Goal: Task Accomplishment & Management: Manage account settings

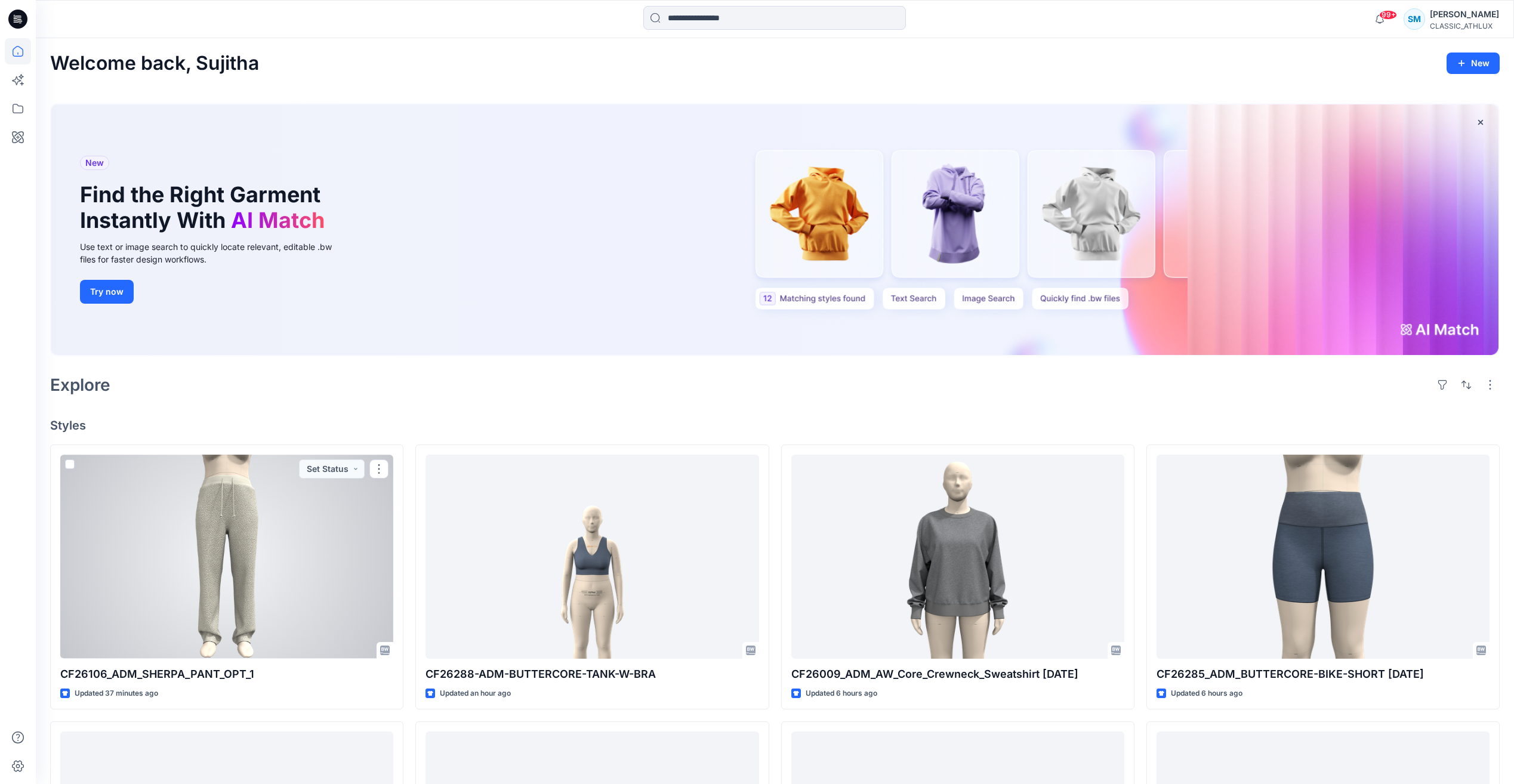
drag, startPoint x: 307, startPoint y: 540, endPoint x: 328, endPoint y: 526, distance: 25.2
click at [307, 540] on div at bounding box center [227, 556] width 333 height 204
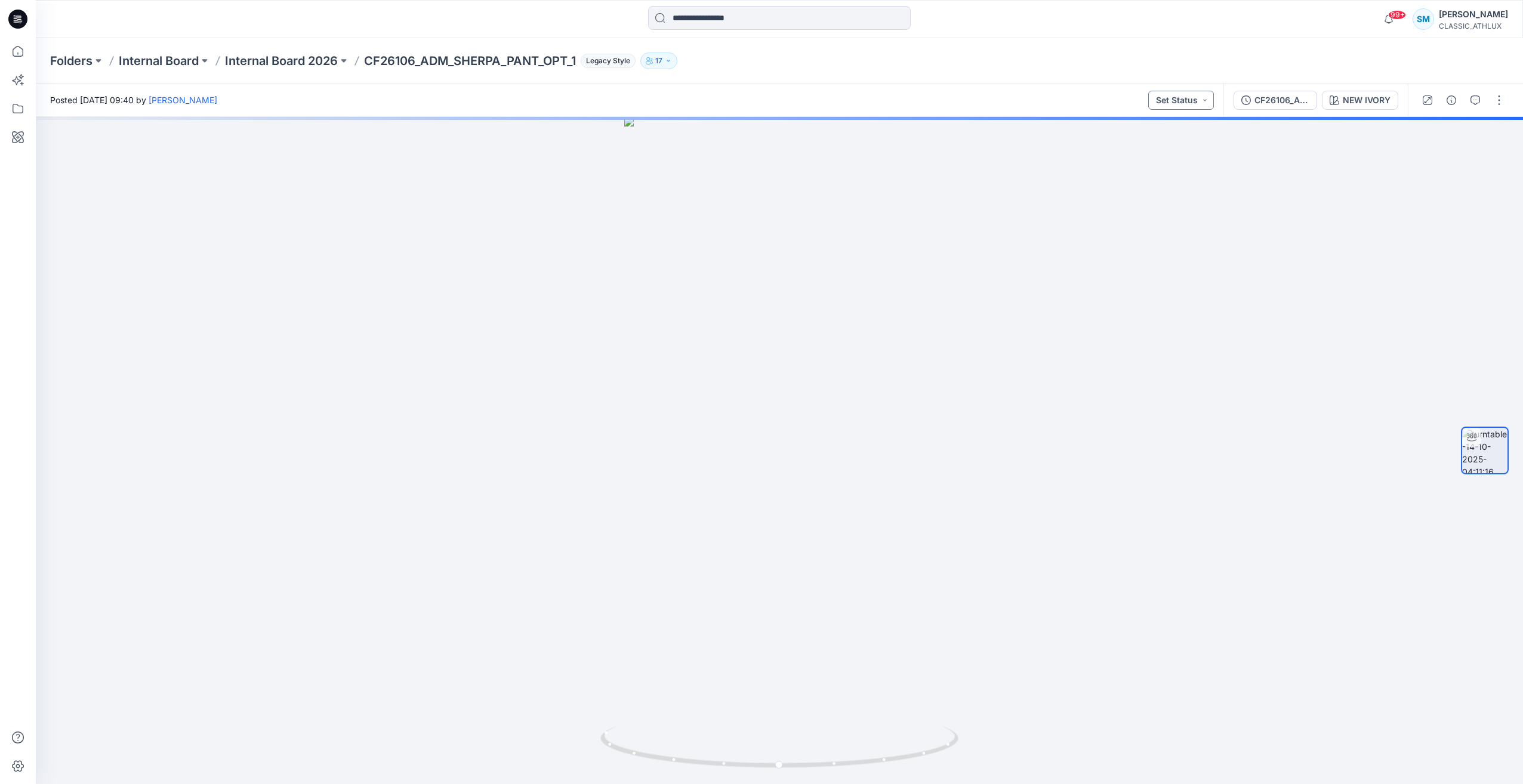
click at [1196, 108] on button "Set Status" at bounding box center [1181, 100] width 66 height 19
click at [1174, 218] on p "Designer Need To Review" at bounding box center [1164, 215] width 67 height 15
click at [1451, 100] on icon "button" at bounding box center [1451, 101] width 10 height 10
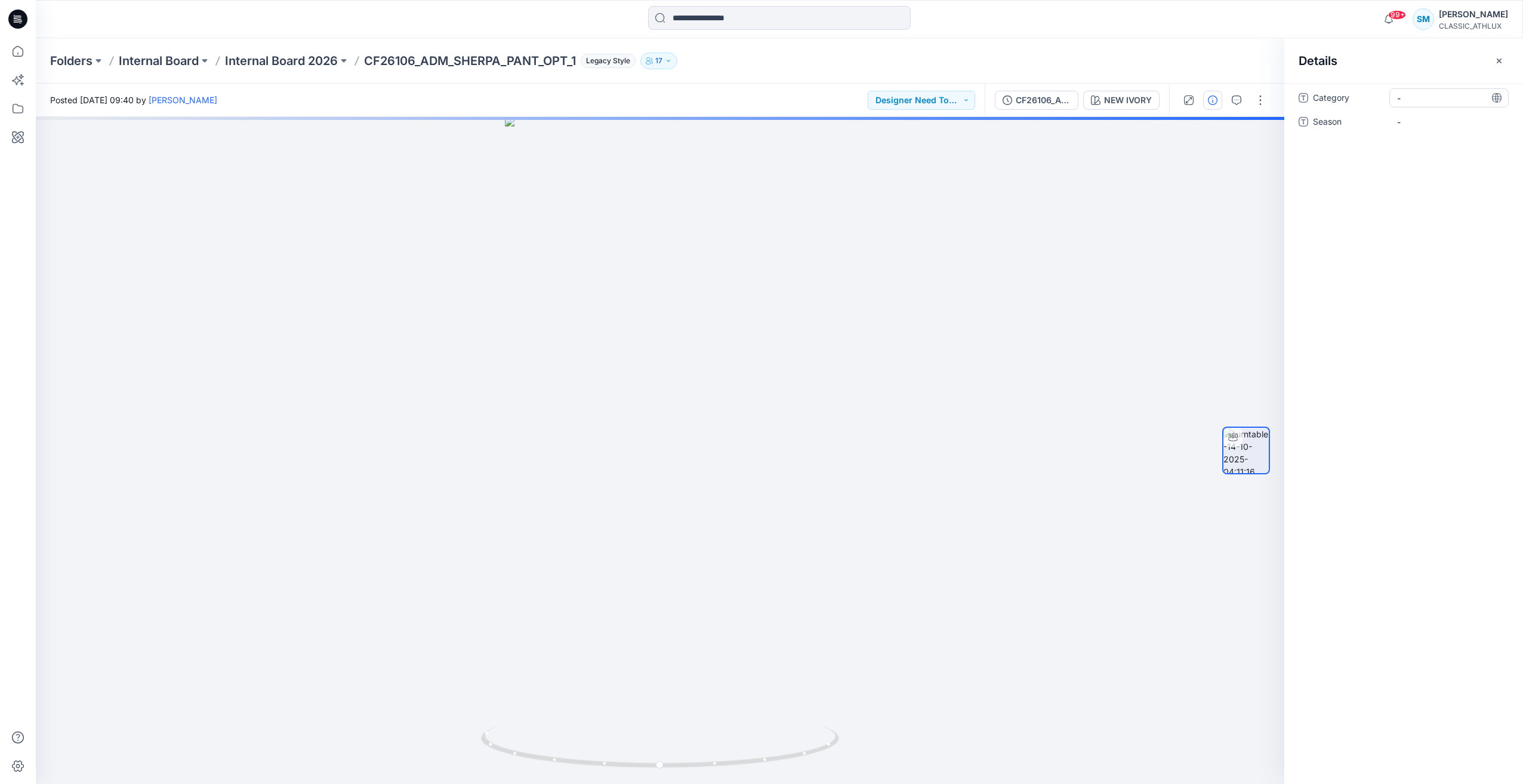
click at [1416, 99] on span "-" at bounding box center [1449, 98] width 104 height 13
type textarea "*"
type textarea "**********"
click at [1402, 122] on span "-" at bounding box center [1449, 122] width 104 height 13
click at [1402, 122] on textarea at bounding box center [1449, 121] width 120 height 19
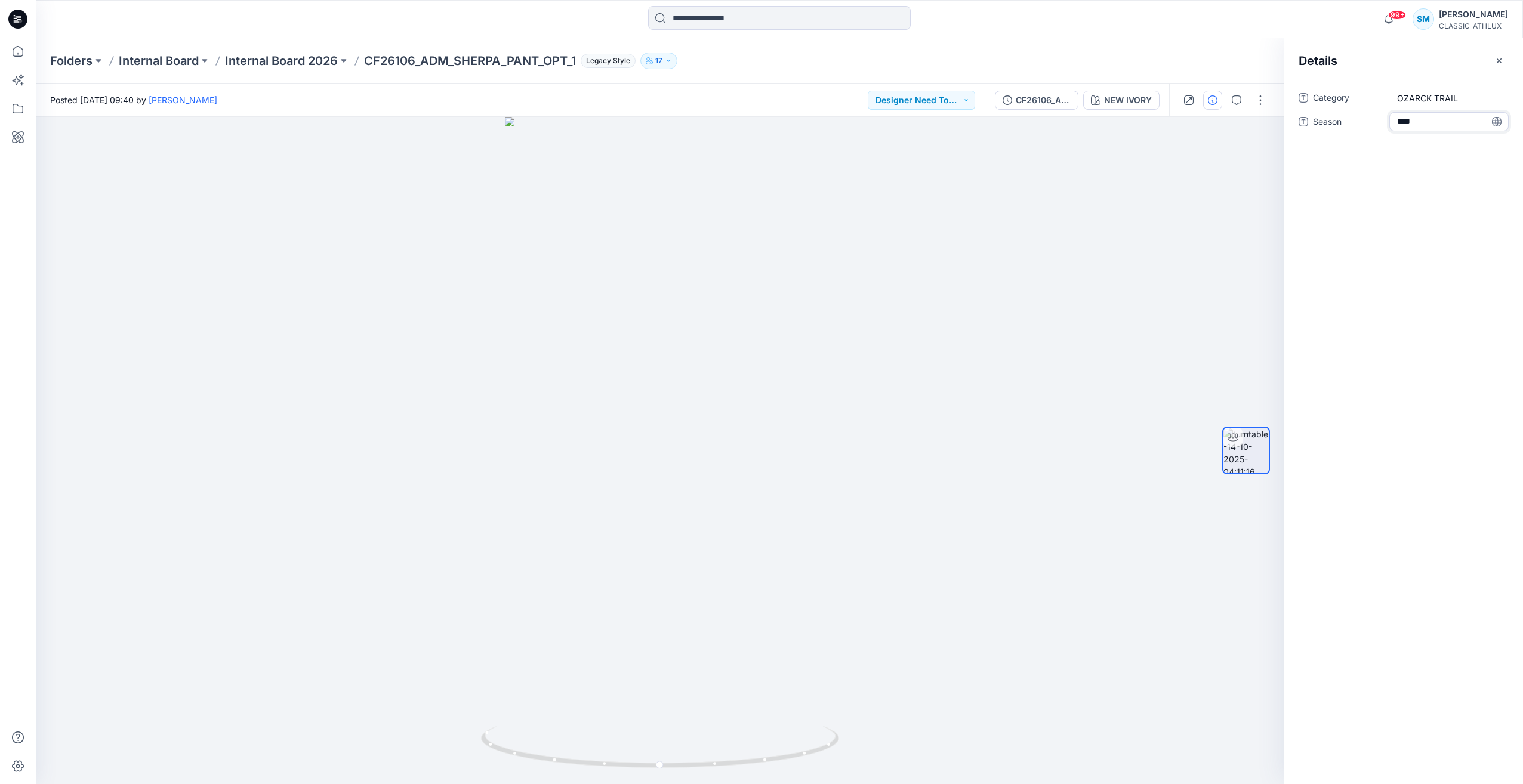
type textarea "*****"
click at [1421, 180] on div "Category OZARCK TRAIL Season *****" at bounding box center [1403, 433] width 238 height 700
click at [1424, 124] on span "S3_26" at bounding box center [1449, 122] width 104 height 13
click at [1439, 164] on div "Category OZARCK TRAIL Season S3_26" at bounding box center [1403, 433] width 238 height 700
click at [1426, 97] on span "OZARCK TRAIL" at bounding box center [1449, 98] width 104 height 13
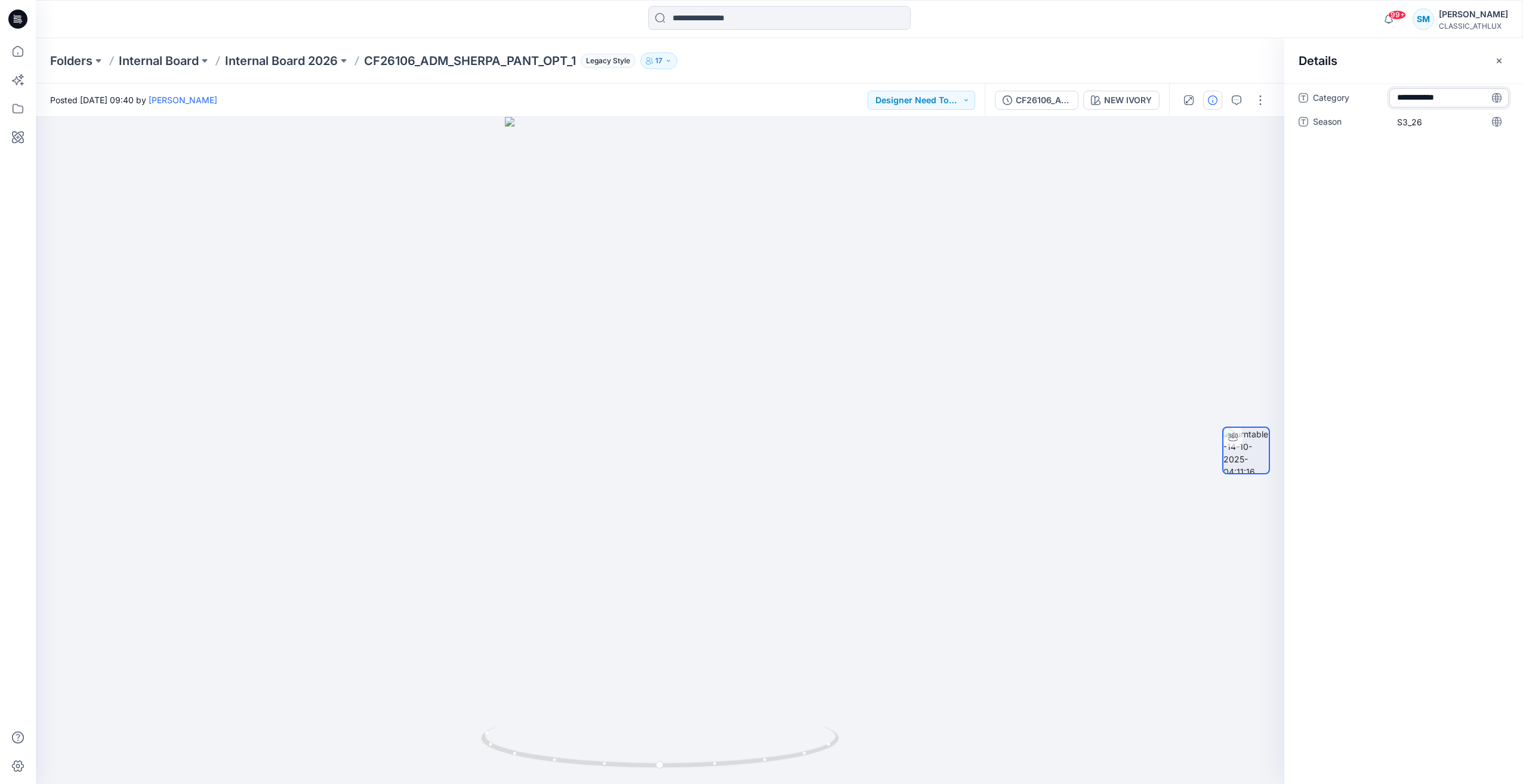
click at [1423, 97] on textarea "**********" at bounding box center [1449, 98] width 120 height 19
type textarea "**********"
drag, startPoint x: 1423, startPoint y: 238, endPoint x: 1419, endPoint y: 233, distance: 6.4
click at [1422, 238] on div "**********" at bounding box center [1403, 433] width 238 height 700
click at [1142, 227] on div at bounding box center [660, 451] width 1249 height 667
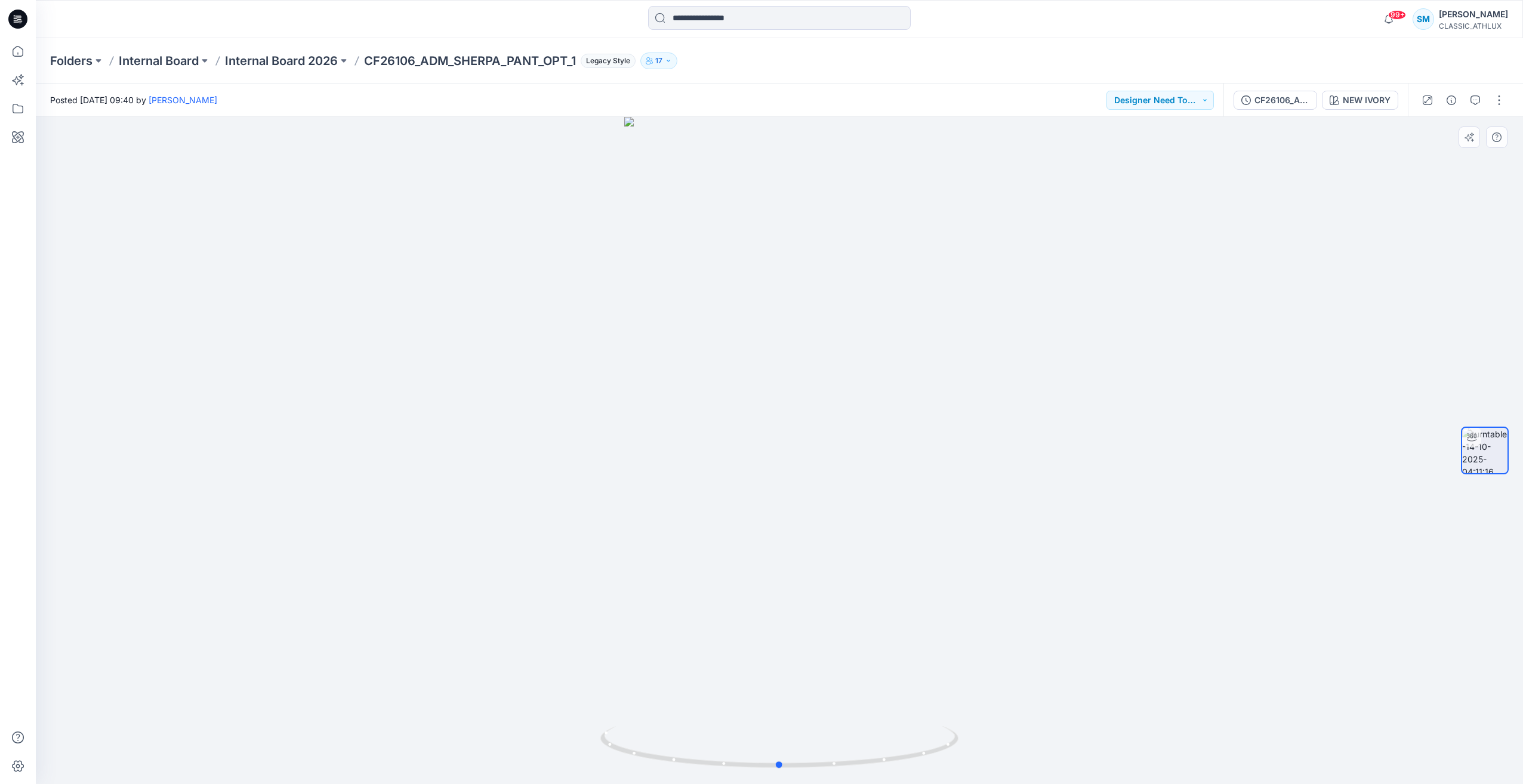
drag, startPoint x: 1222, startPoint y: 549, endPoint x: 1213, endPoint y: 576, distance: 28.5
click at [1222, 550] on div at bounding box center [779, 451] width 1487 height 667
click at [1194, 101] on button "Designer Need To Review" at bounding box center [1160, 100] width 107 height 19
click at [1180, 124] on div "Set Status" at bounding box center [1159, 130] width 88 height 16
click at [1346, 277] on div at bounding box center [779, 451] width 1487 height 667
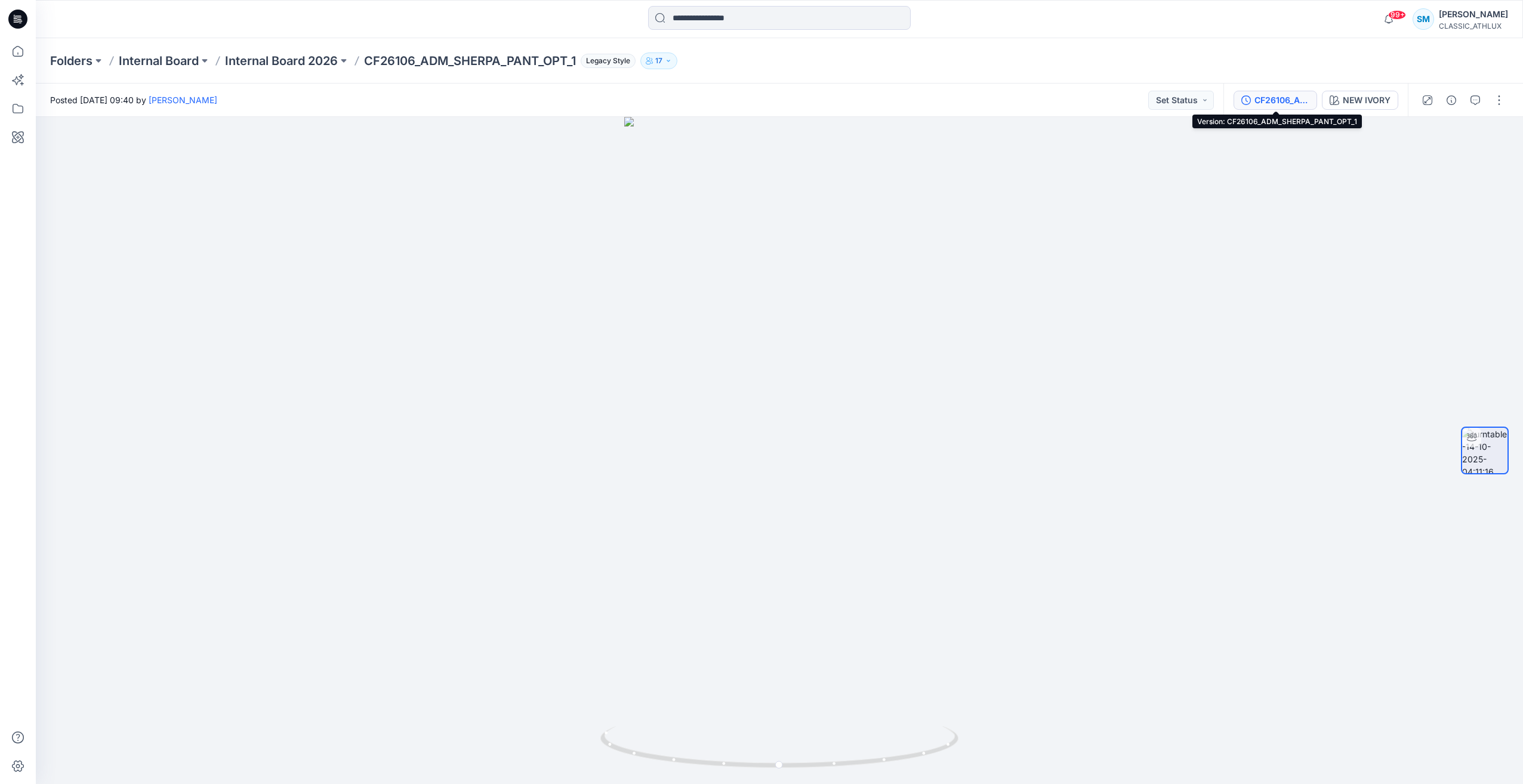
click at [1288, 100] on div "CF26106_ADM_SHERPA_PANT_OPT_1" at bounding box center [1281, 101] width 55 height 13
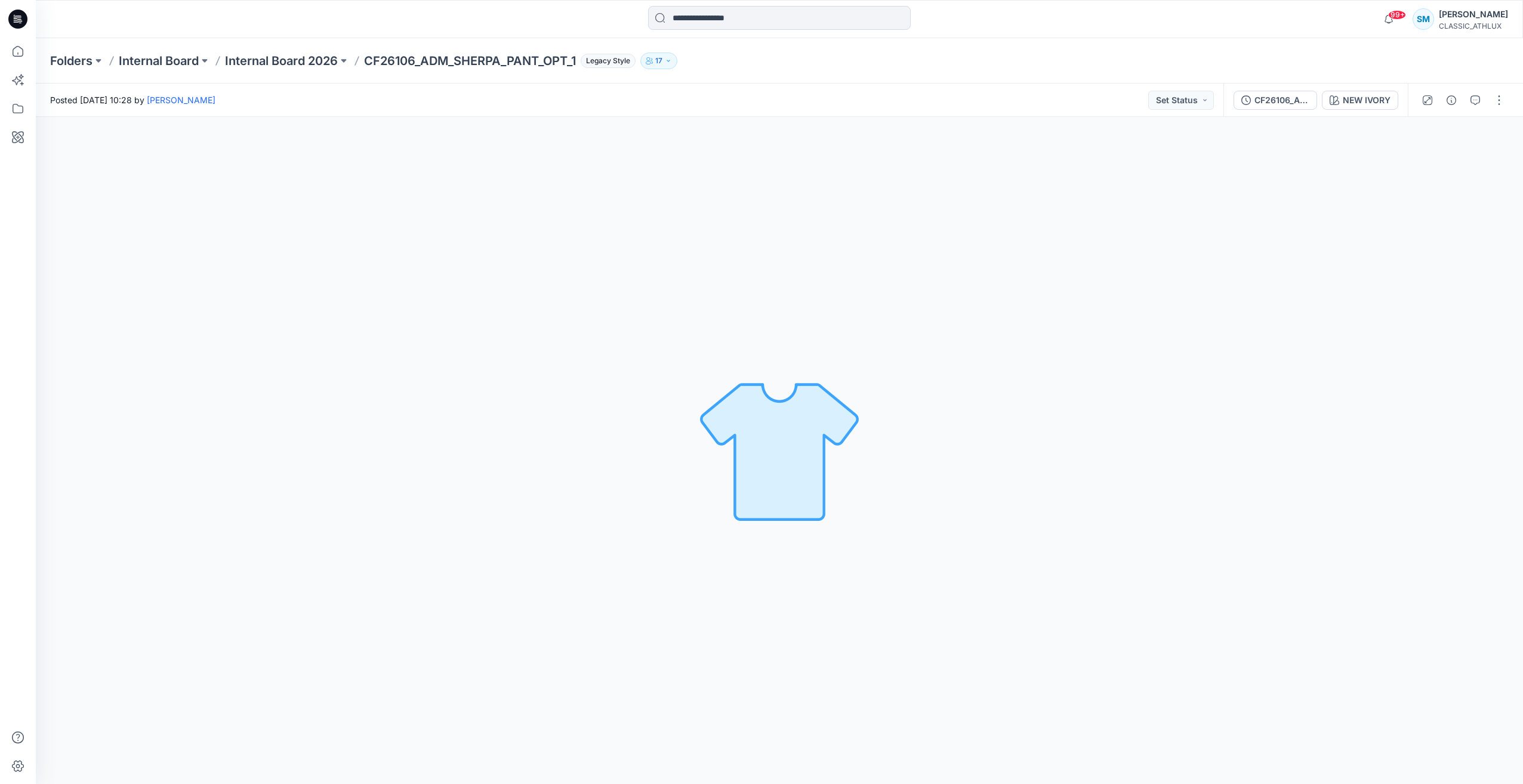
click at [15, 18] on icon at bounding box center [18, 19] width 19 height 19
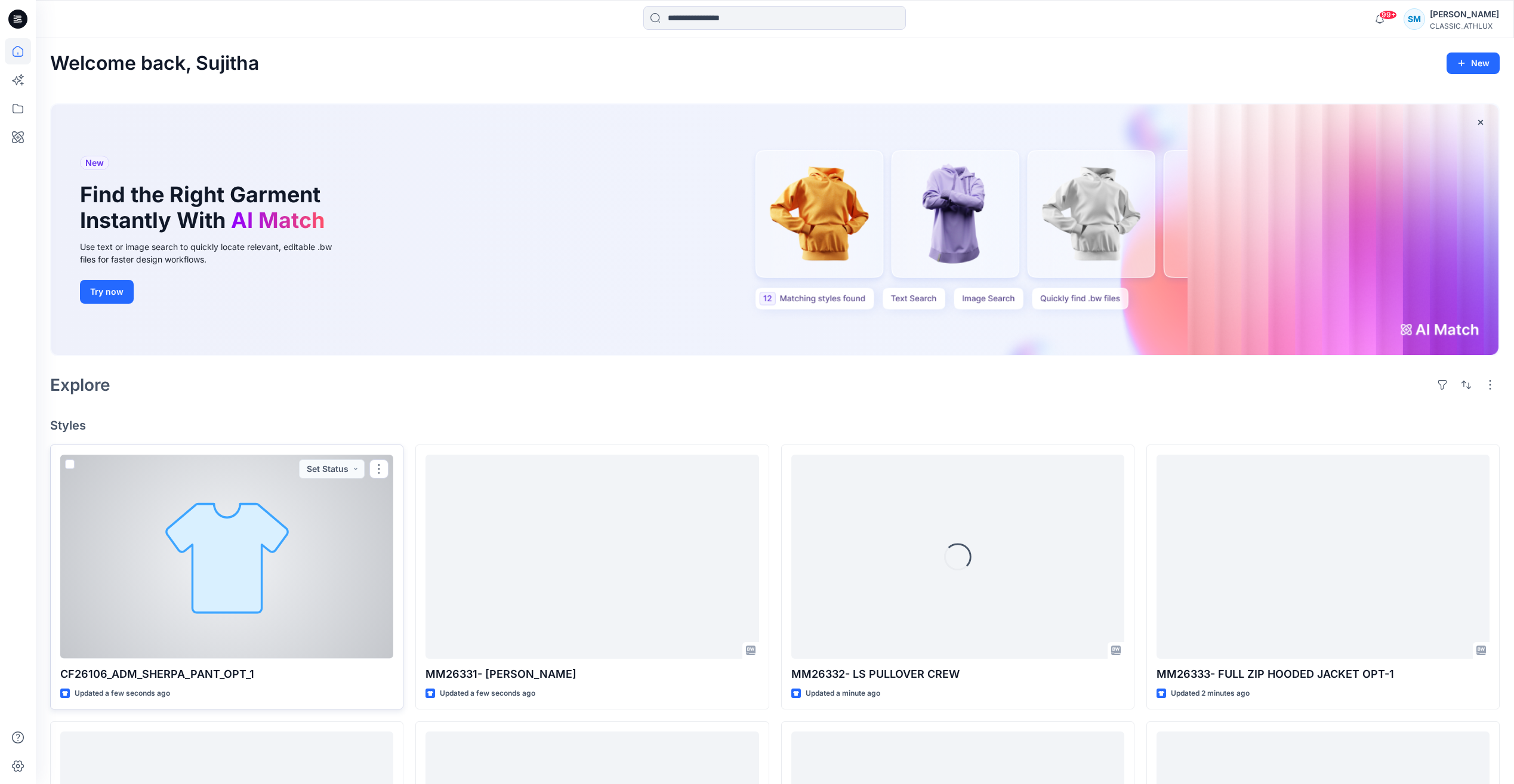
click at [298, 559] on div at bounding box center [227, 556] width 333 height 204
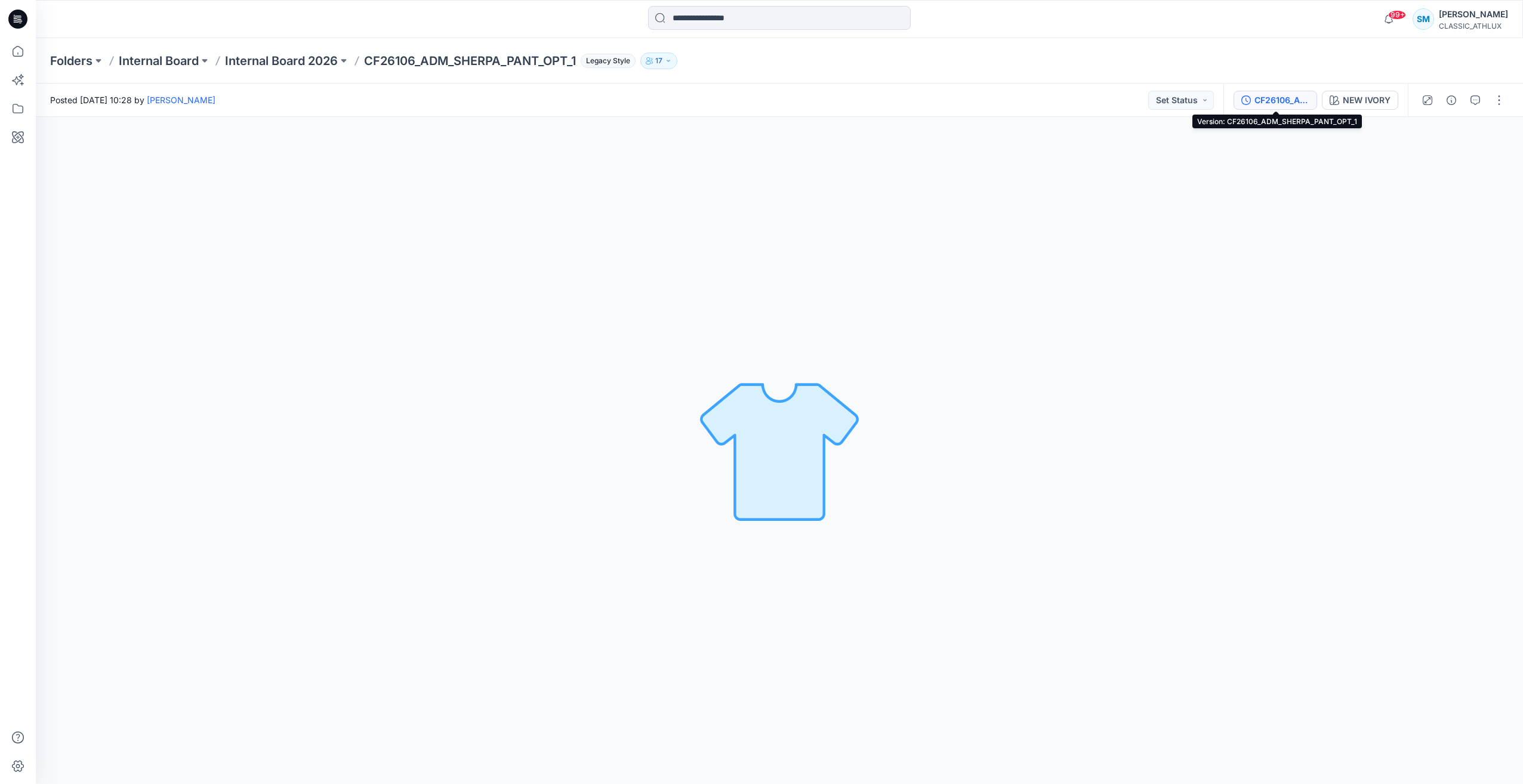
click at [1297, 98] on div "CF26106_ADM_SHERPA_PANT_OPT_1" at bounding box center [1281, 101] width 55 height 13
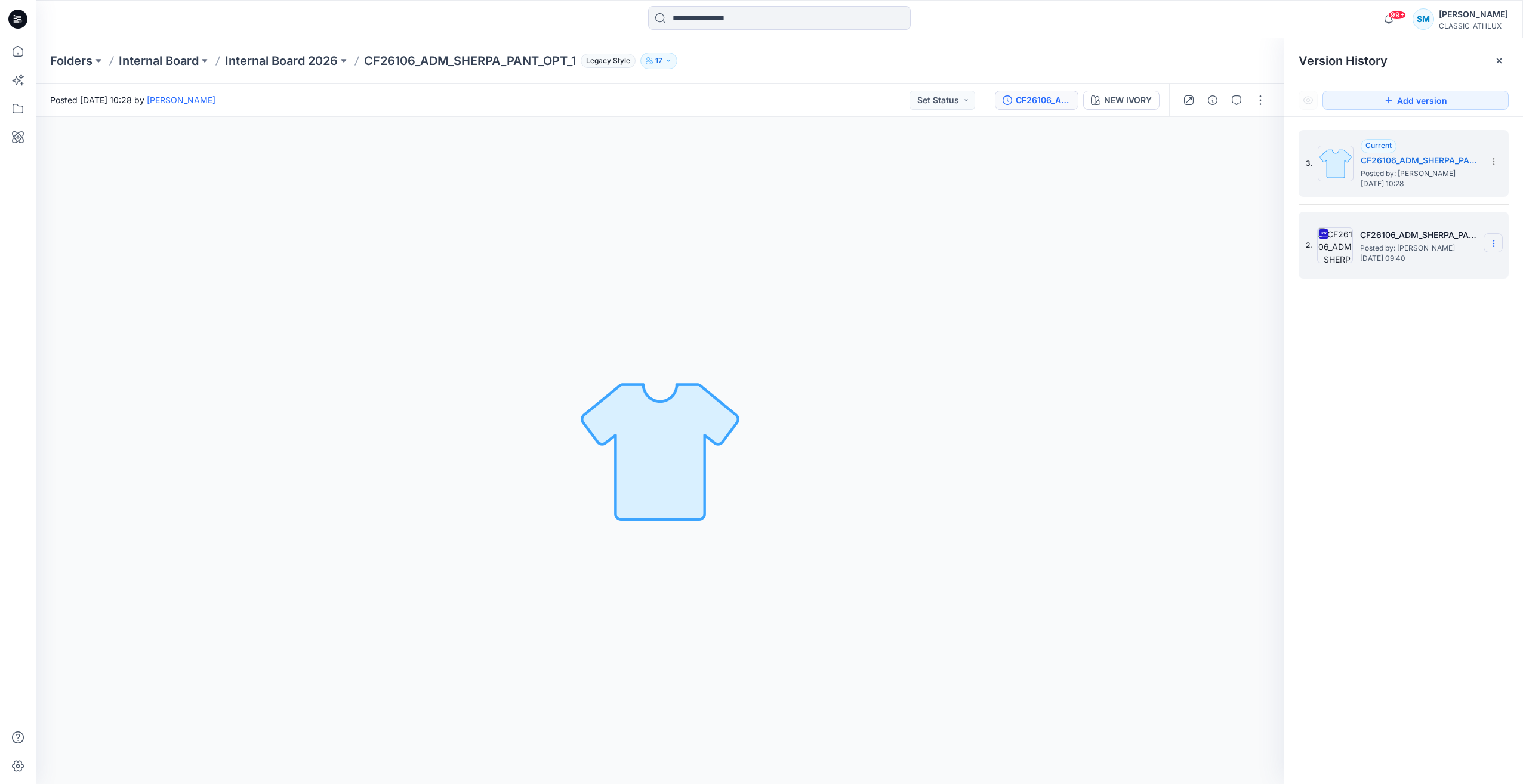
click at [1496, 240] on icon at bounding box center [1494, 243] width 10 height 10
click at [1414, 366] on span "Delete Version" at bounding box center [1411, 367] width 56 height 14
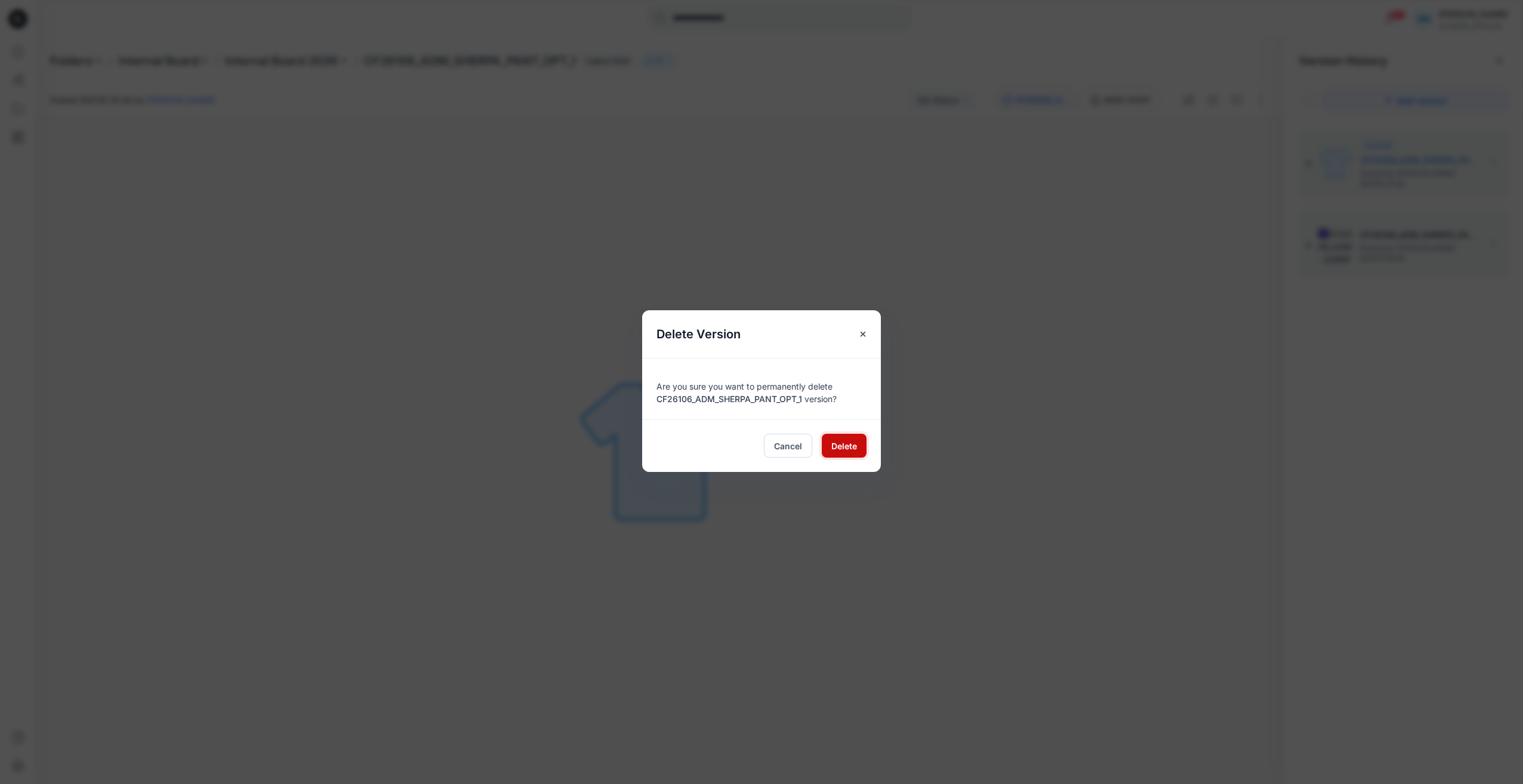
click at [849, 444] on span "Delete" at bounding box center [844, 446] width 26 height 13
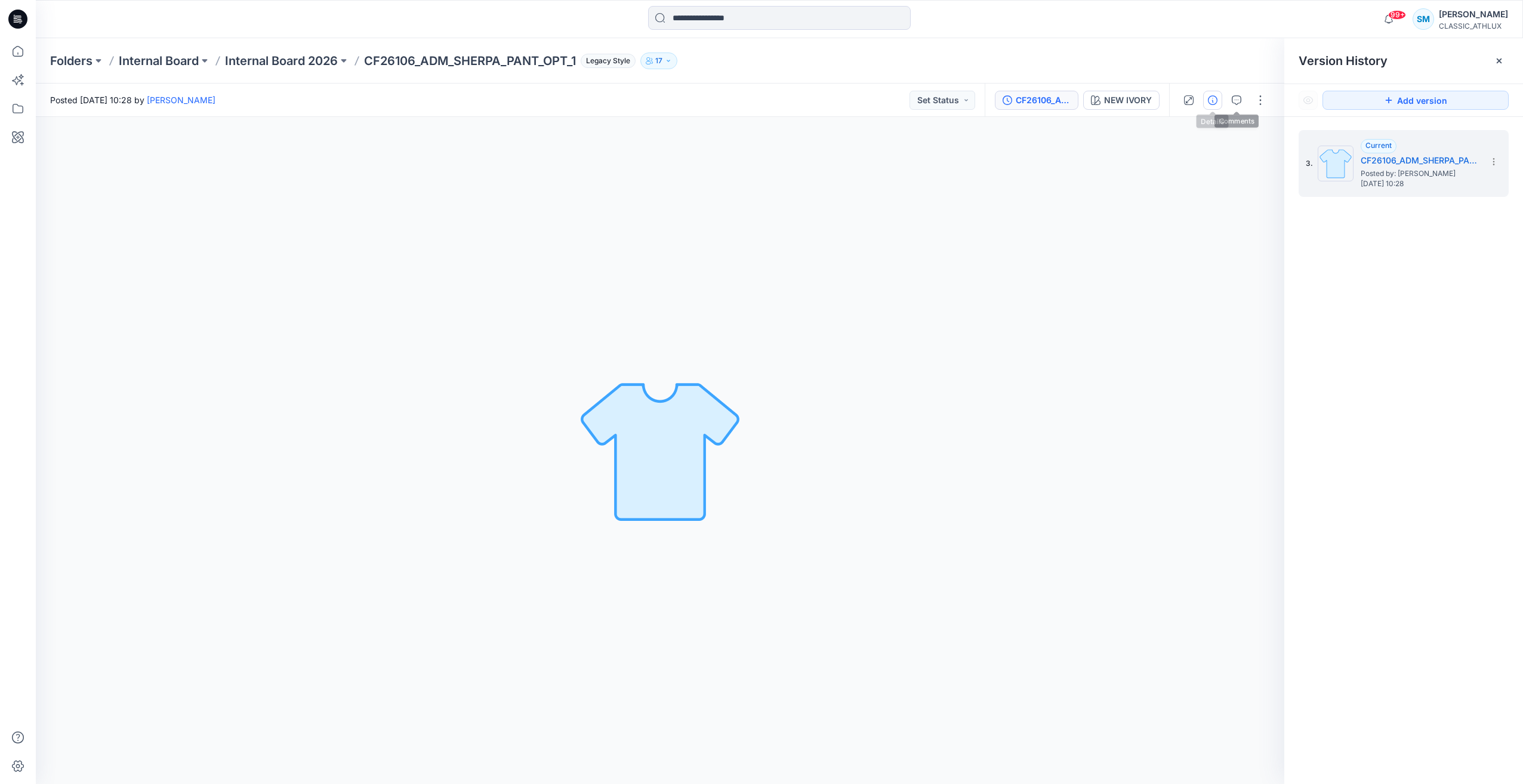
click at [1214, 102] on icon "button" at bounding box center [1213, 101] width 10 height 10
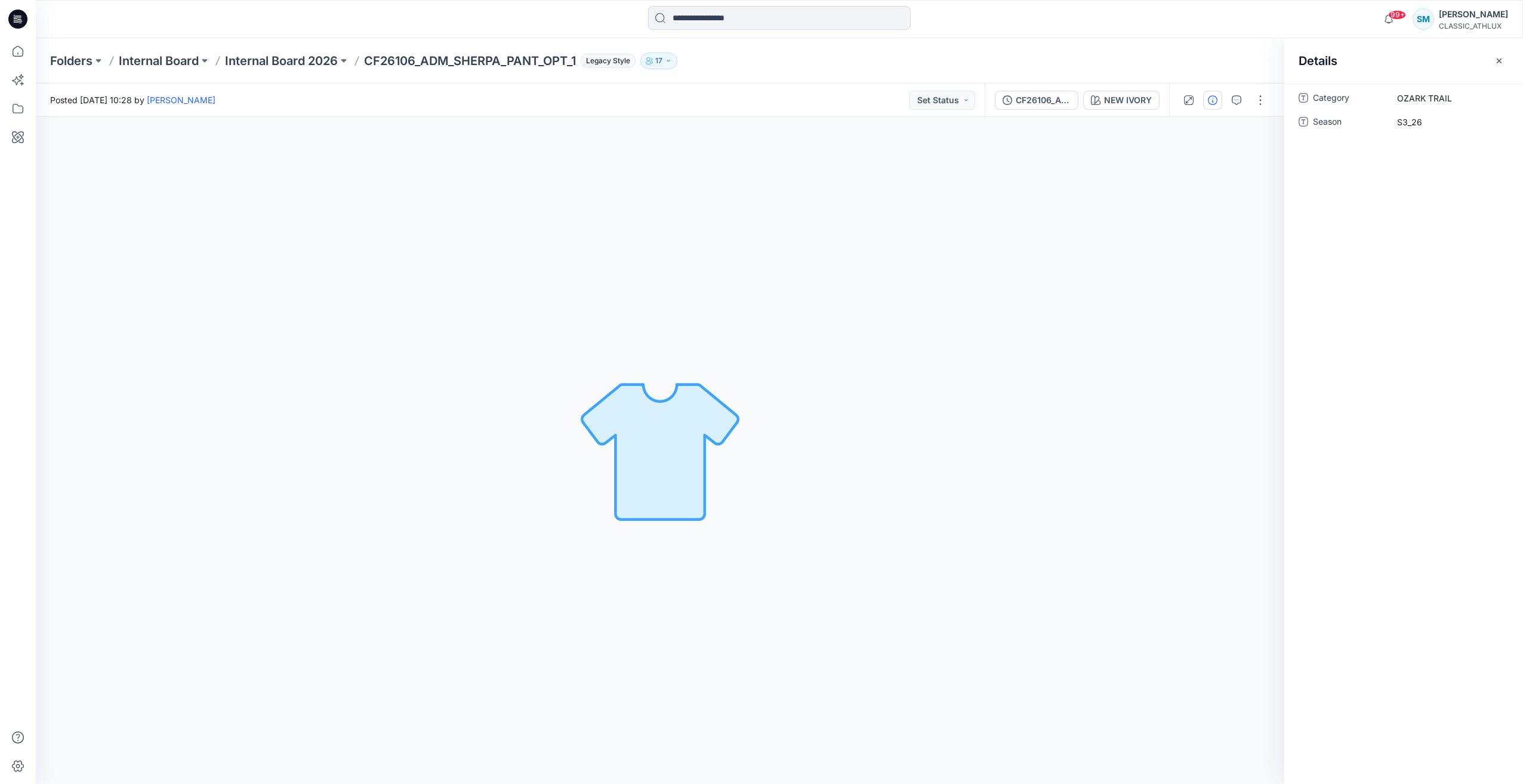
click at [1122, 245] on div "NEW IVORY Loading... Material Properties Loading..." at bounding box center [660, 451] width 1249 height 667
click at [17, 19] on icon at bounding box center [20, 19] width 5 height 1
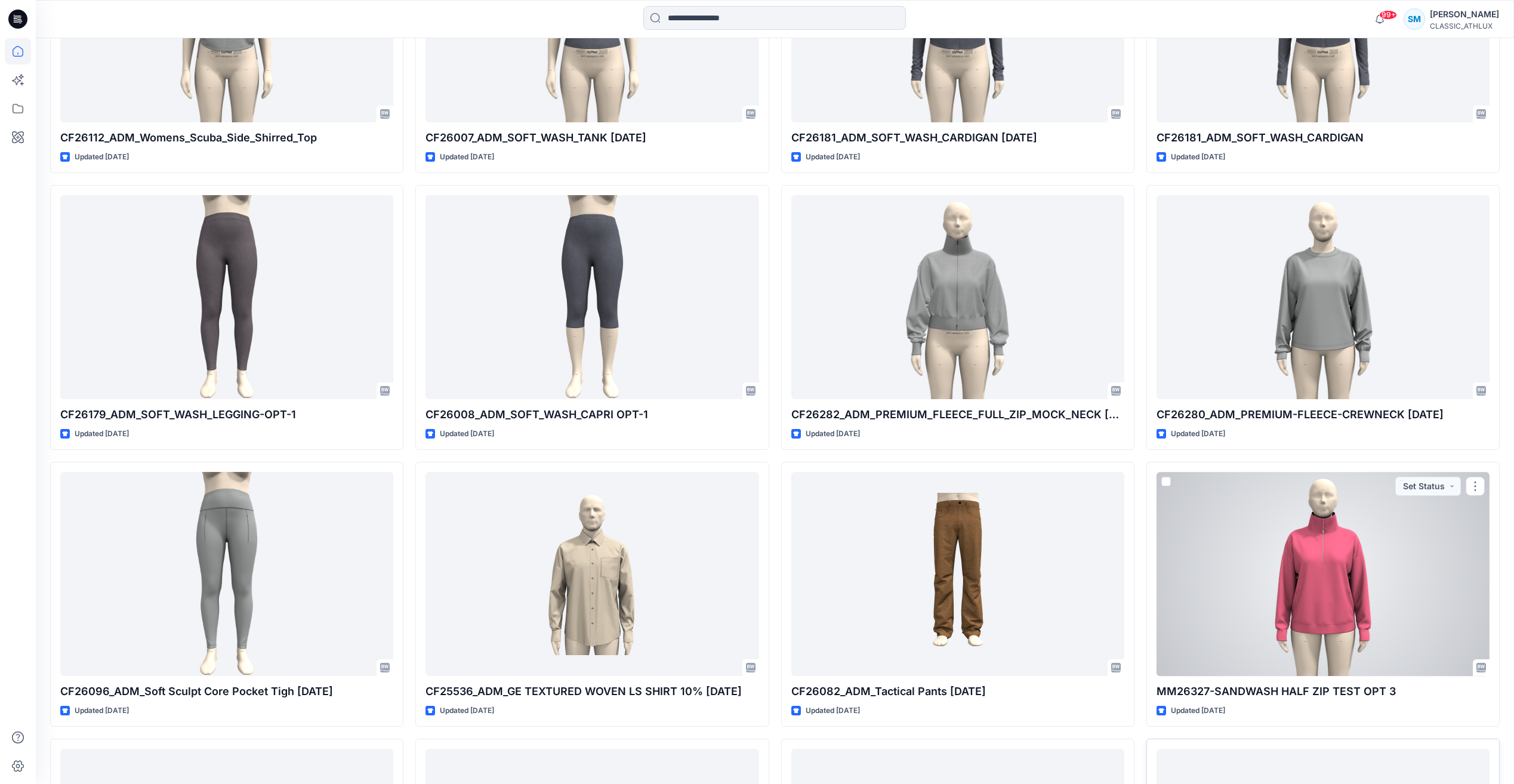
scroll to position [2495, 0]
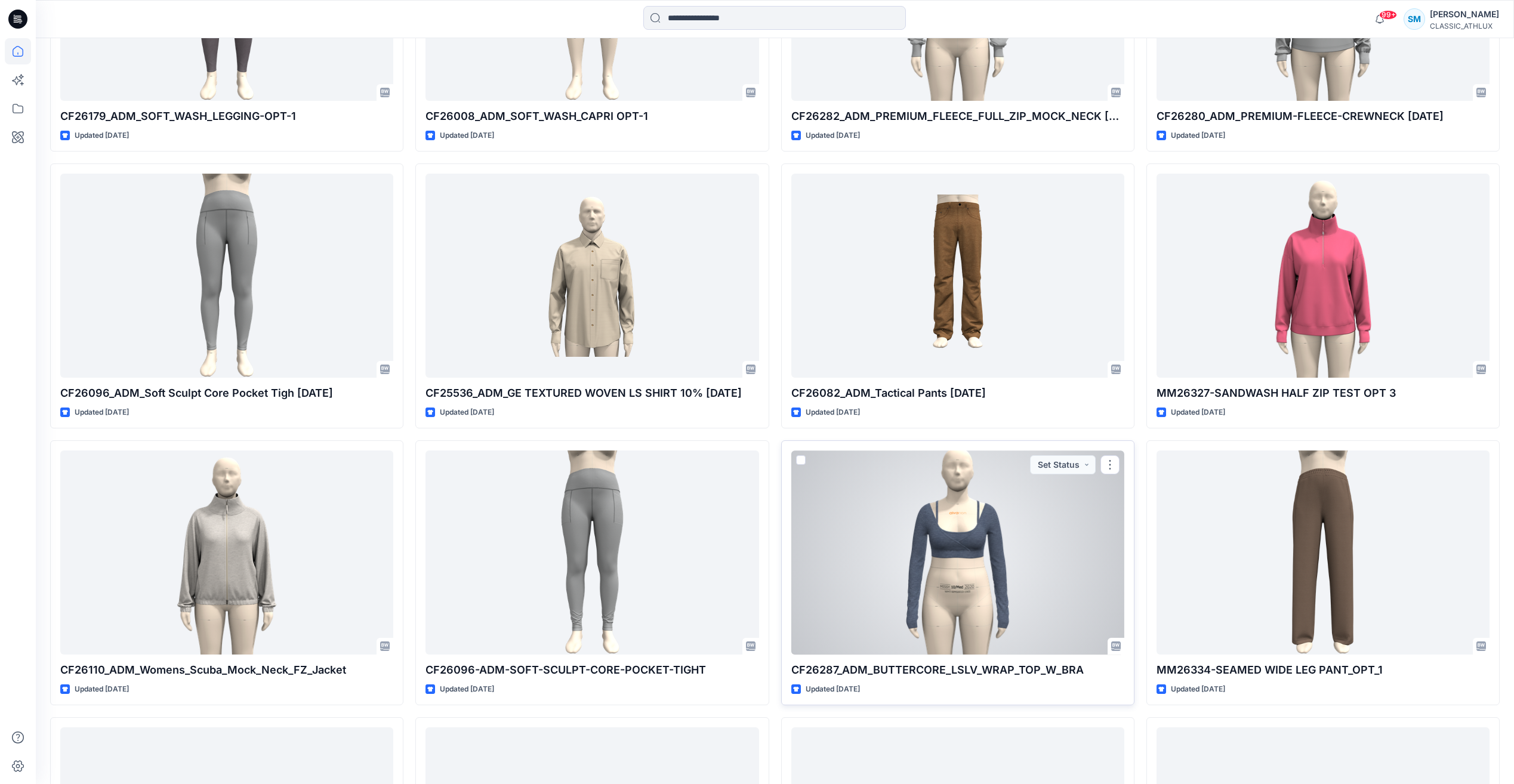
click at [1045, 552] on div at bounding box center [958, 552] width 333 height 204
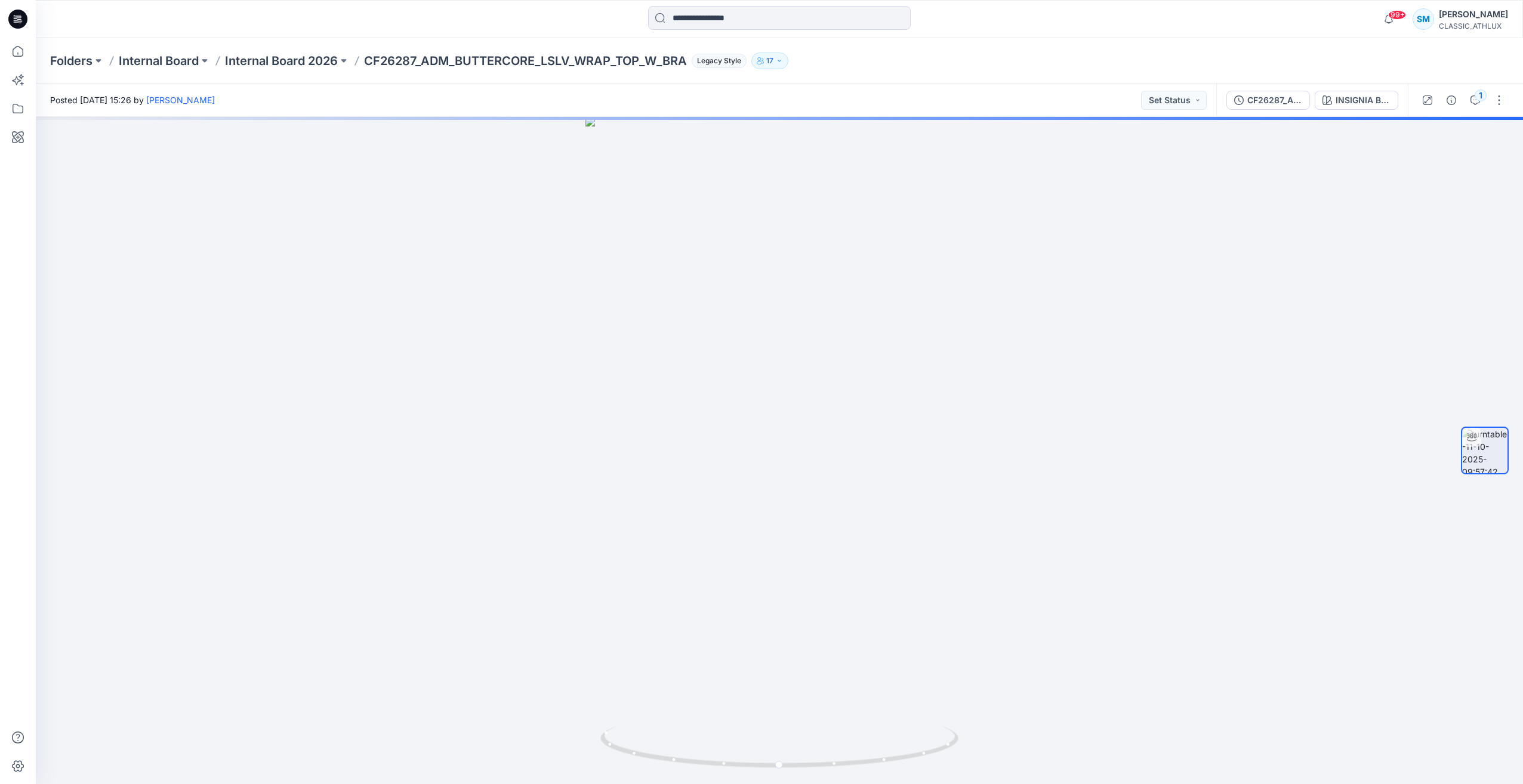
click at [1478, 110] on div "1" at bounding box center [1463, 100] width 110 height 34
click at [1478, 105] on button "1" at bounding box center [1475, 100] width 19 height 19
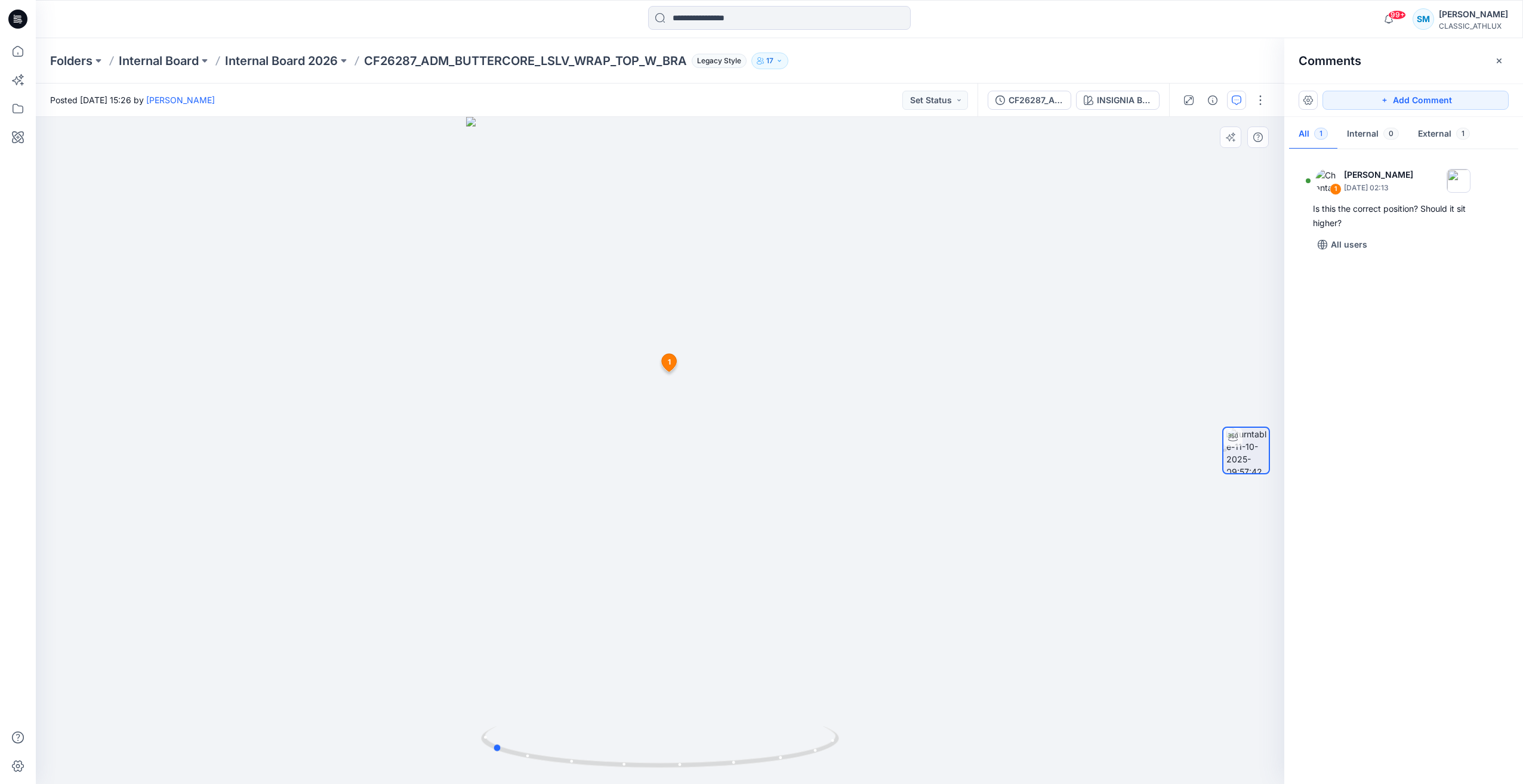
drag, startPoint x: 1010, startPoint y: 576, endPoint x: 1174, endPoint y: 575, distance: 164.0
click at [1174, 575] on div at bounding box center [660, 451] width 1249 height 667
click at [1435, 132] on button "External 1" at bounding box center [1444, 135] width 71 height 30
click at [1297, 132] on button "All 1" at bounding box center [1313, 135] width 48 height 30
click at [1445, 339] on div "1 Chantal Athlux October 14, 2025 02:13 Is this the correct position? Should it…" at bounding box center [1403, 463] width 238 height 622
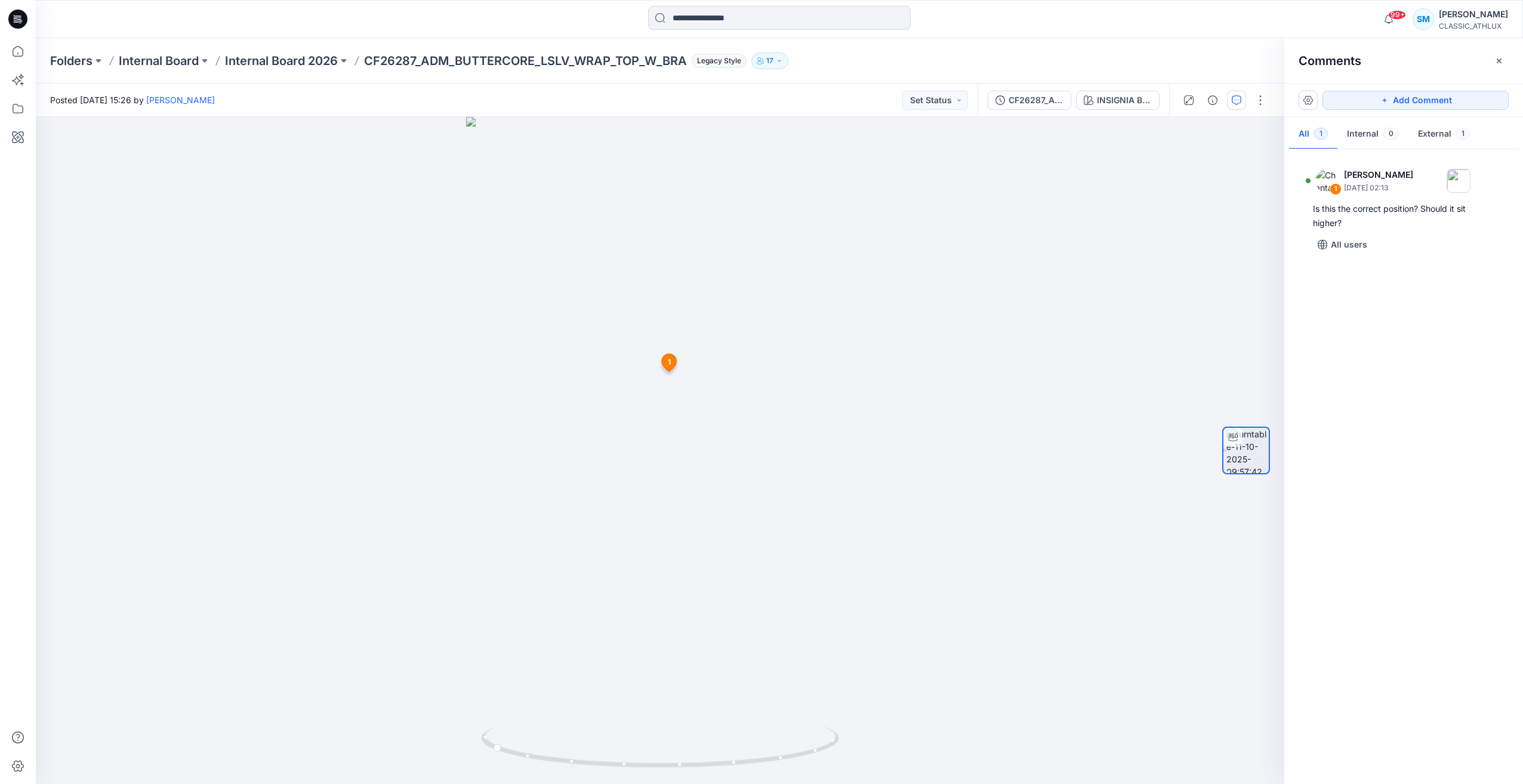
click at [21, 18] on icon at bounding box center [18, 17] width 5 height 1
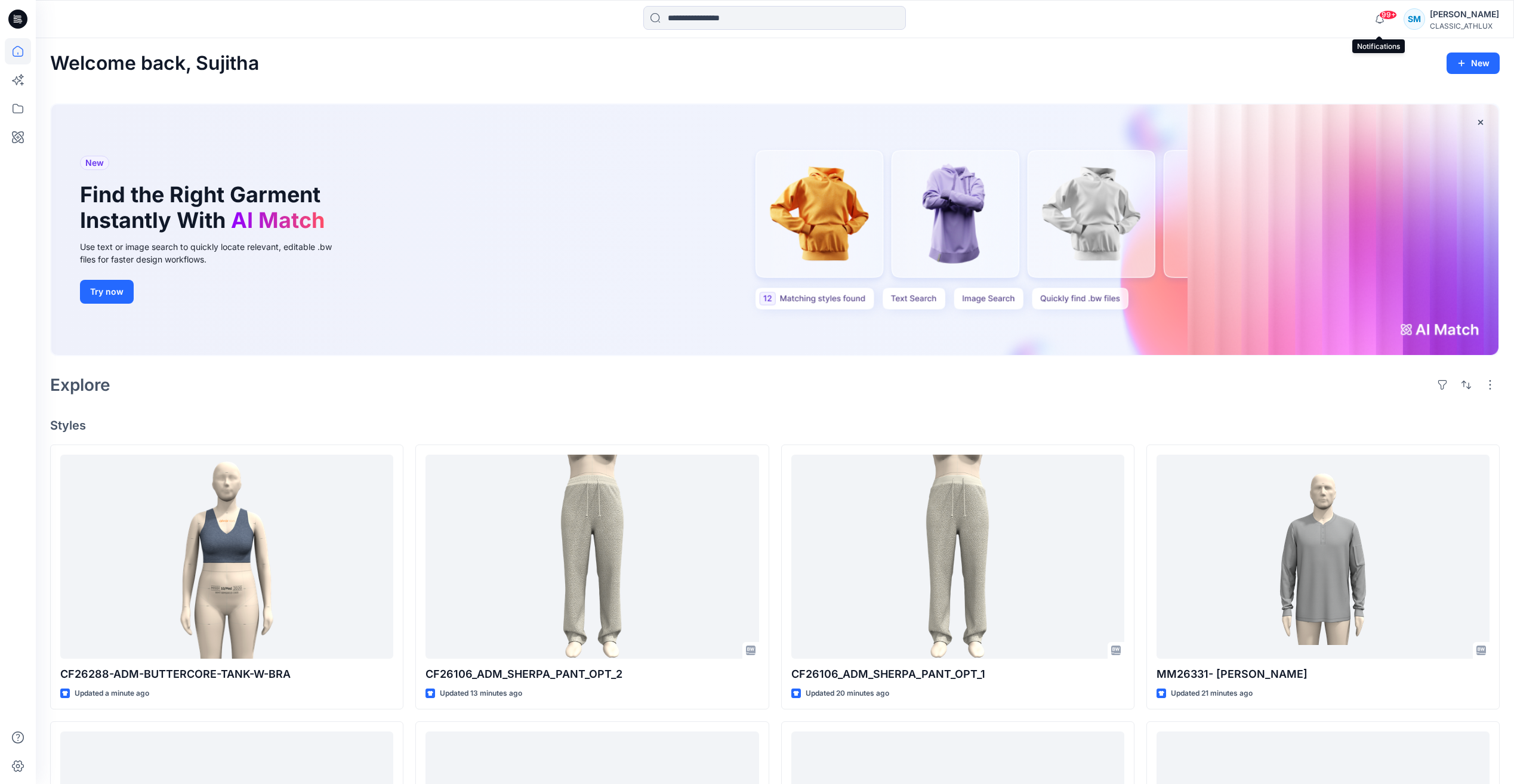
click at [1379, 14] on span "99+" at bounding box center [1388, 15] width 18 height 10
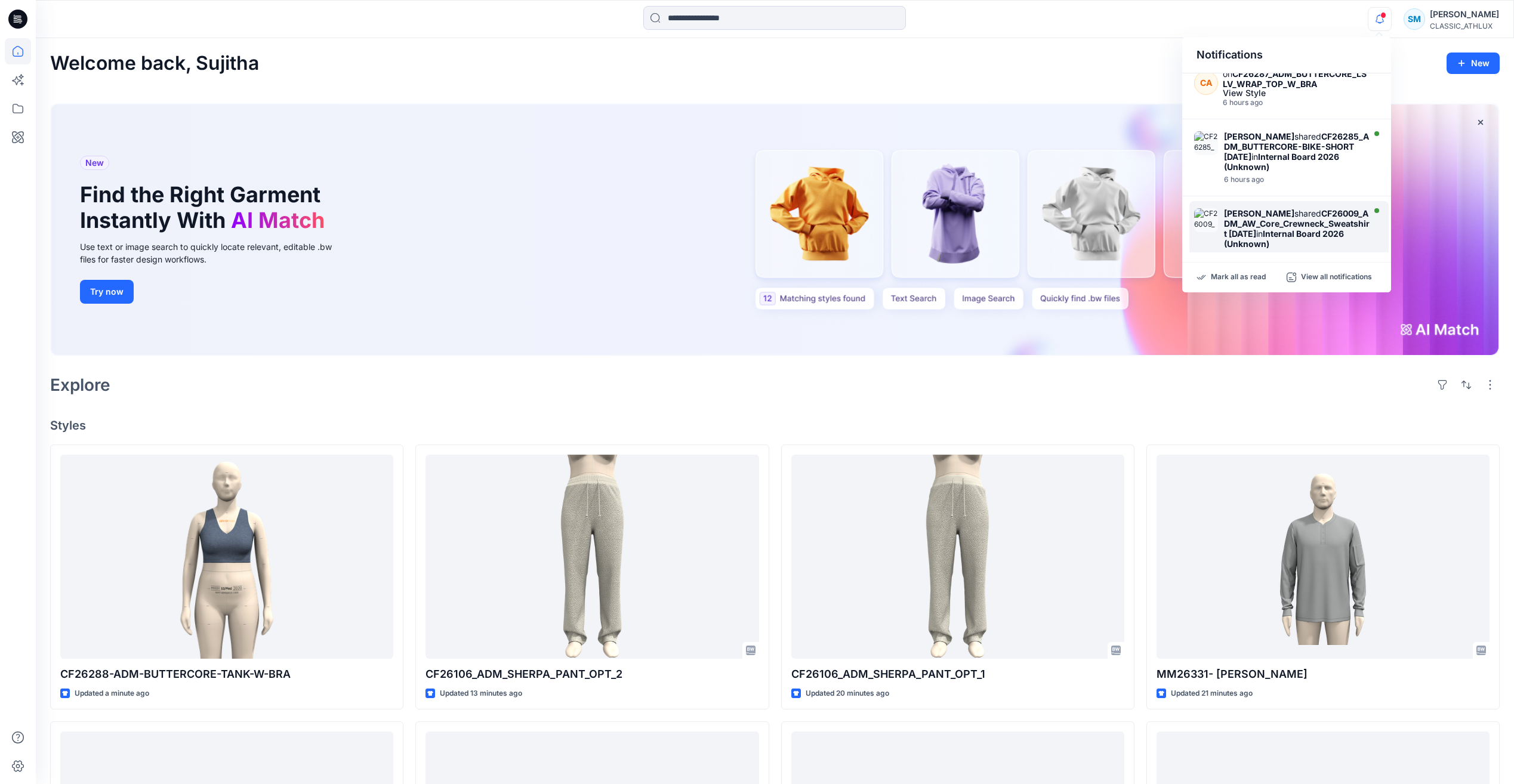
scroll to position [383, 0]
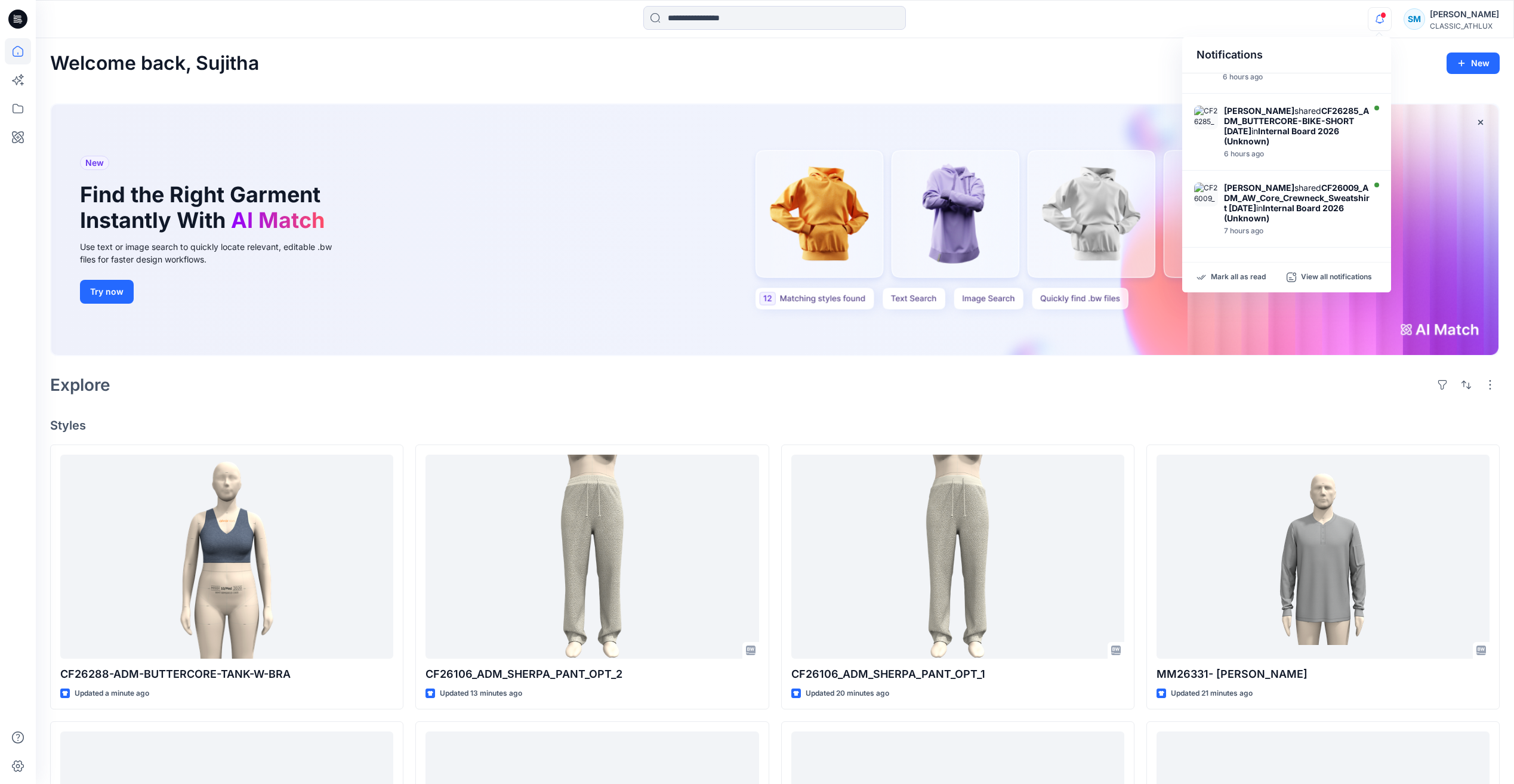
click at [1182, 379] on div "Explore" at bounding box center [775, 385] width 1449 height 29
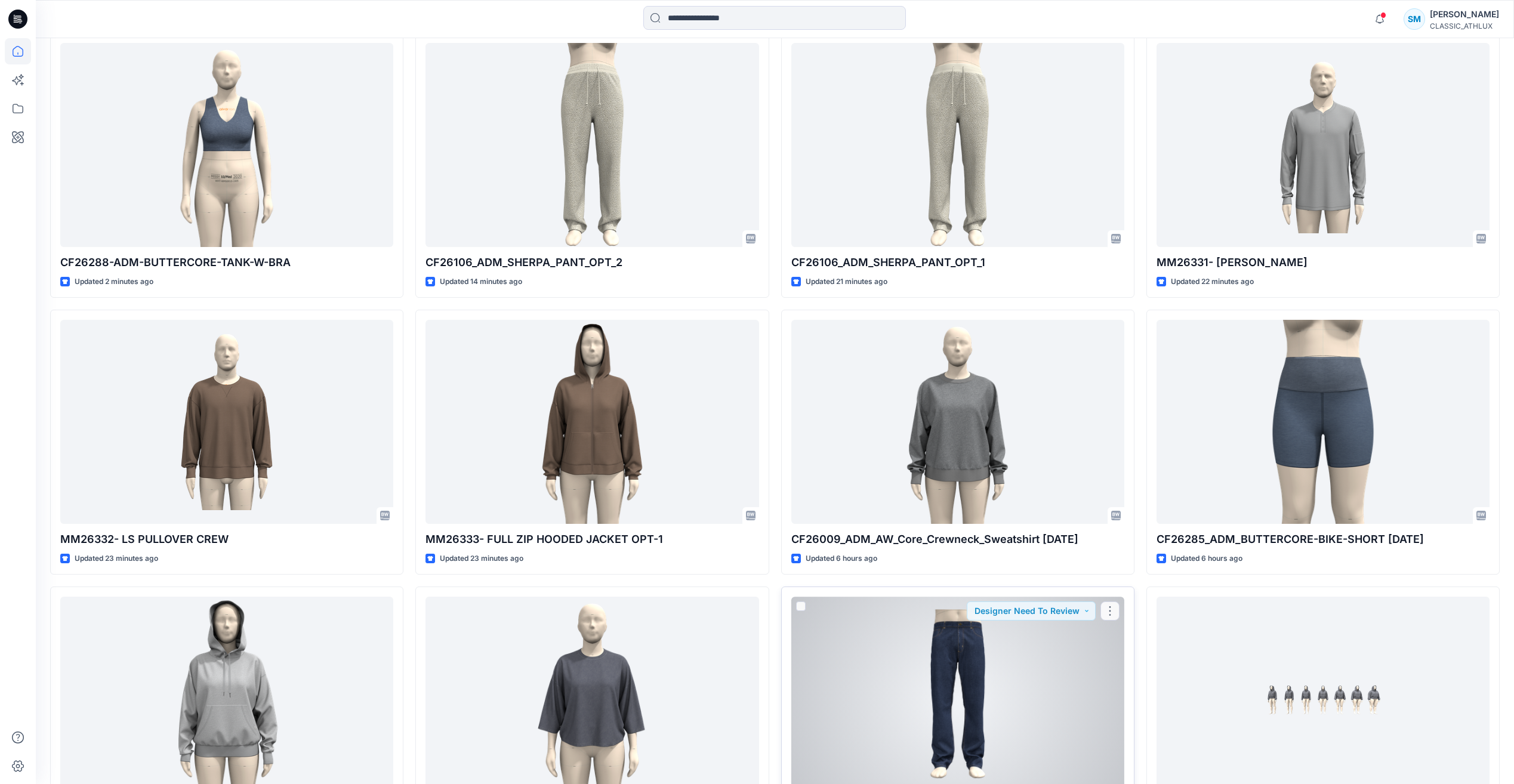
scroll to position [536, 0]
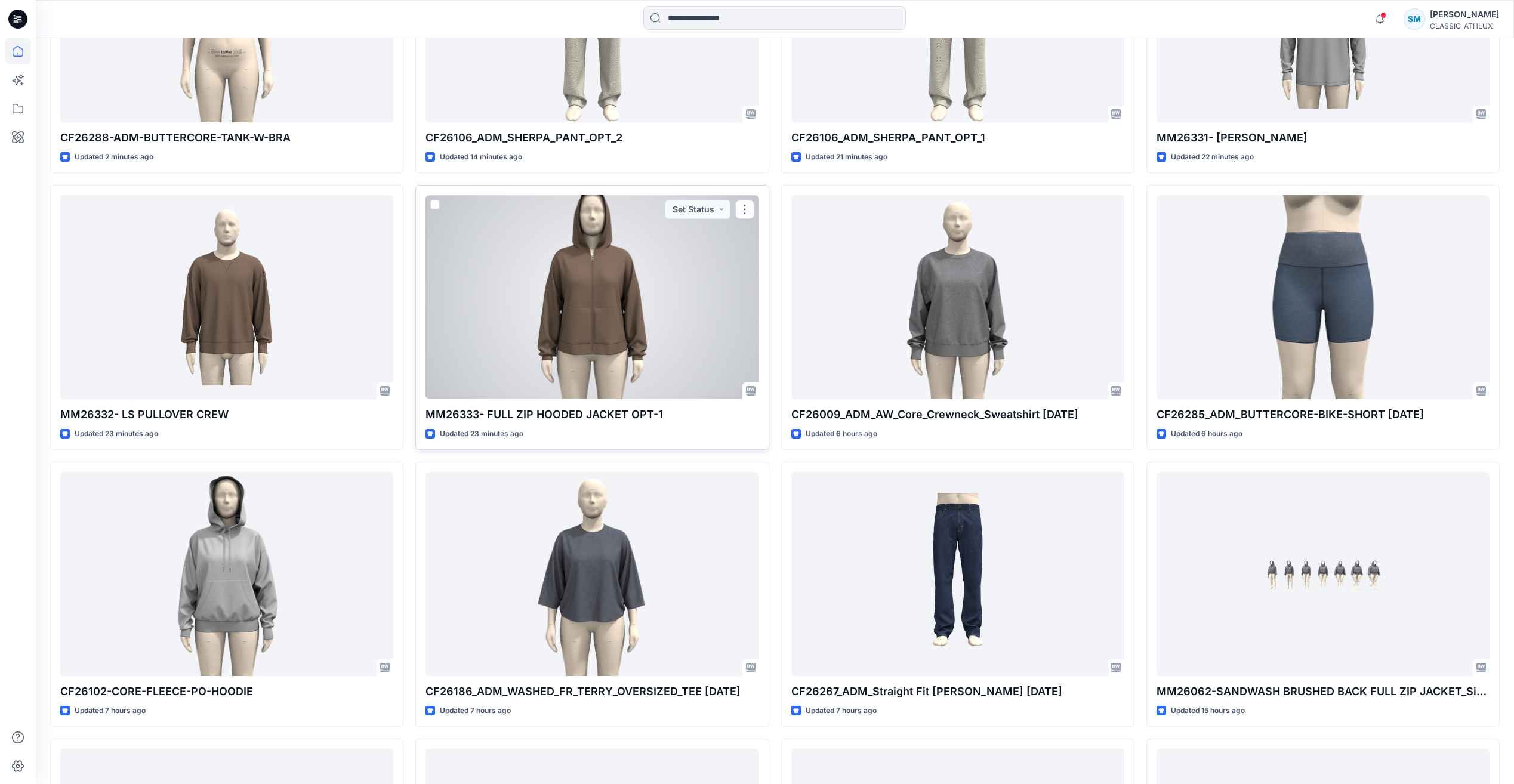
click at [650, 304] on div at bounding box center [592, 297] width 333 height 204
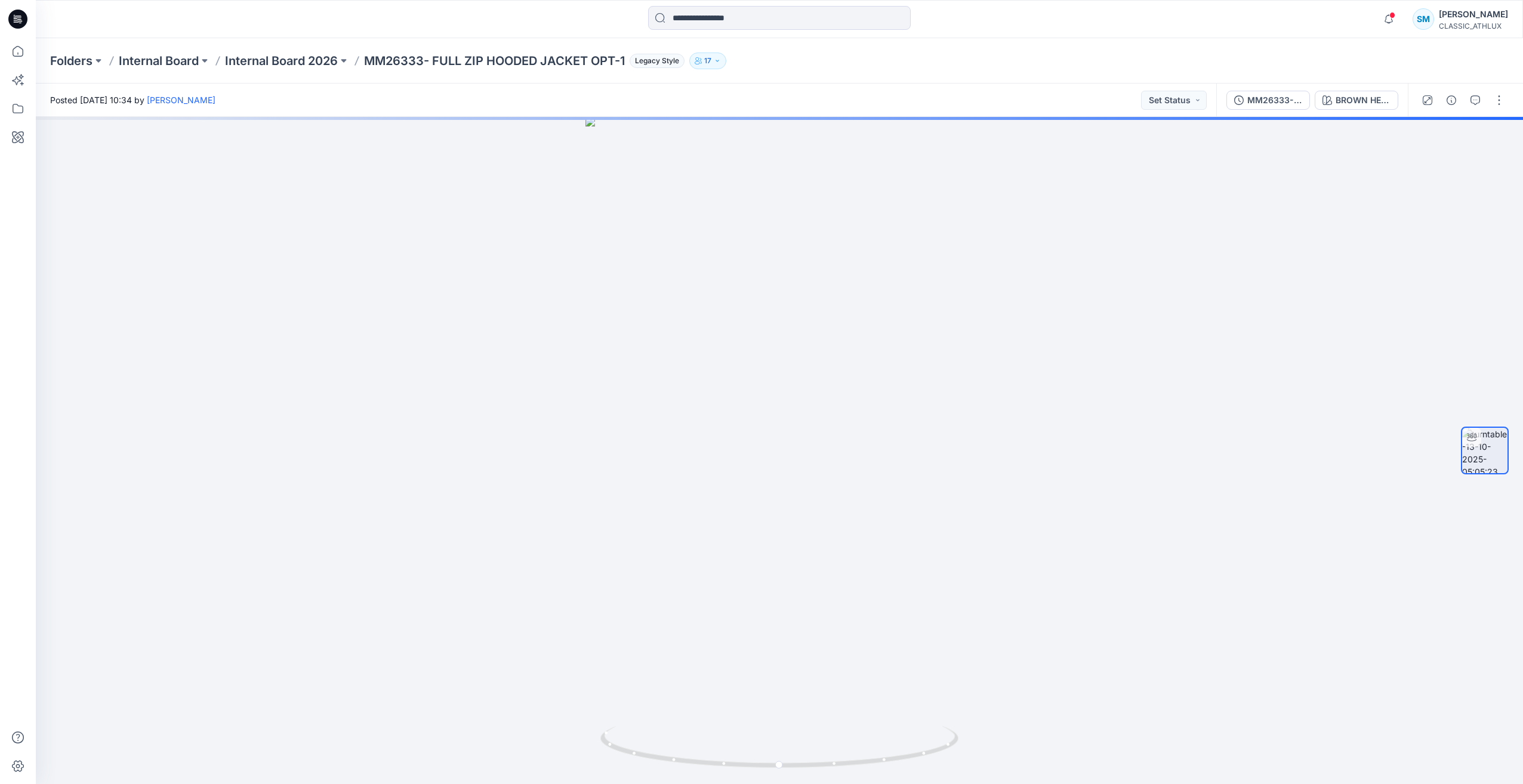
drag, startPoint x: 1201, startPoint y: 103, endPoint x: 1202, endPoint y: 110, distance: 7.1
click at [1200, 104] on button "Set Status" at bounding box center [1174, 100] width 66 height 19
click at [1155, 214] on p "Designer Need To Review" at bounding box center [1157, 215] width 67 height 15
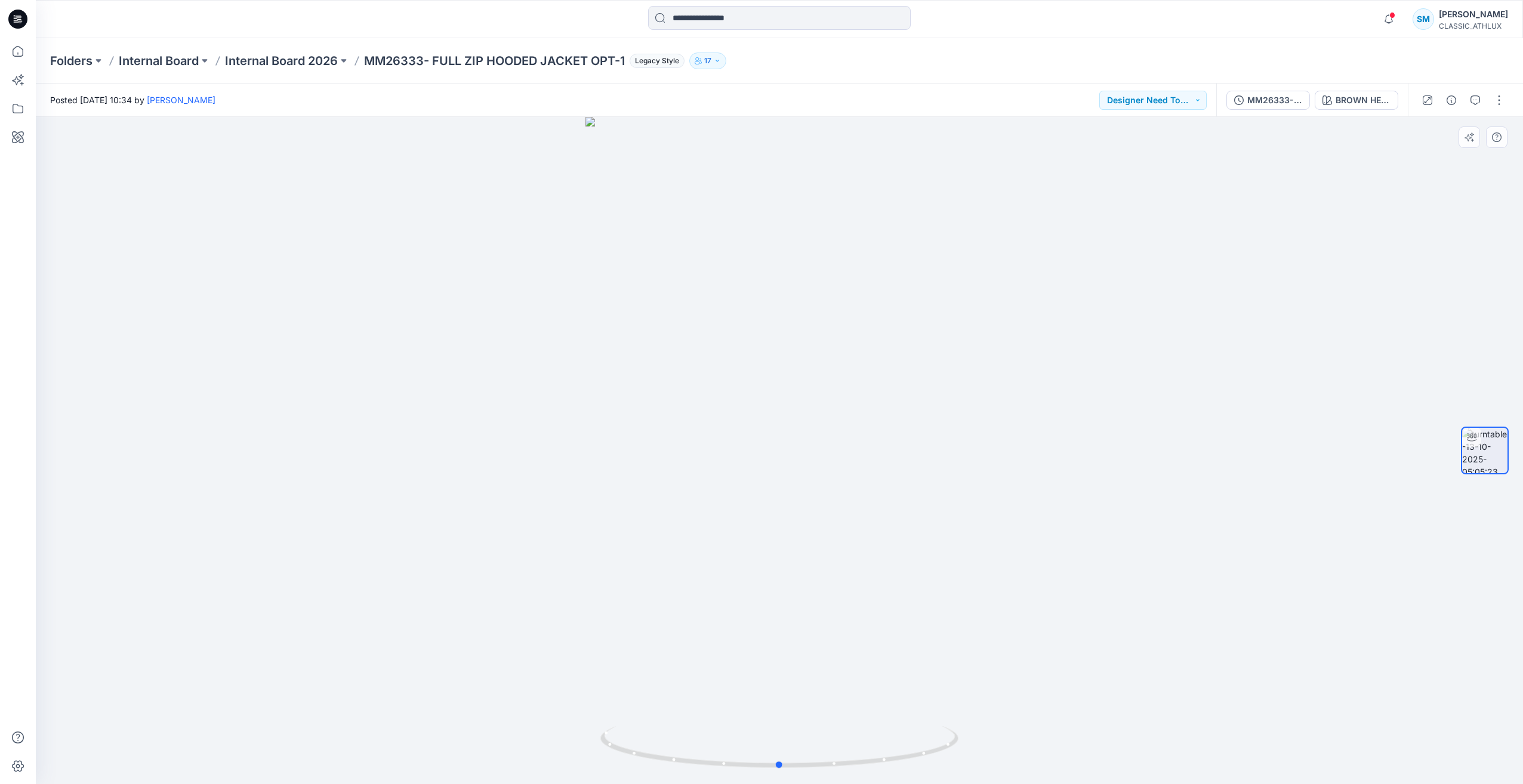
click at [1294, 265] on div at bounding box center [779, 451] width 1487 height 667
click at [1390, 18] on icon "button" at bounding box center [1388, 19] width 23 height 24
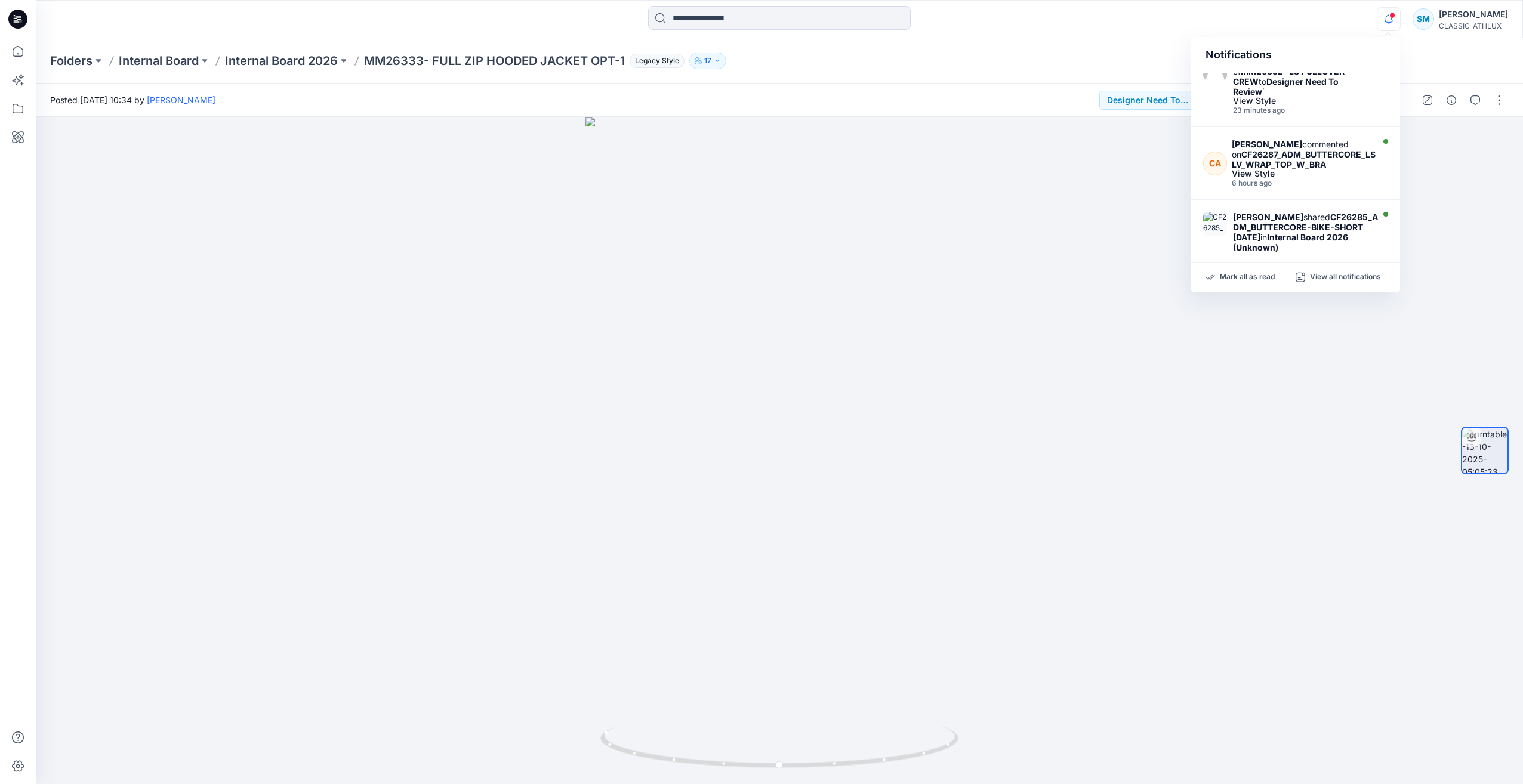
scroll to position [307, 0]
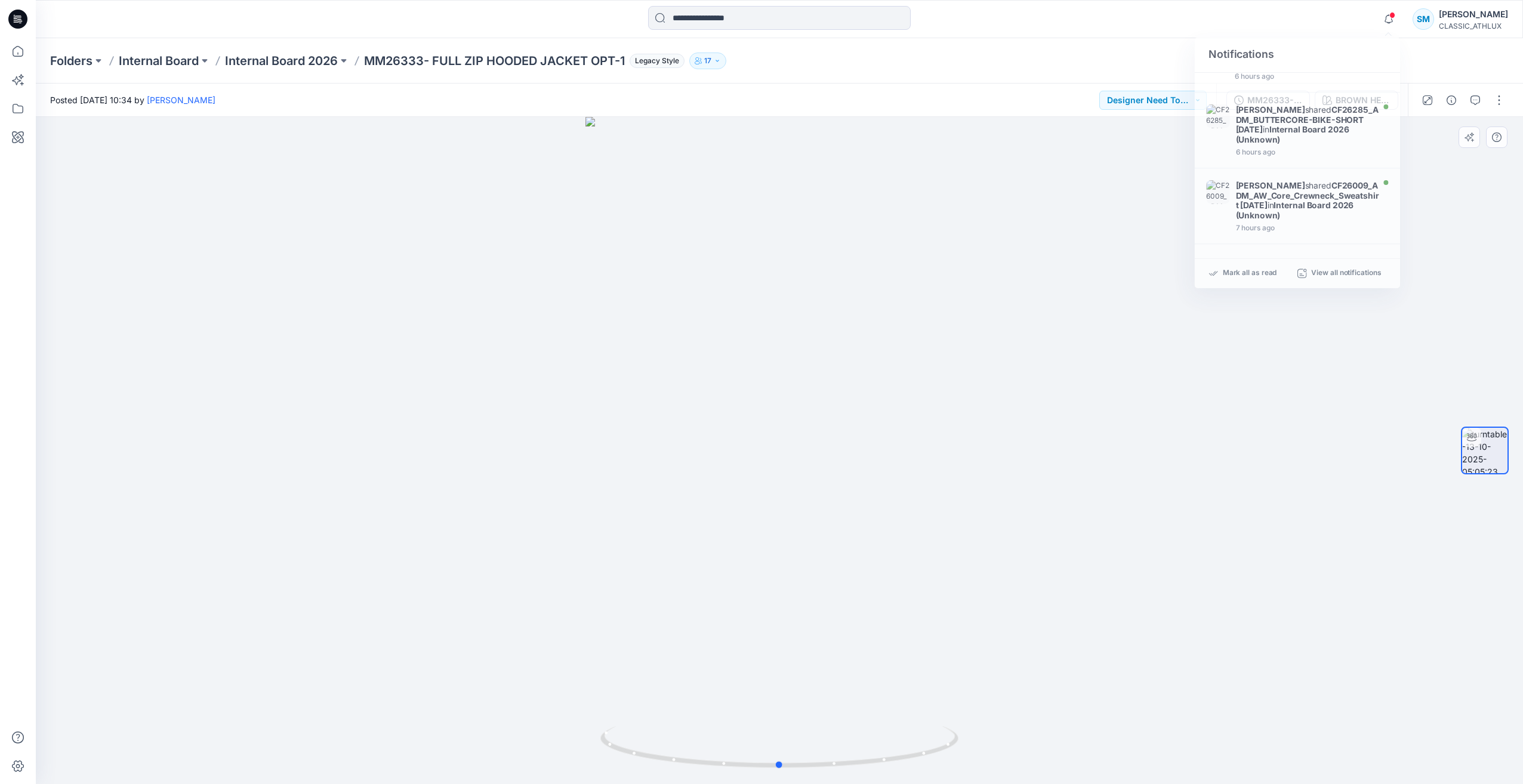
click at [1394, 343] on div at bounding box center [779, 451] width 1487 height 667
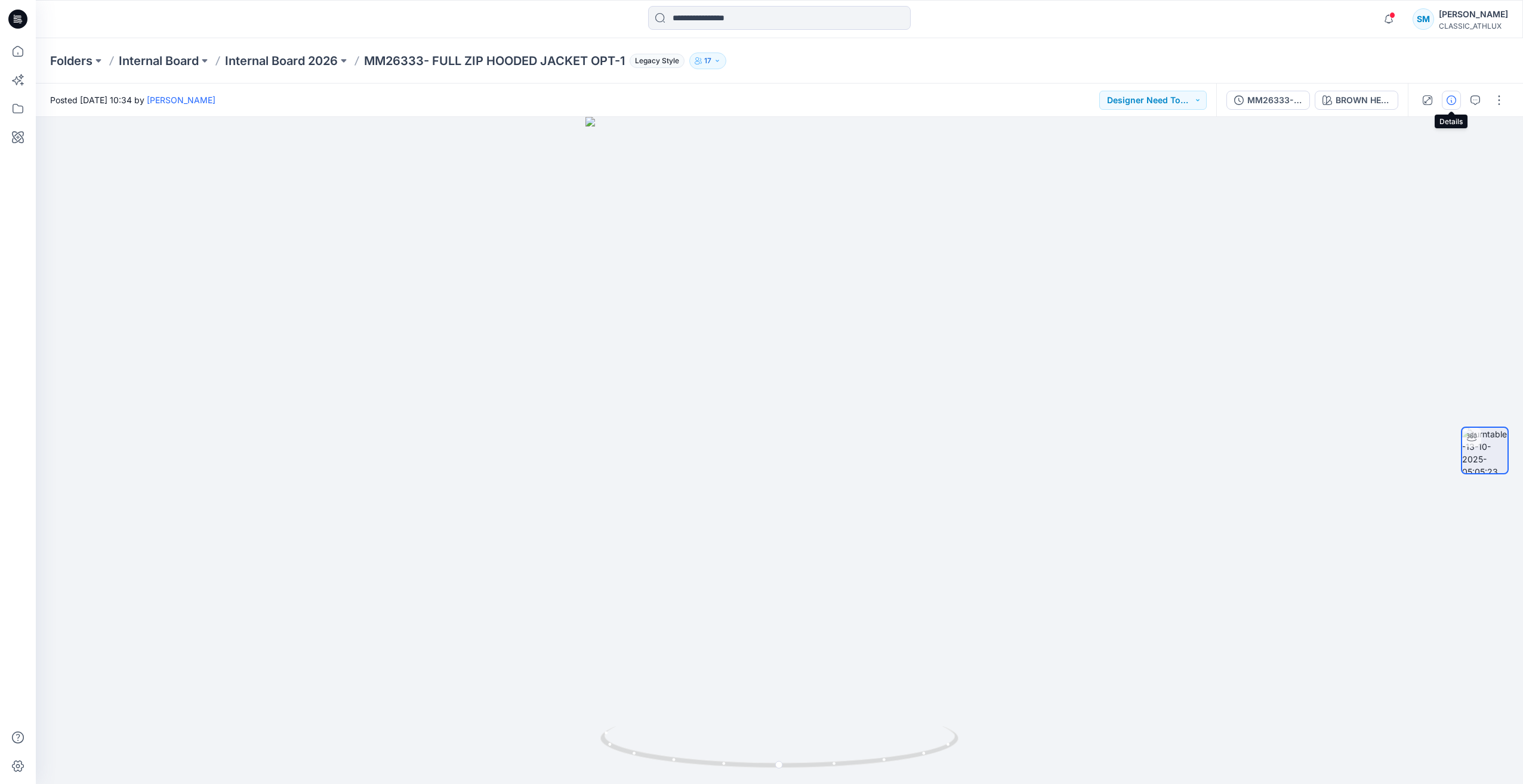
click at [1448, 98] on icon "button" at bounding box center [1451, 101] width 10 height 10
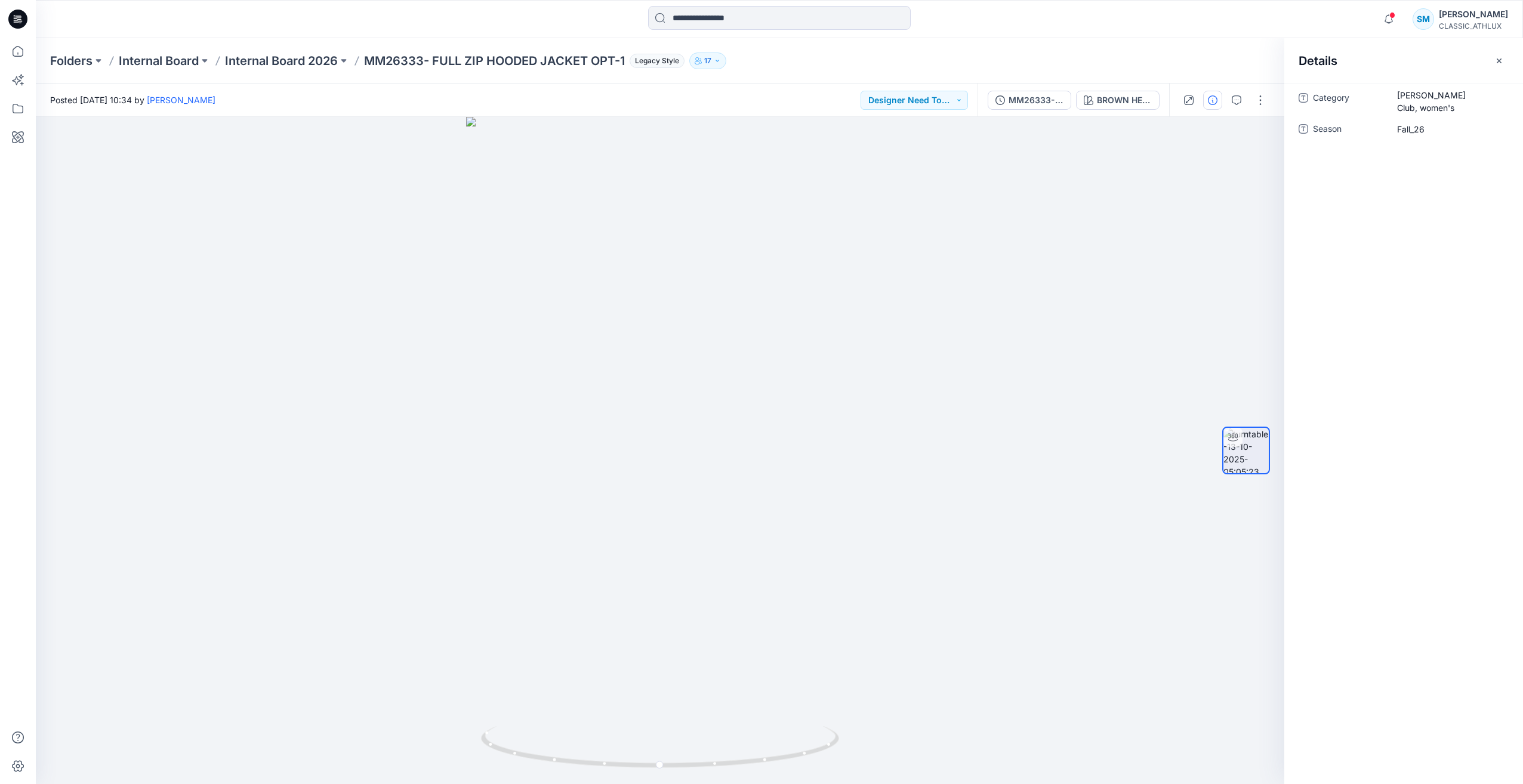
click at [1419, 249] on div "Category Sams Club, women's Season Fall_26" at bounding box center [1403, 433] width 238 height 700
click at [1150, 281] on div at bounding box center [660, 451] width 1249 height 667
drag, startPoint x: 1103, startPoint y: 232, endPoint x: 1088, endPoint y: 224, distance: 17.0
click at [1103, 232] on div at bounding box center [660, 451] width 1249 height 667
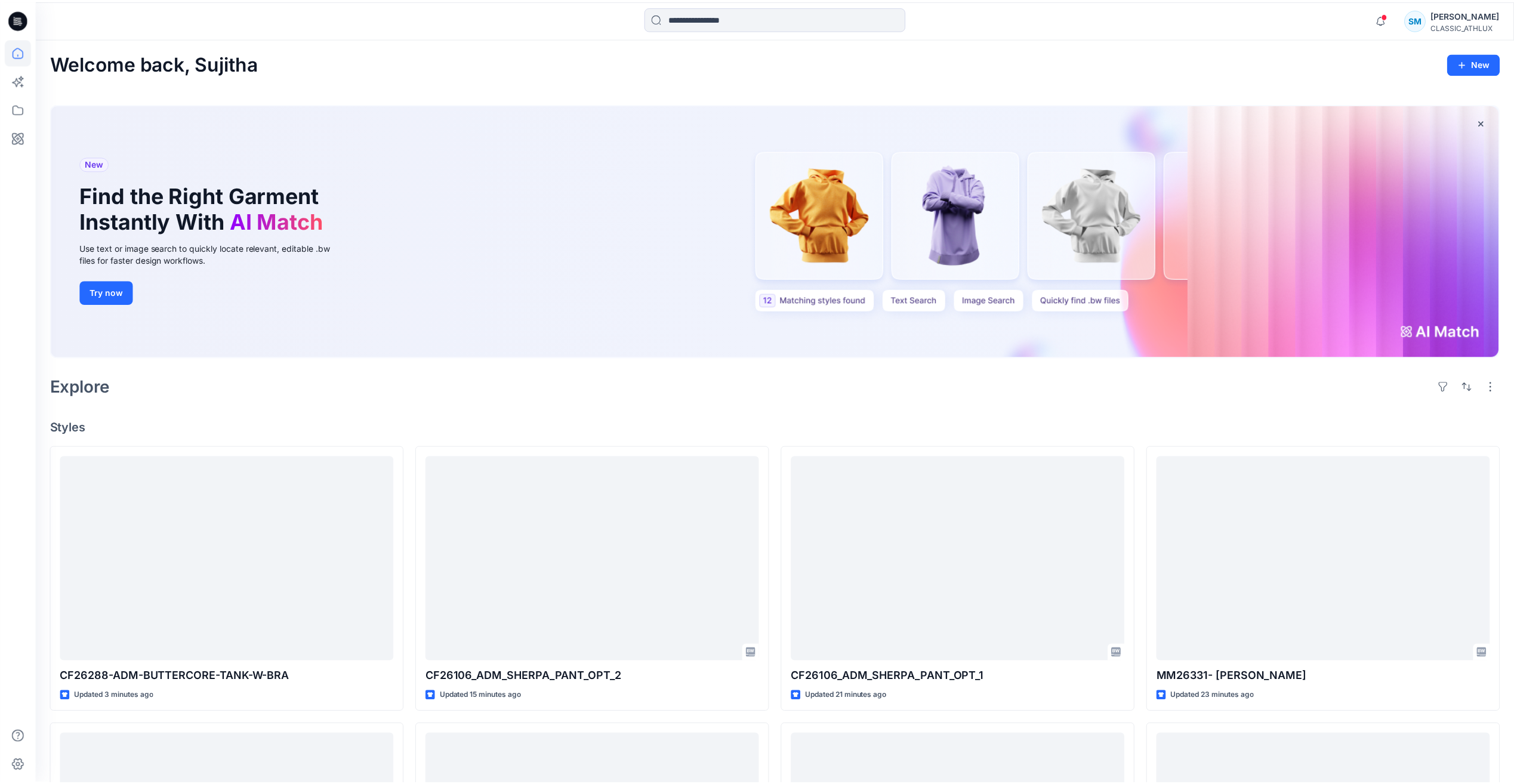
scroll to position [536, 0]
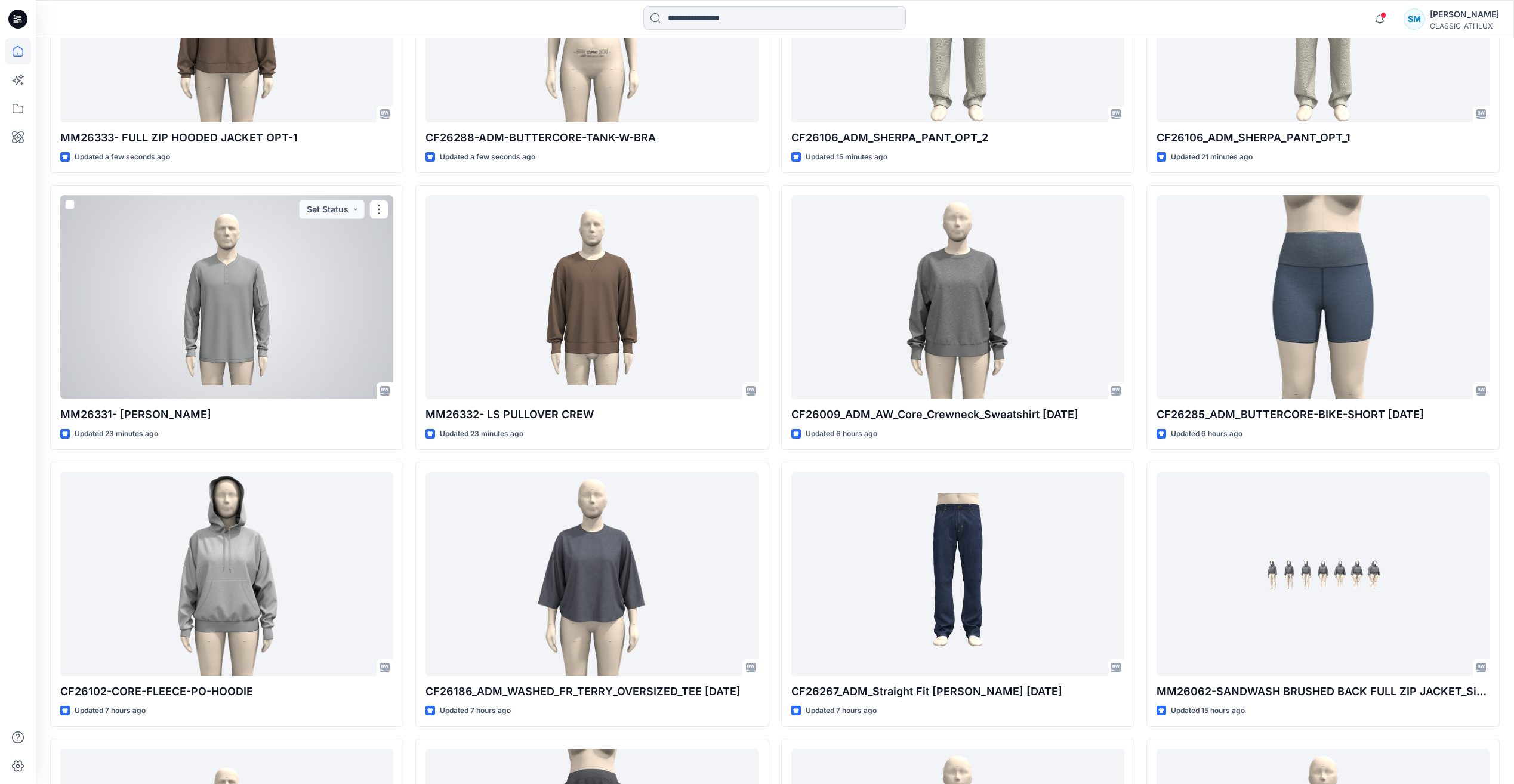
drag, startPoint x: 299, startPoint y: 321, endPoint x: 303, endPoint y: 315, distance: 7.2
click at [299, 321] on div at bounding box center [227, 297] width 333 height 204
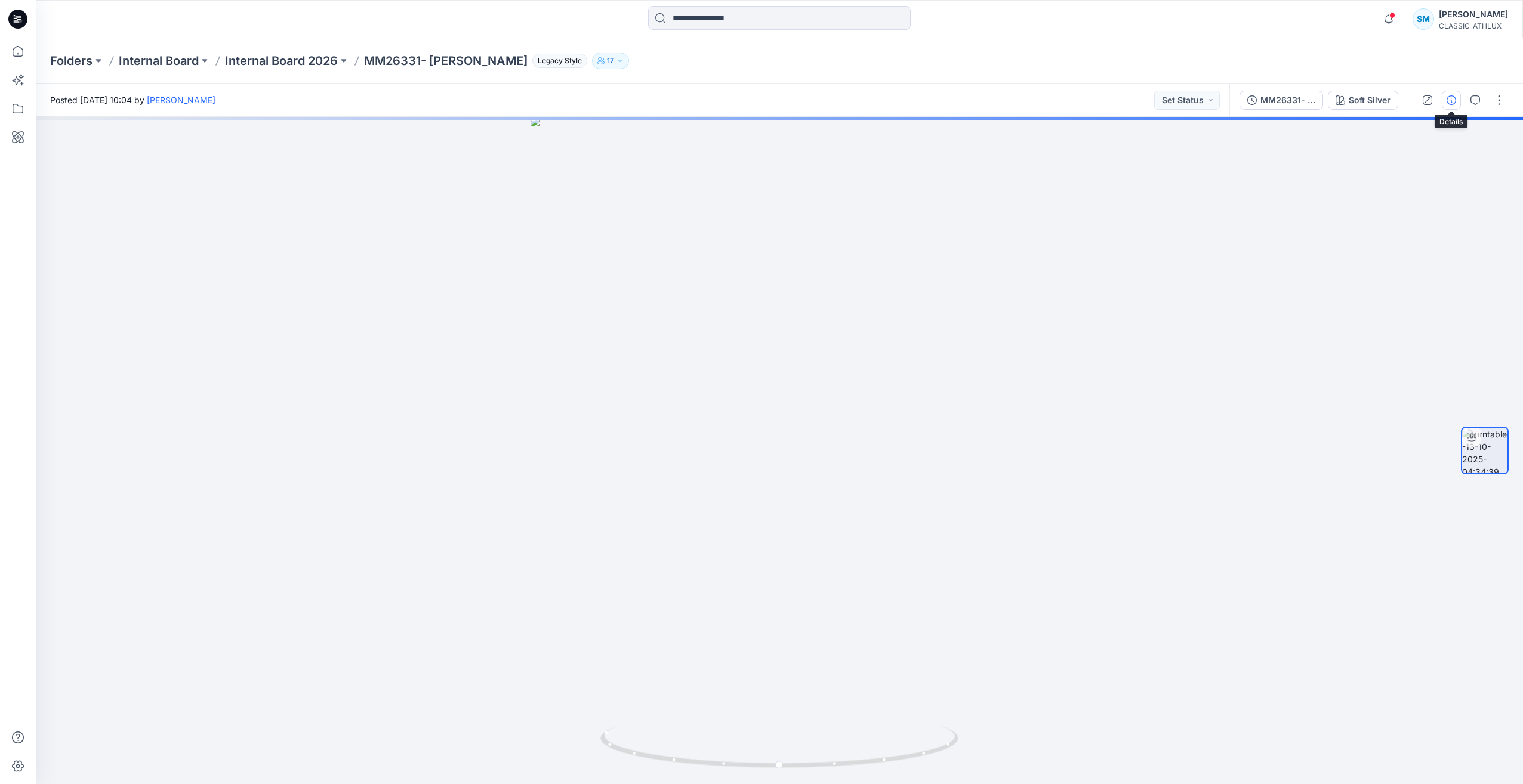
click at [1445, 101] on button "button" at bounding box center [1451, 100] width 19 height 19
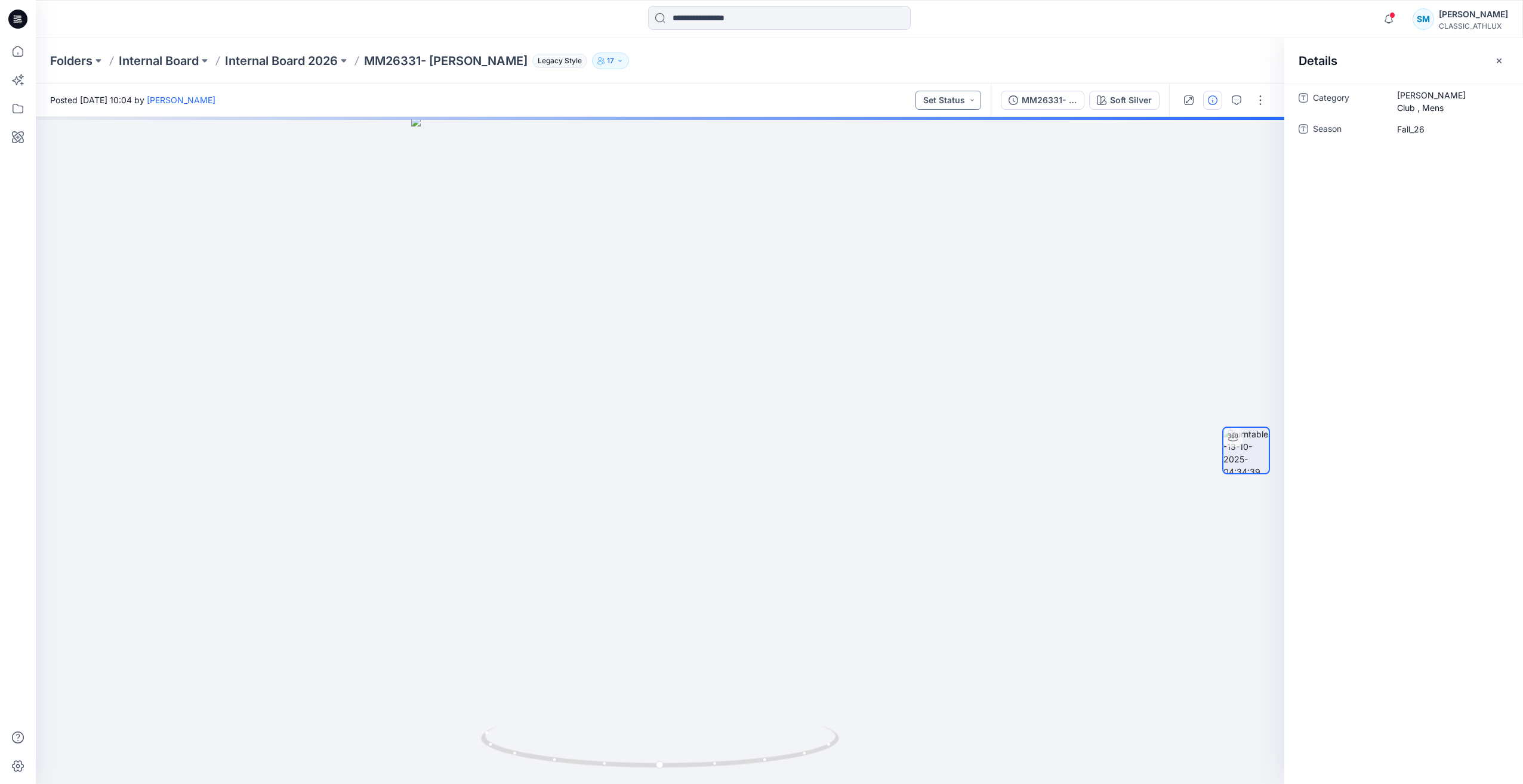
click at [953, 102] on button "Set Status" at bounding box center [948, 100] width 66 height 19
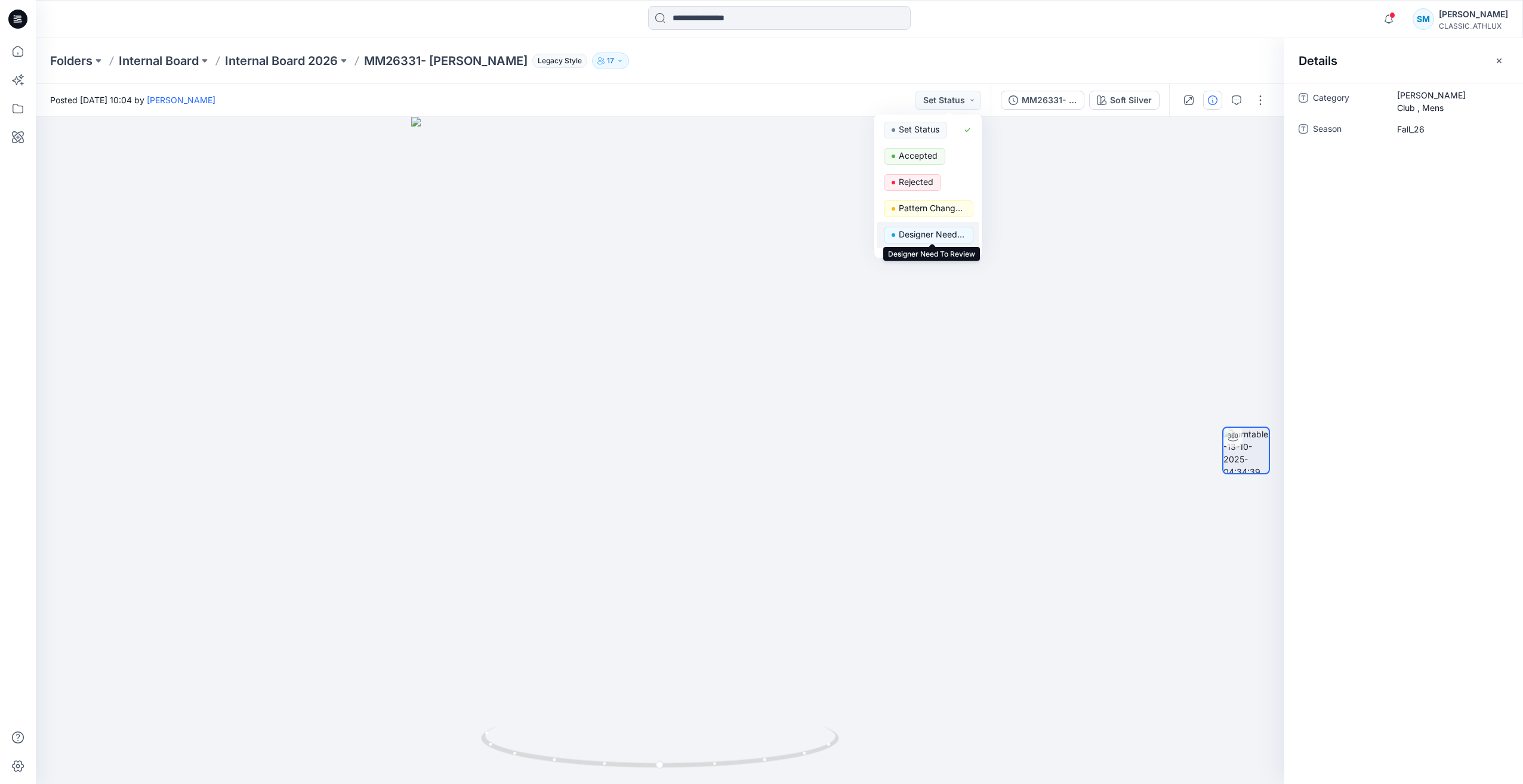
click at [942, 234] on p "Designer Need To Review" at bounding box center [932, 234] width 67 height 15
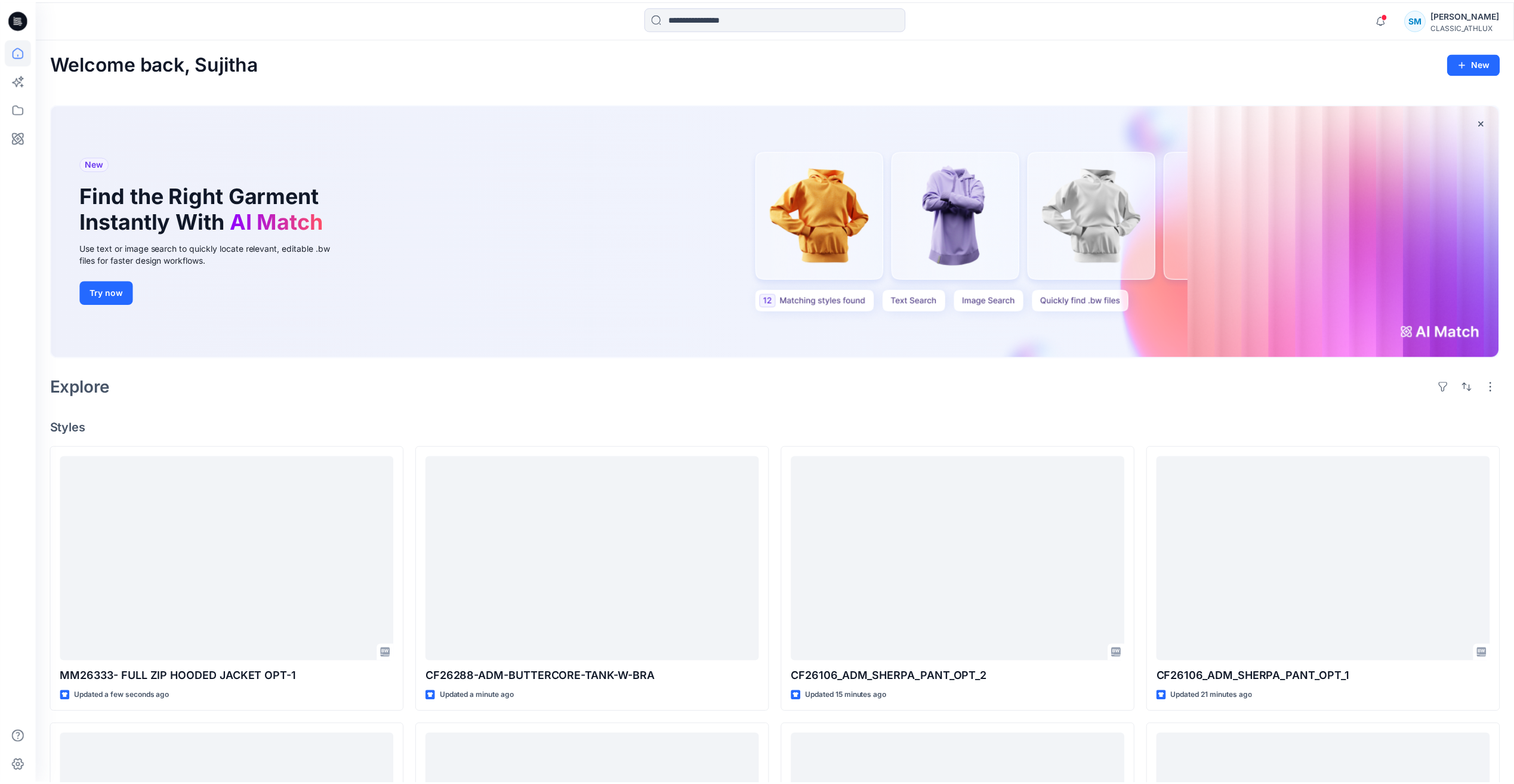
scroll to position [536, 0]
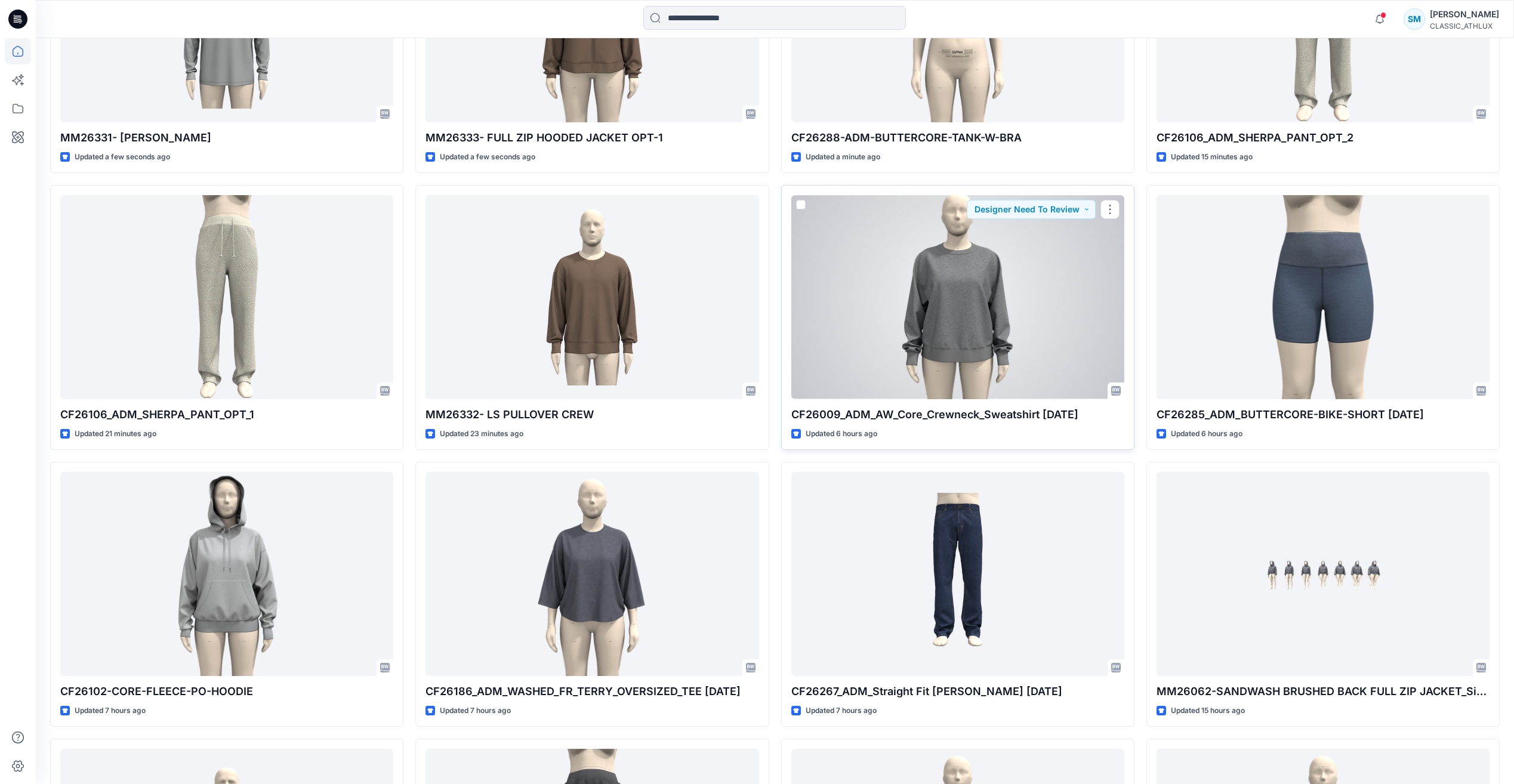
click at [1074, 318] on div at bounding box center [958, 297] width 333 height 204
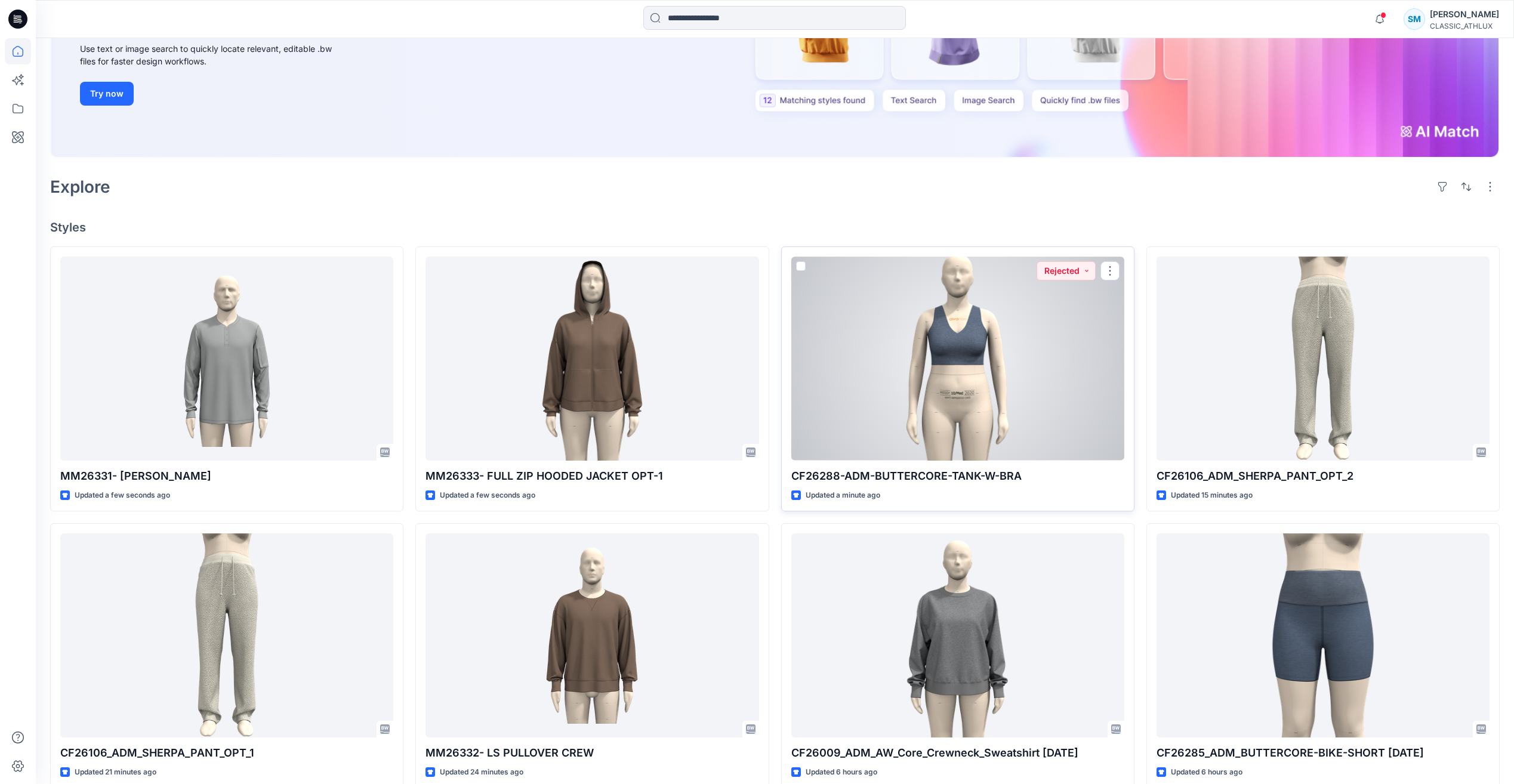
scroll to position [298, 0]
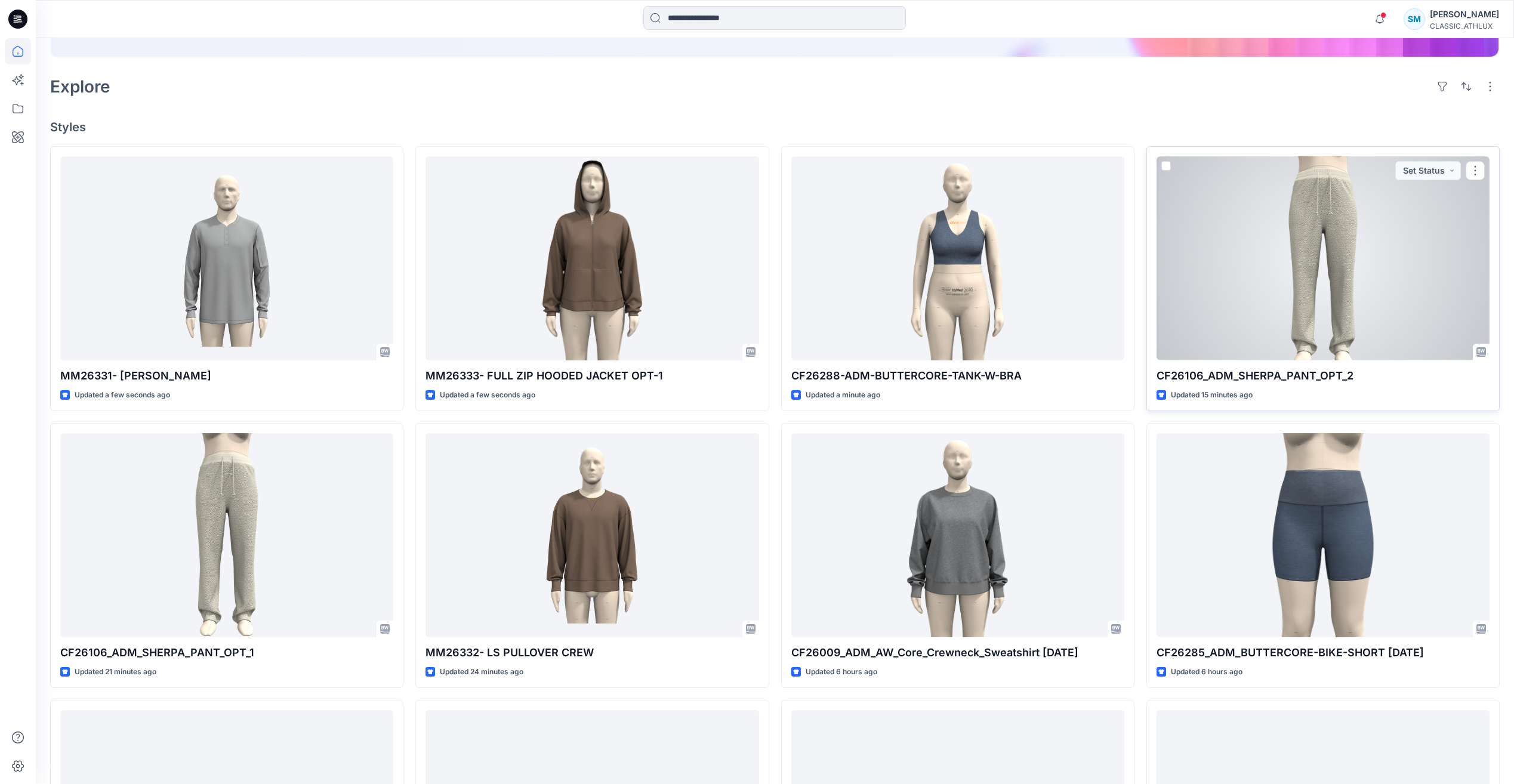
click at [1357, 283] on div at bounding box center [1323, 258] width 333 height 204
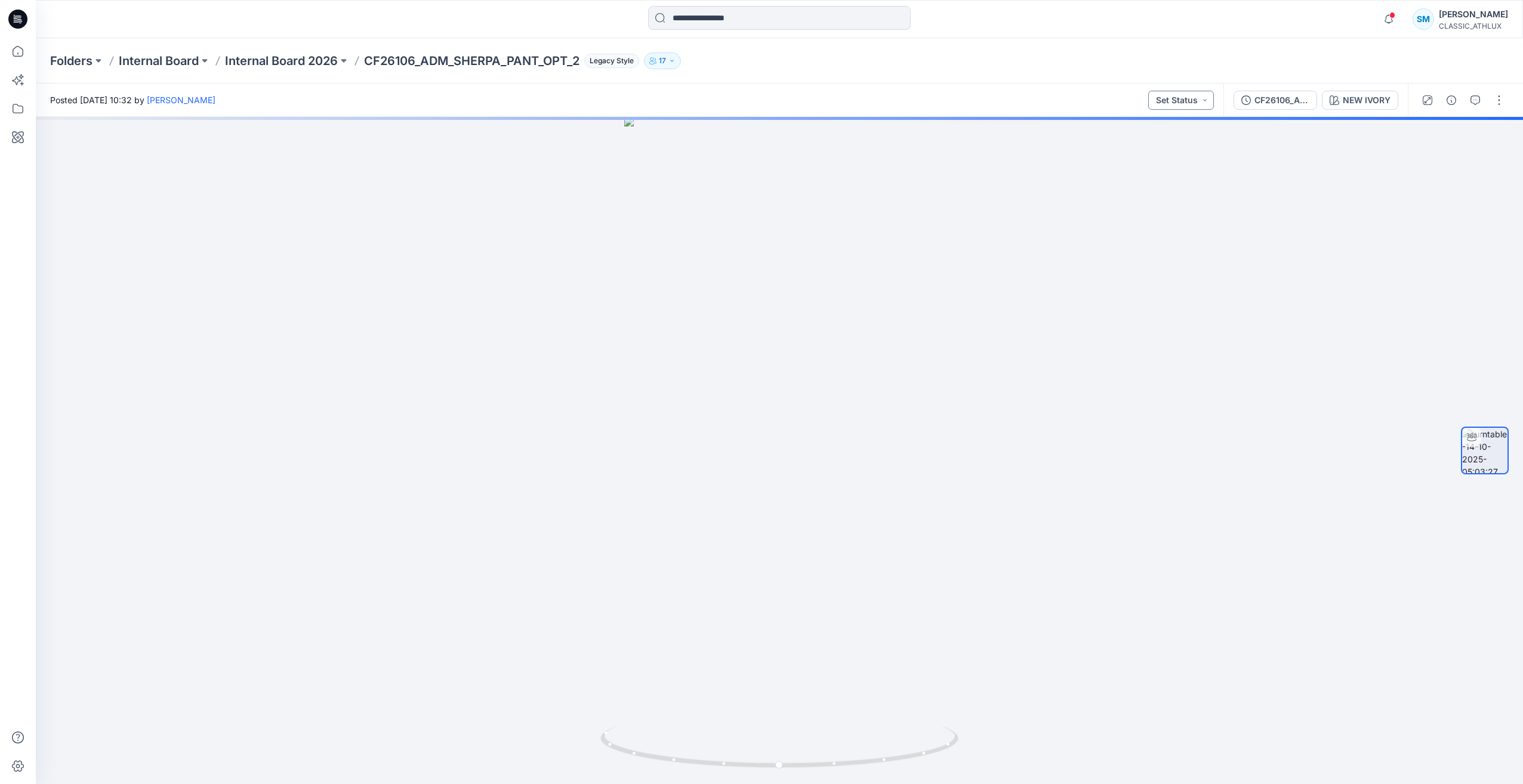
click at [1177, 105] on button "Set Status" at bounding box center [1181, 100] width 66 height 19
click at [1175, 234] on p "Designer Need To Review" at bounding box center [1164, 234] width 67 height 15
click at [1455, 101] on icon "button" at bounding box center [1451, 101] width 10 height 10
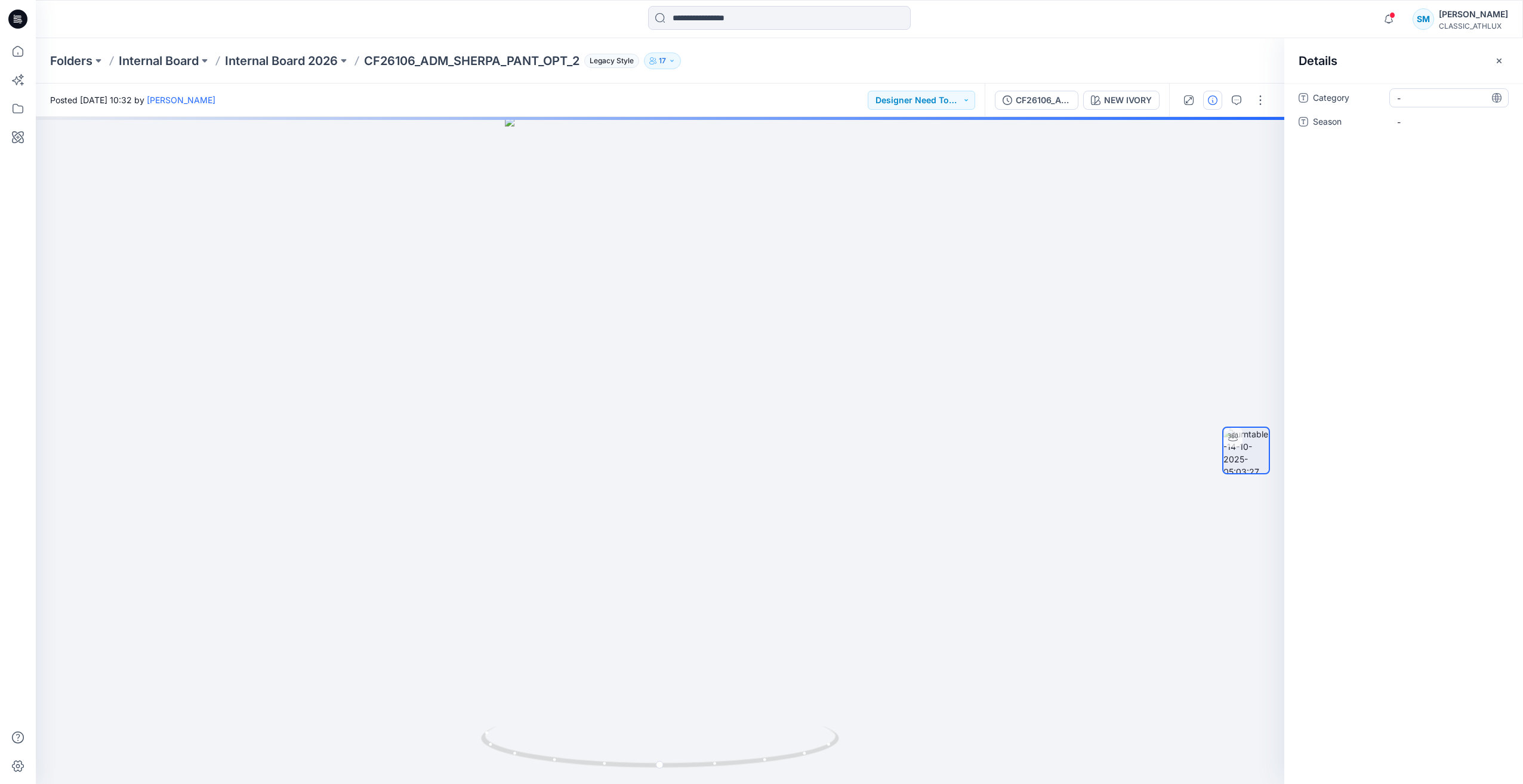
click at [1440, 102] on span "-" at bounding box center [1449, 98] width 104 height 13
click at [1440, 102] on textarea at bounding box center [1449, 98] width 120 height 19
type textarea "**********"
click at [1423, 125] on span "-" at bounding box center [1449, 122] width 104 height 13
click at [1423, 124] on textarea at bounding box center [1449, 121] width 120 height 19
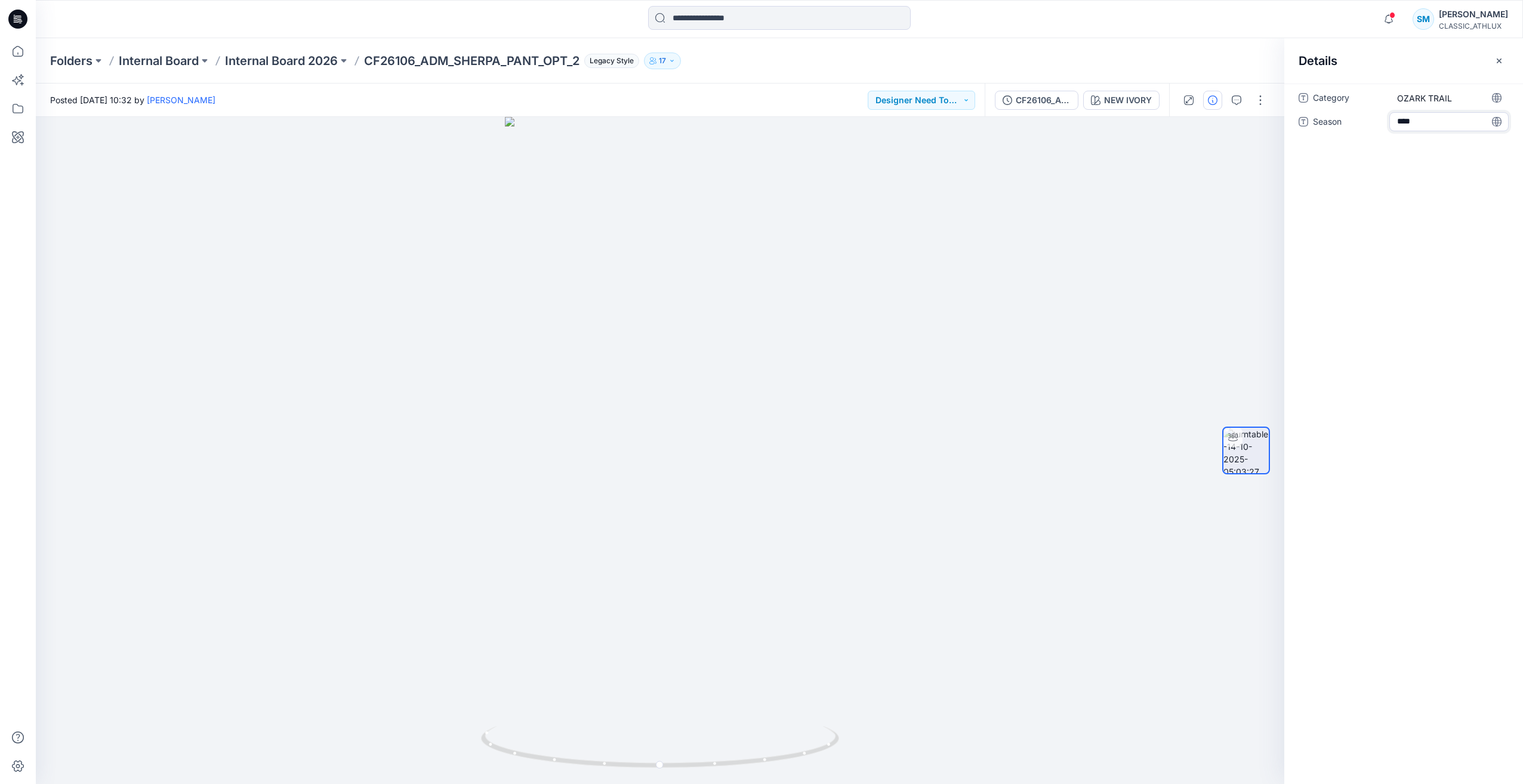
type textarea "*****"
click at [1128, 196] on div at bounding box center [660, 451] width 1249 height 667
drag, startPoint x: 22, startPoint y: 14, endPoint x: 87, endPoint y: 24, distance: 65.8
click at [22, 14] on icon at bounding box center [18, 19] width 19 height 19
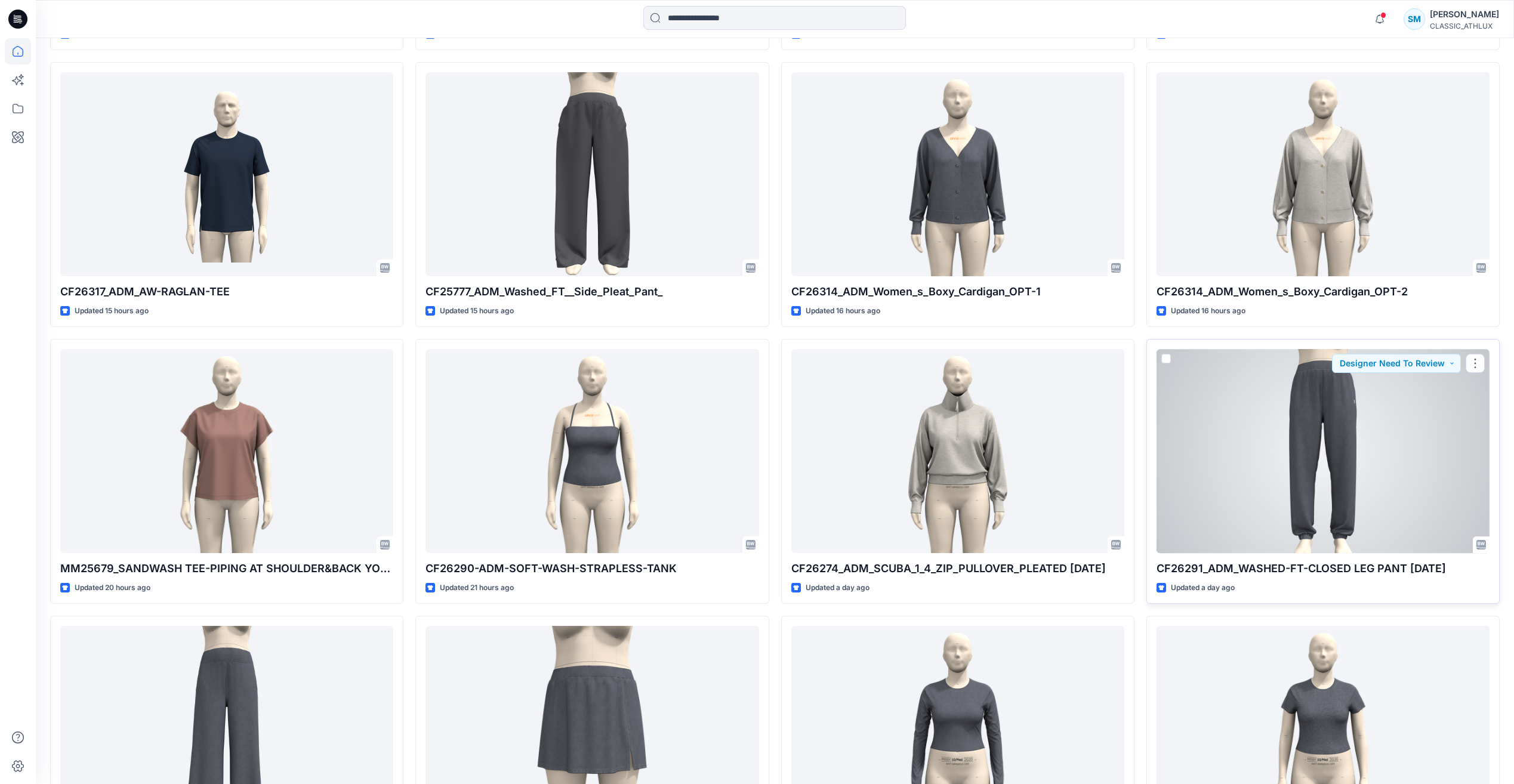
scroll to position [1312, 0]
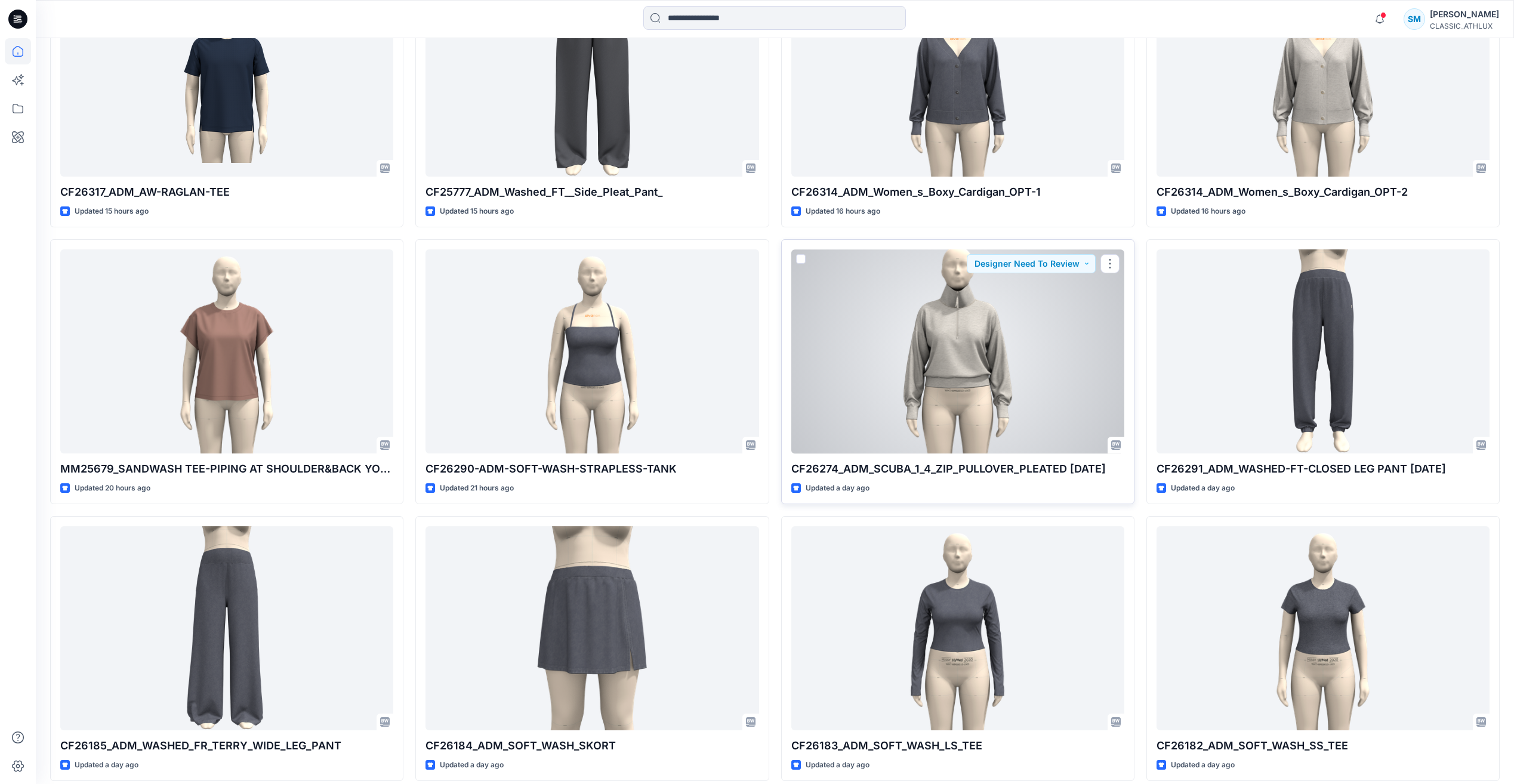
click at [1005, 359] on div at bounding box center [958, 351] width 333 height 204
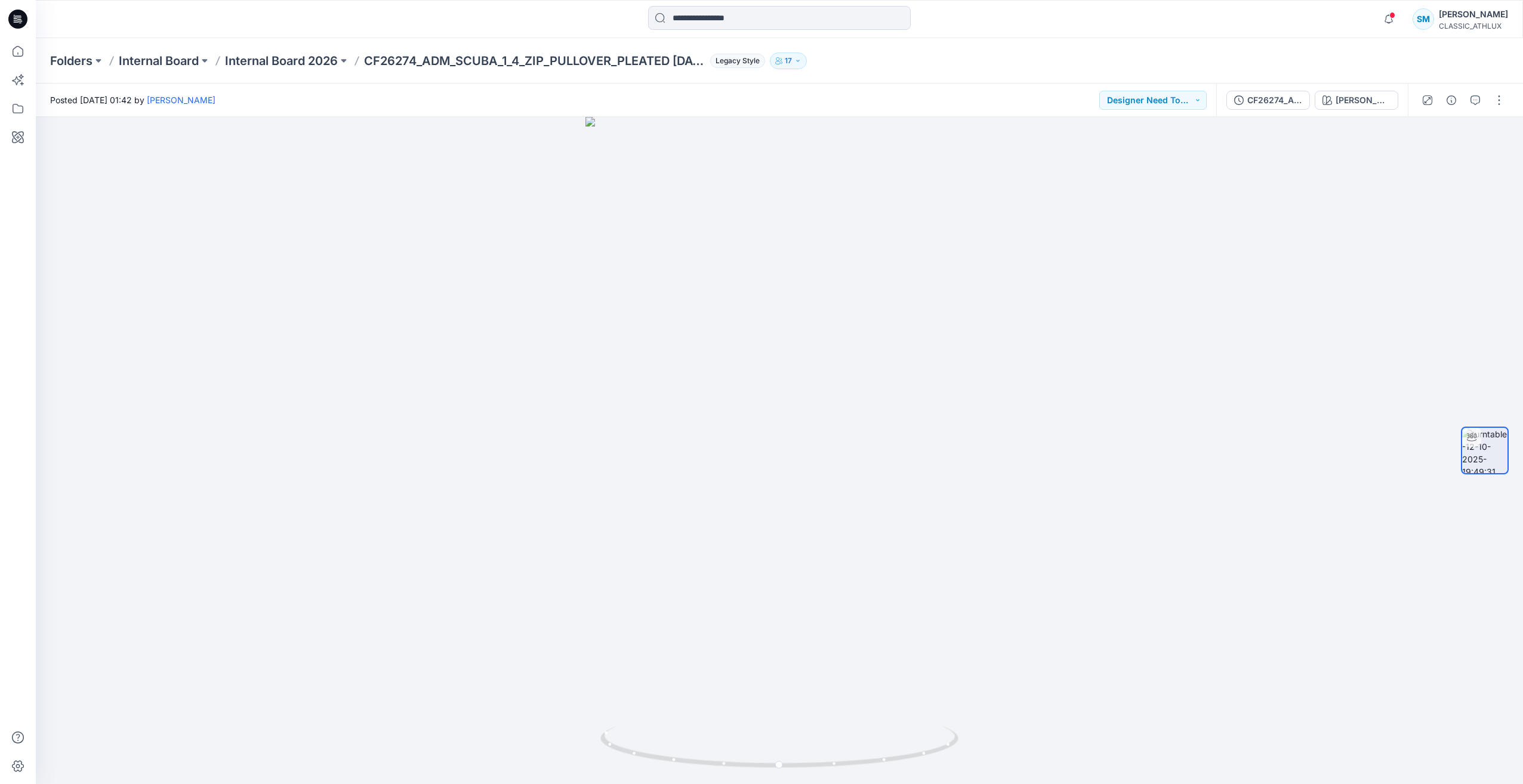
click at [1280, 110] on div "CF26274_ADM_SCUBA_1_4_ZIP_PULLOVER_PLEATED 12OCT25 WHEAT HEATHER" at bounding box center [1312, 100] width 192 height 34
click at [1278, 103] on div "CF26274_ADM_SCUBA_1_4_ZIP_PULLOVER_PLEATED 12OCT25" at bounding box center [1275, 101] width 55 height 13
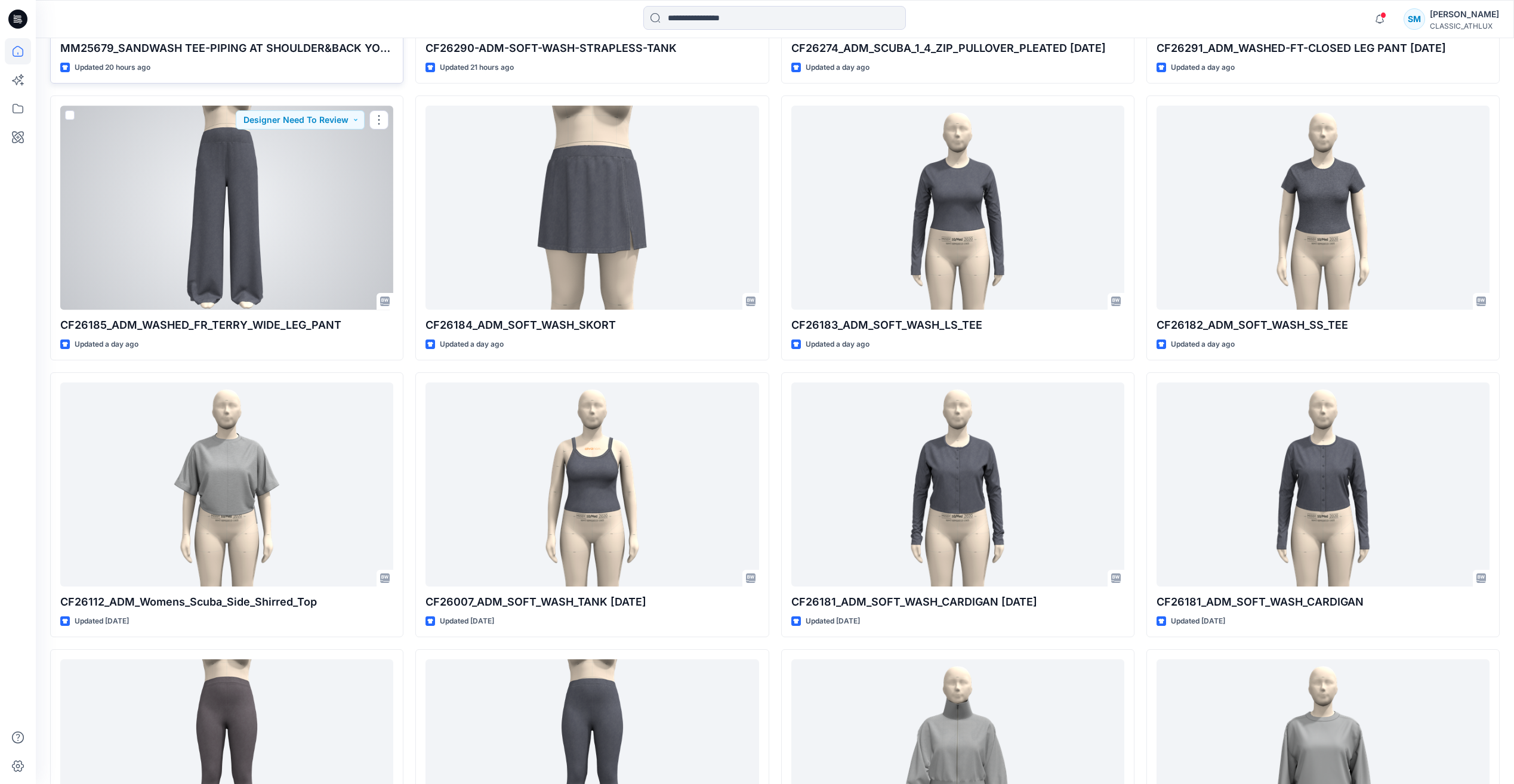
scroll to position [1545, 0]
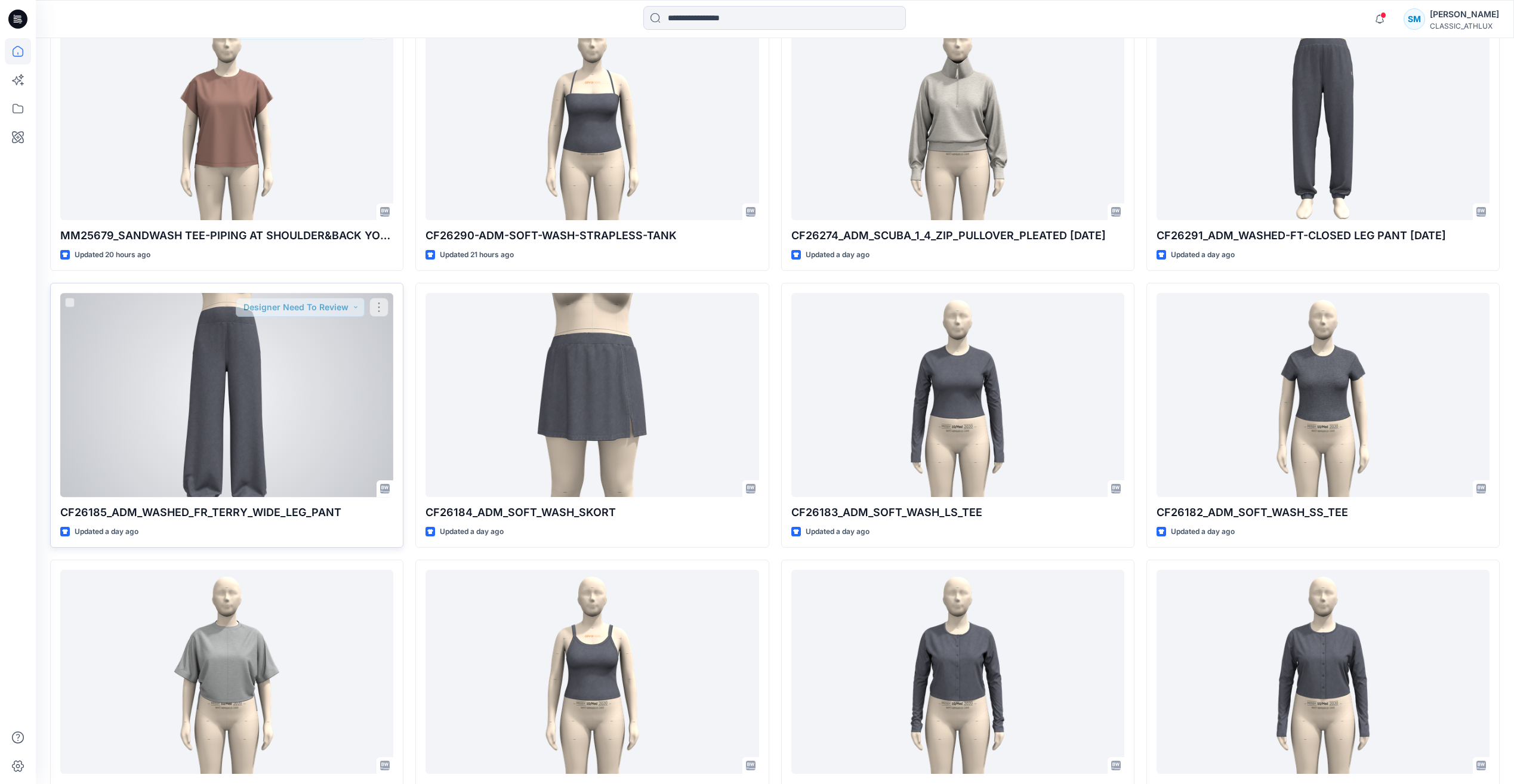
click at [299, 391] on div at bounding box center [227, 394] width 333 height 204
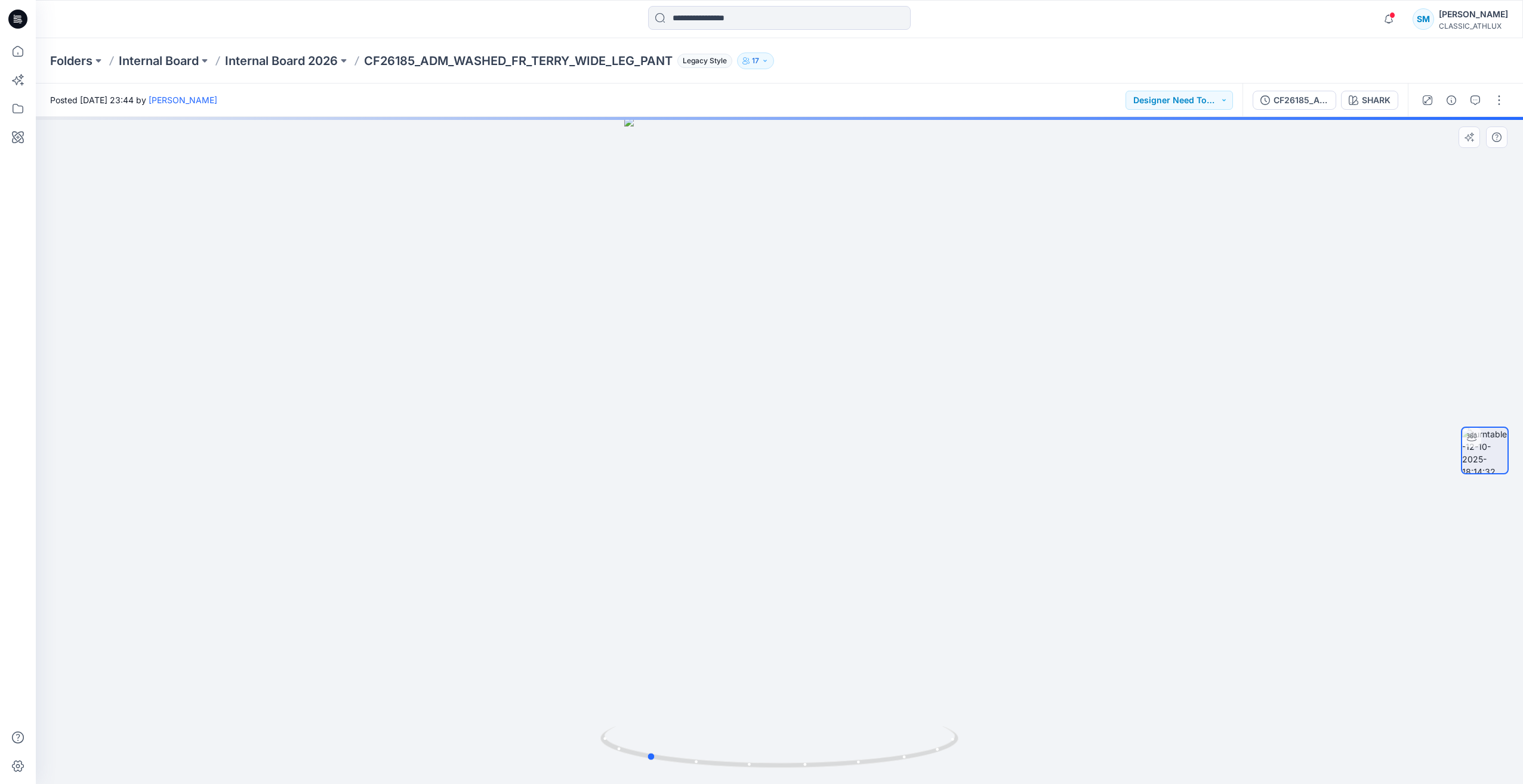
drag, startPoint x: 647, startPoint y: 756, endPoint x: 320, endPoint y: 332, distance: 535.4
click at [511, 699] on div at bounding box center [779, 451] width 1487 height 667
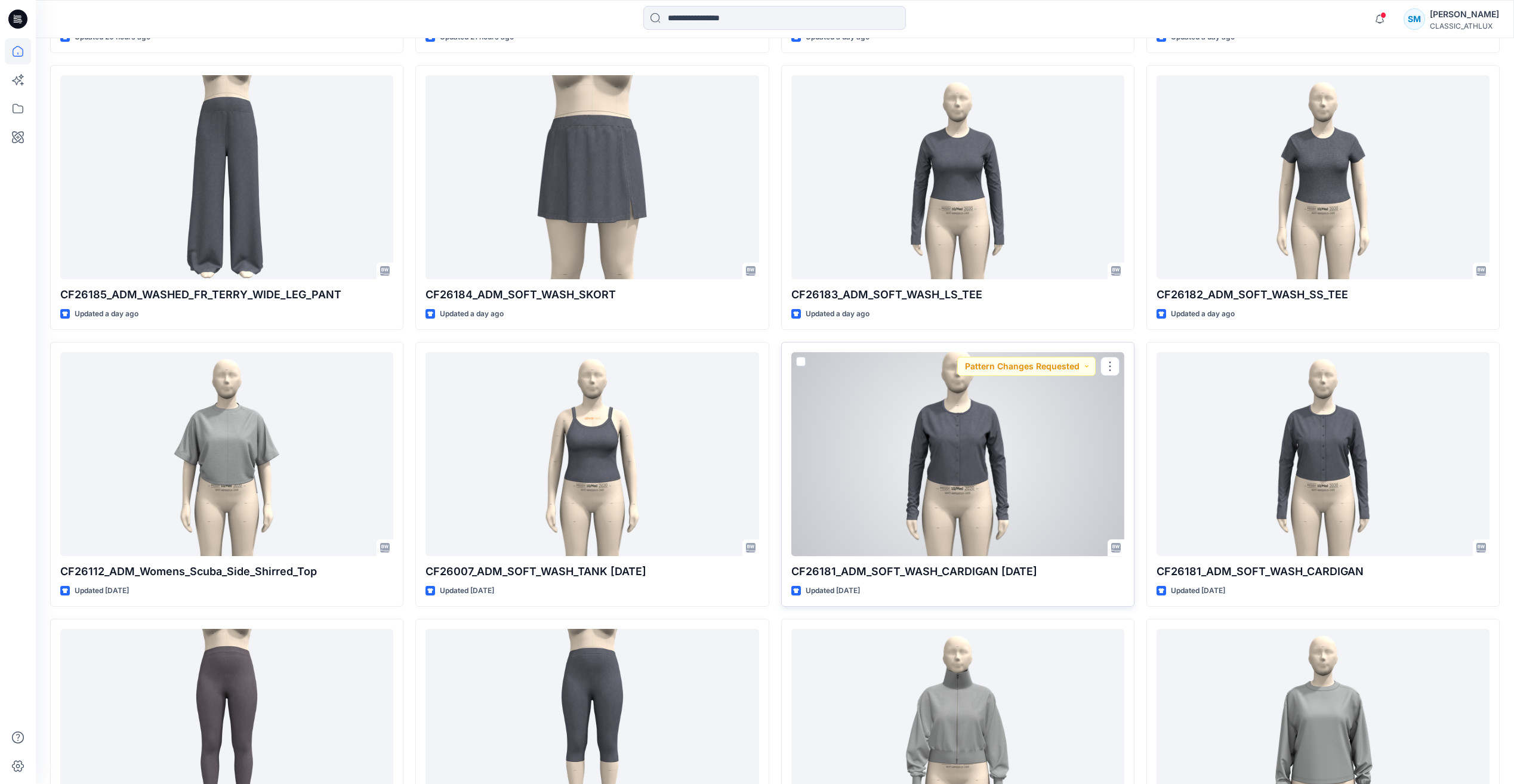
scroll to position [1784, 0]
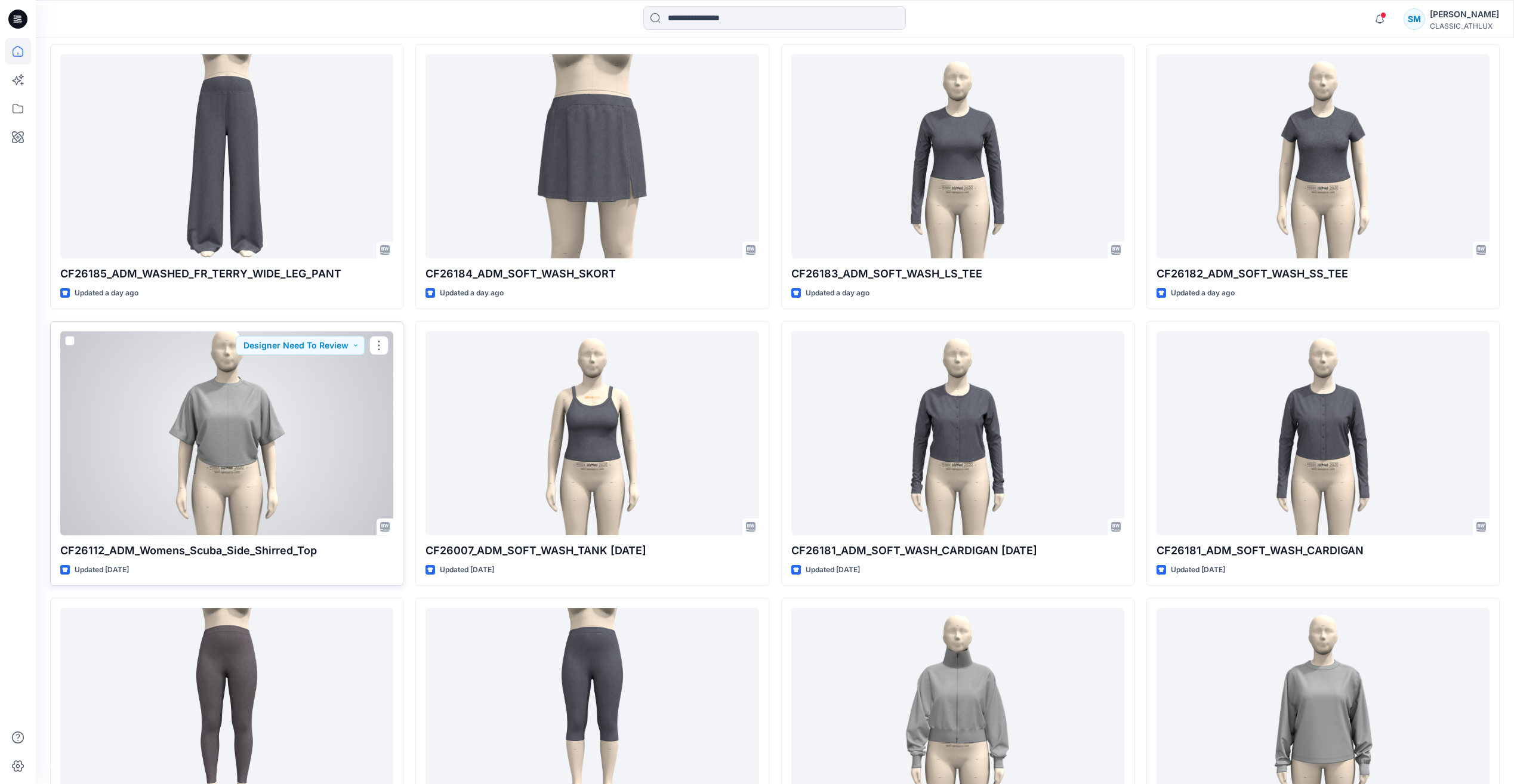
click at [239, 427] on div at bounding box center [227, 433] width 333 height 204
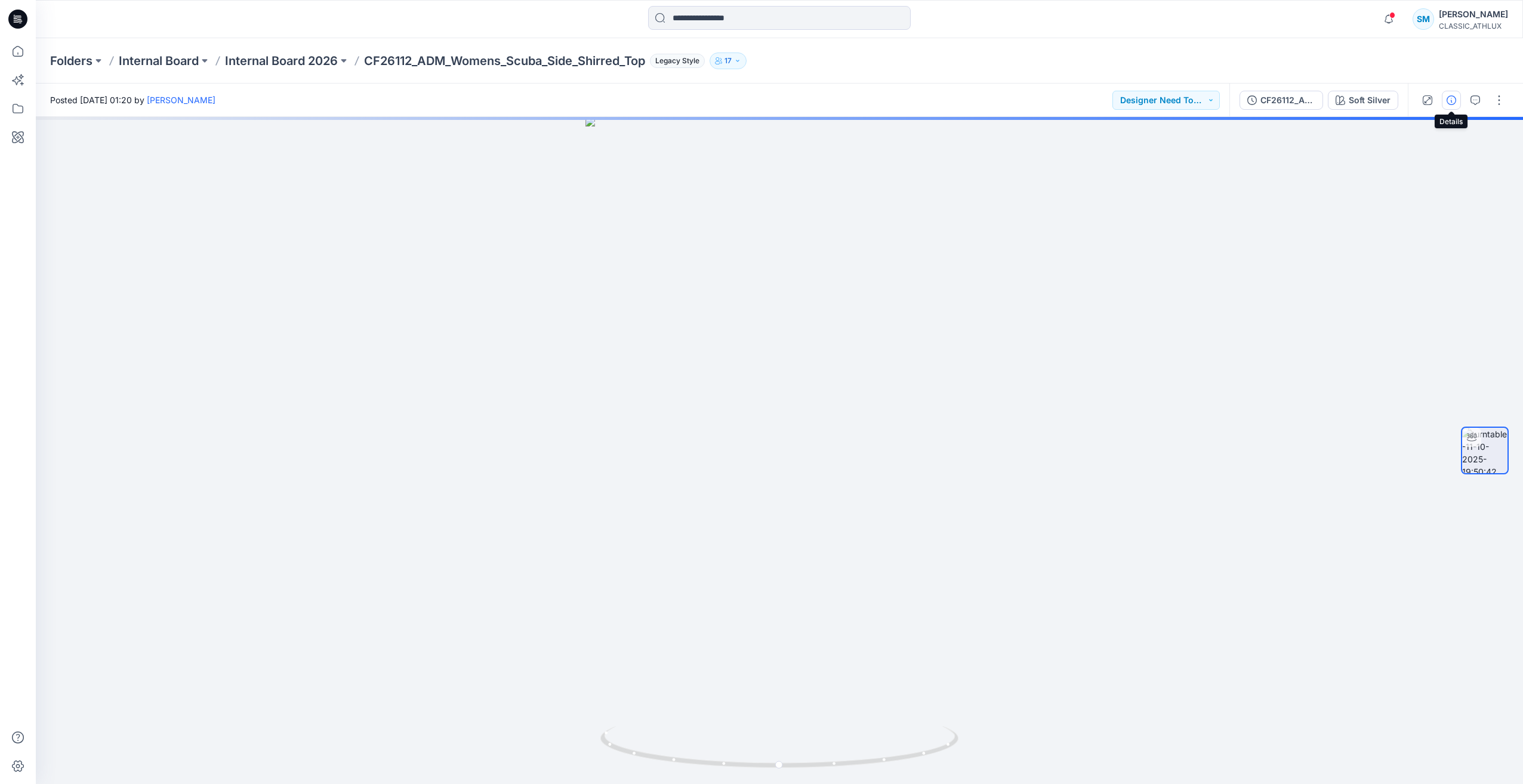
click at [1455, 102] on icon "button" at bounding box center [1451, 101] width 10 height 10
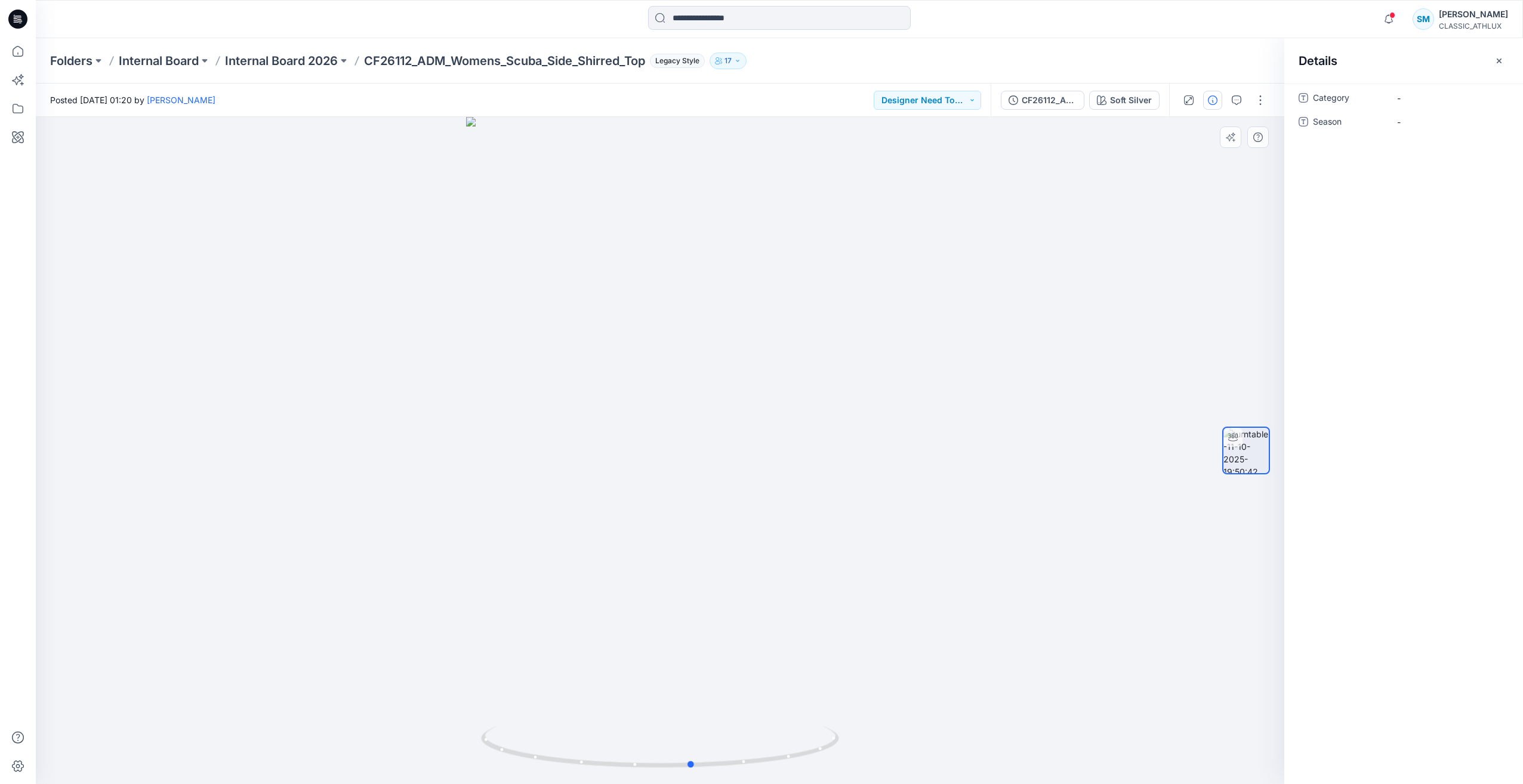
drag, startPoint x: 726, startPoint y: 761, endPoint x: 715, endPoint y: 718, distance: 44.4
click at [715, 718] on div at bounding box center [660, 451] width 1249 height 667
click at [1419, 101] on span "-" at bounding box center [1449, 98] width 104 height 13
click at [1419, 101] on textarea at bounding box center [1449, 98] width 120 height 19
type textarea "**********"
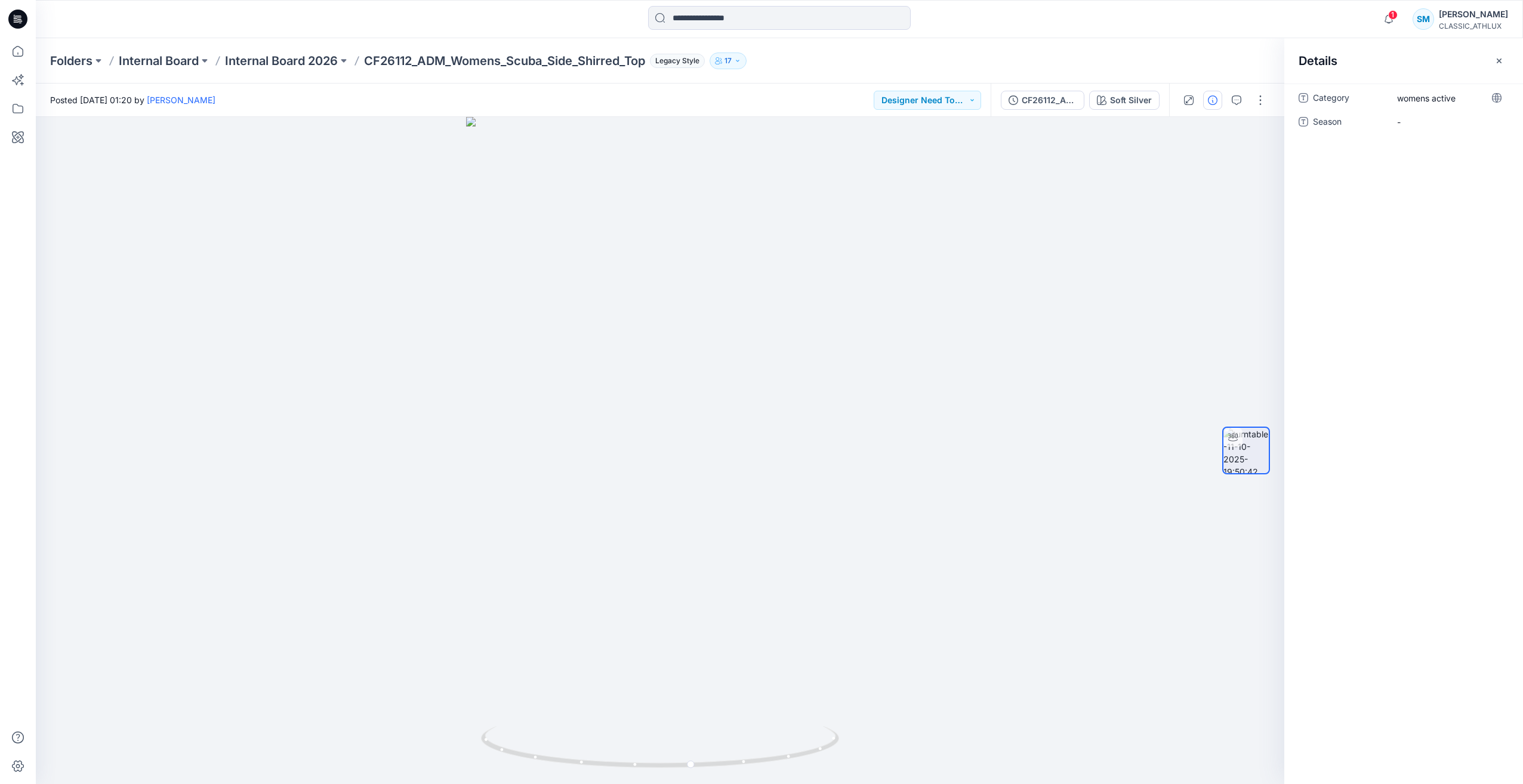
click at [1375, 222] on div "Category womens active Season -" at bounding box center [1403, 433] width 238 height 700
click at [1406, 118] on span "-" at bounding box center [1449, 122] width 104 height 13
click at [1406, 118] on textarea at bounding box center [1449, 121] width 120 height 19
type textarea "*"
type textarea "*****"
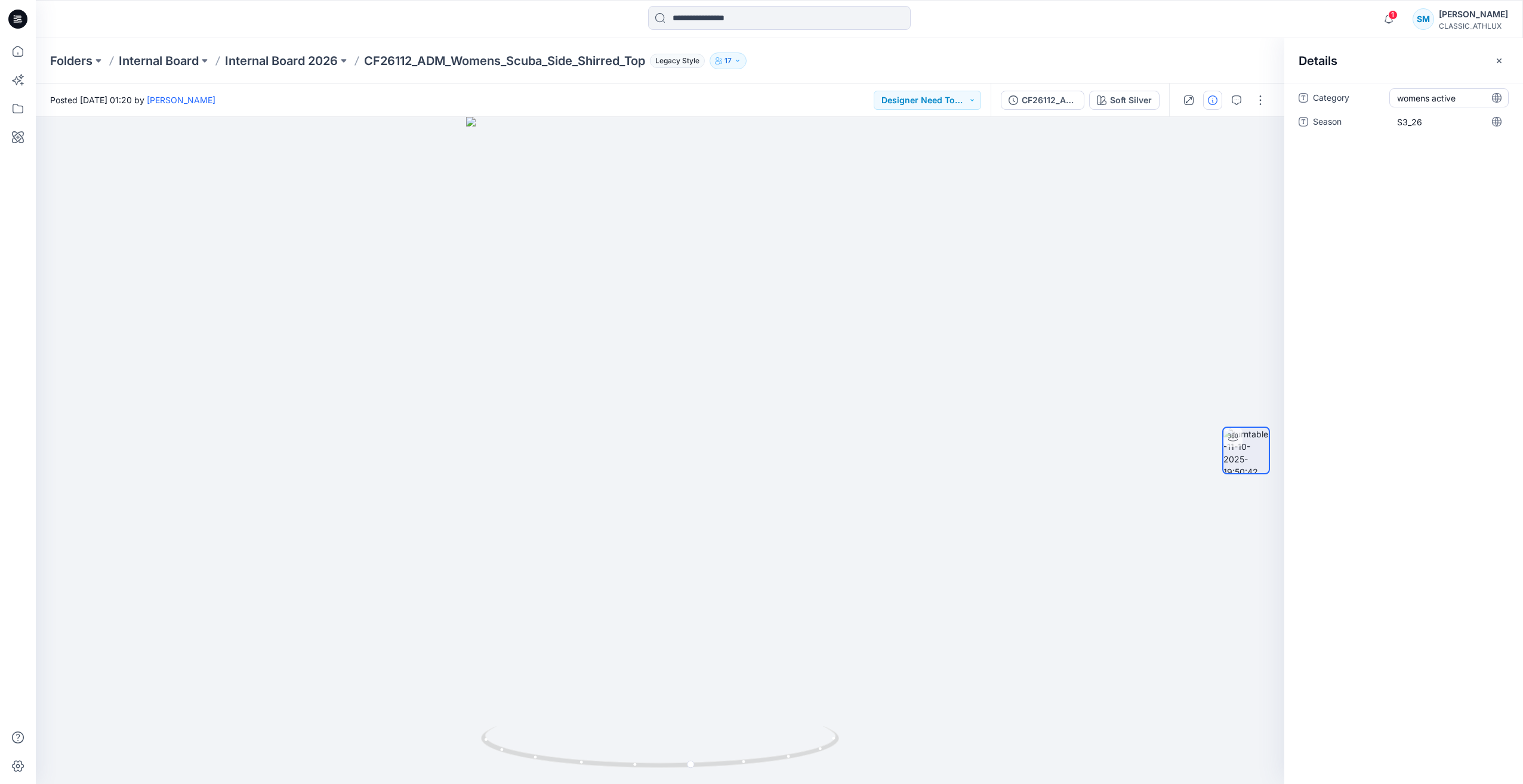
click at [1399, 101] on span "womens active" at bounding box center [1449, 98] width 104 height 13
click at [1405, 99] on span "womens active" at bounding box center [1449, 98] width 104 height 13
type textarea "**********"
click at [1392, 199] on div "Category Women's active Season S3_26" at bounding box center [1403, 433] width 238 height 700
click at [1132, 267] on div at bounding box center [660, 451] width 1249 height 667
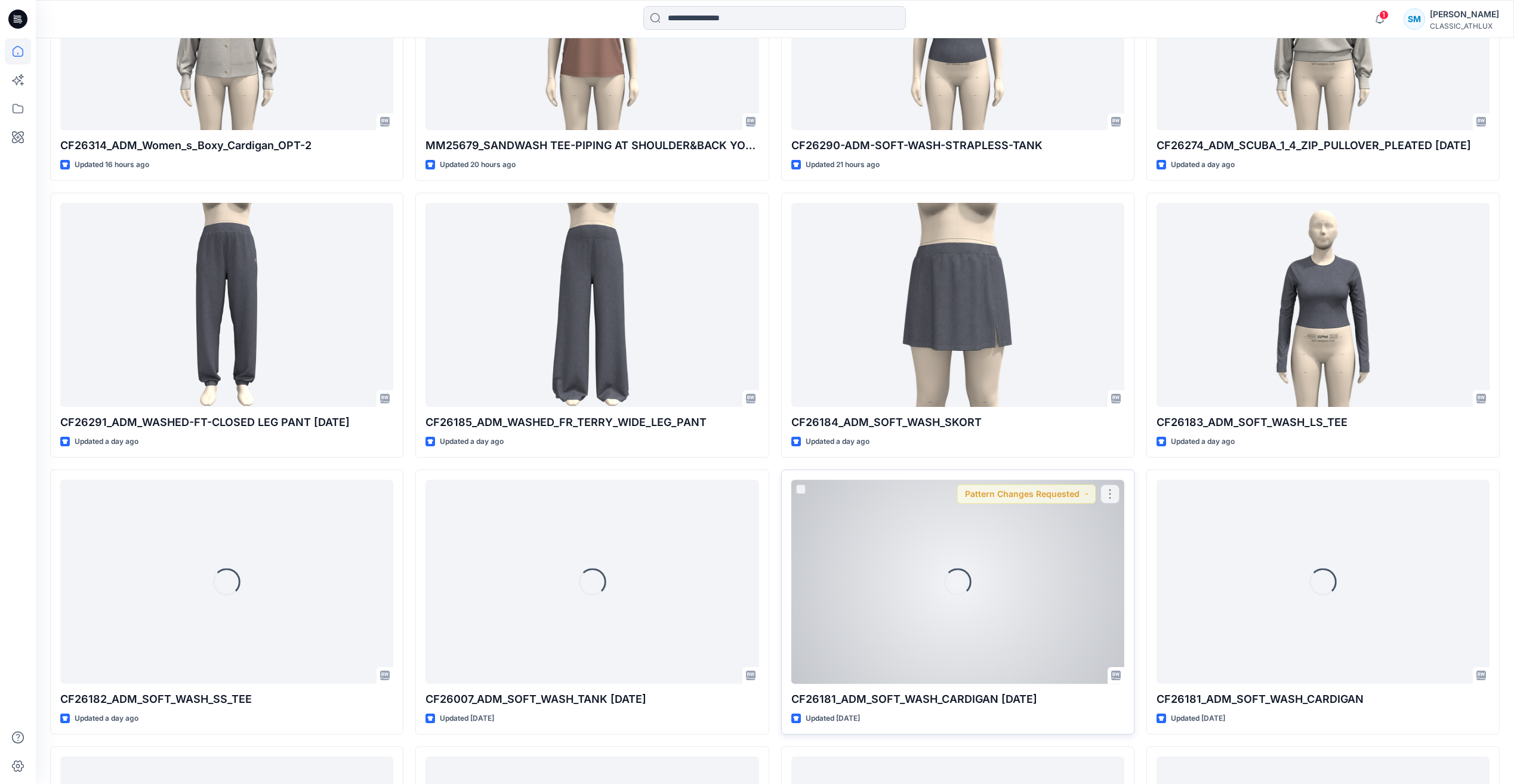
scroll to position [1724, 0]
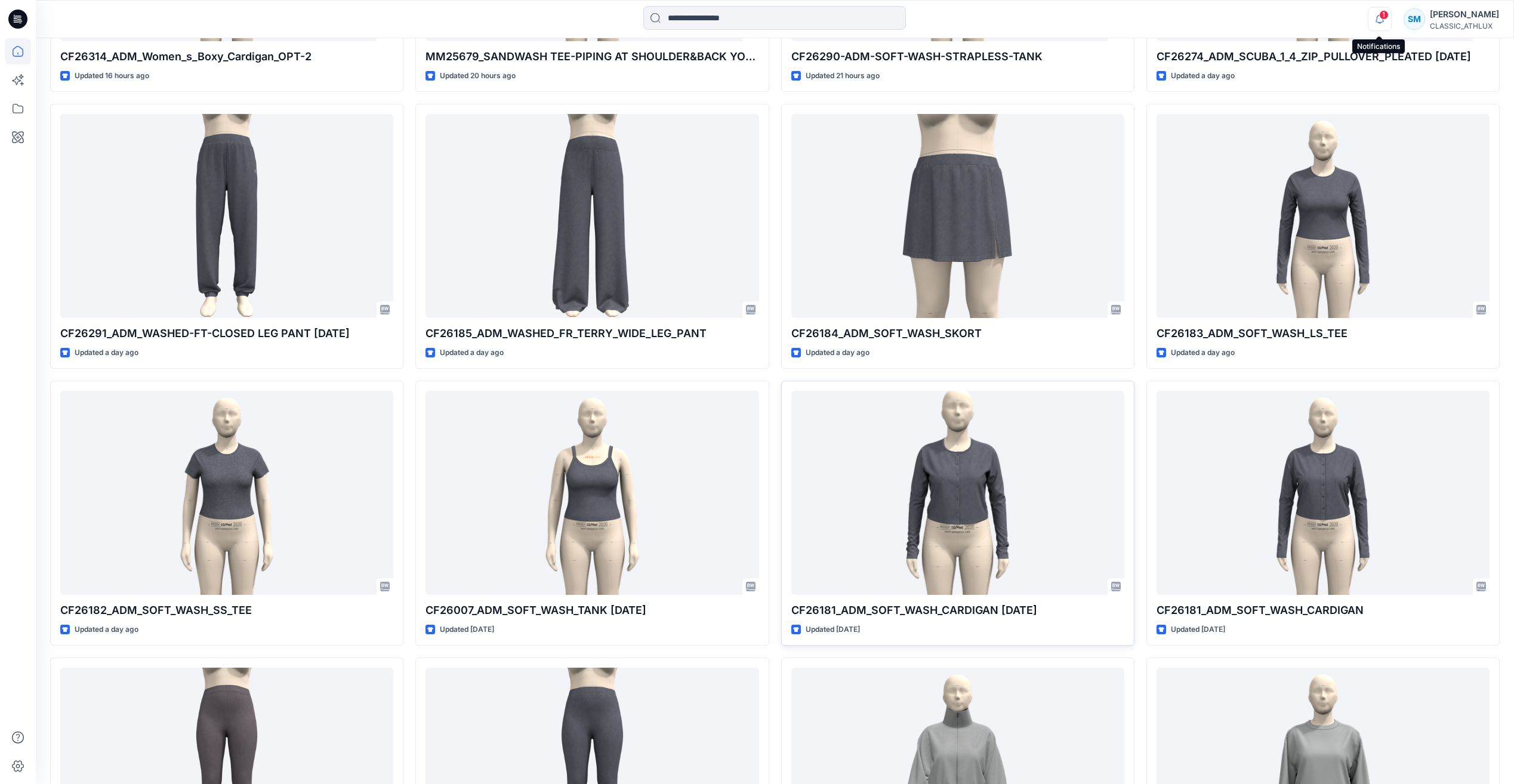
click at [1373, 20] on icon "button" at bounding box center [1379, 19] width 23 height 24
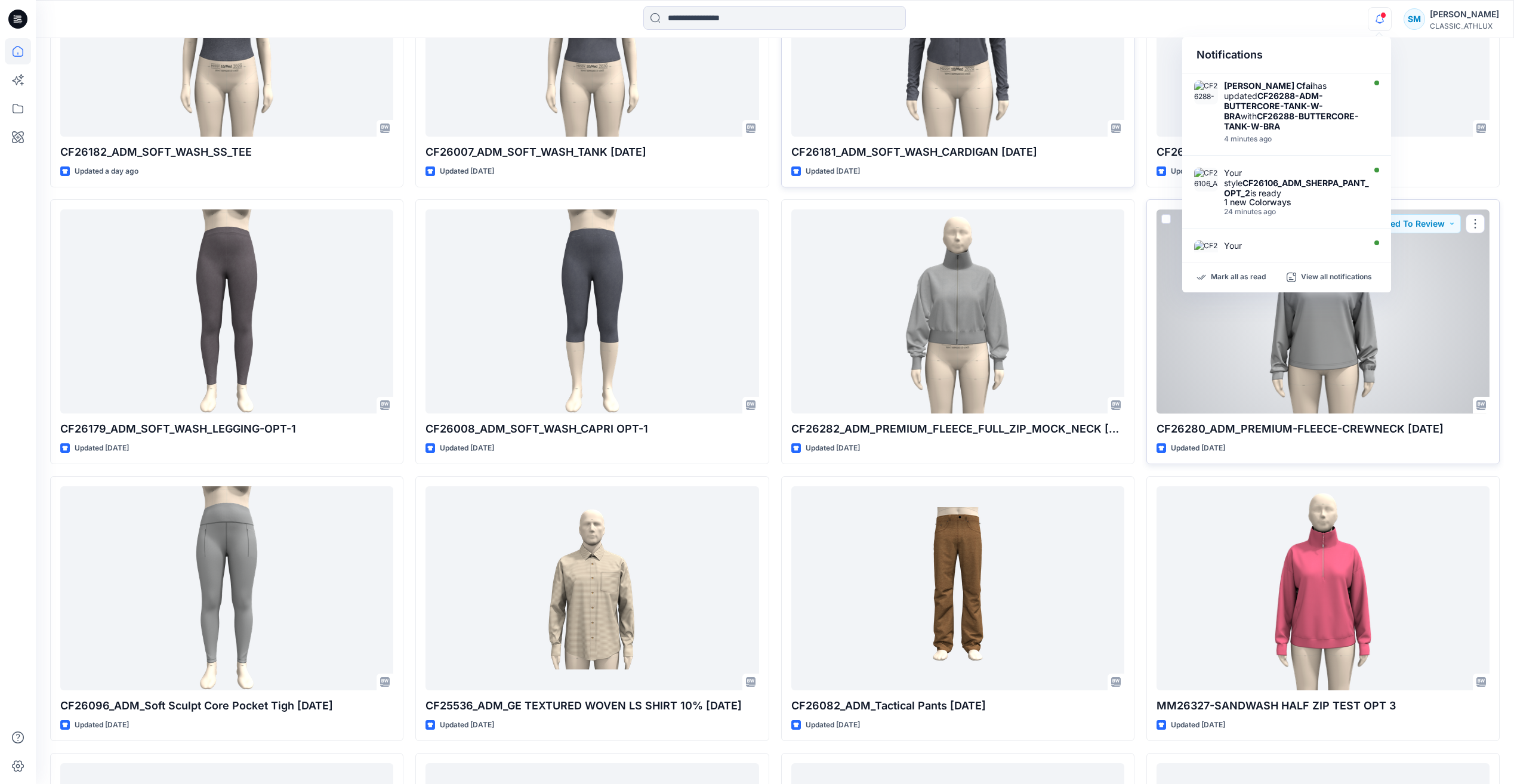
scroll to position [2316, 0]
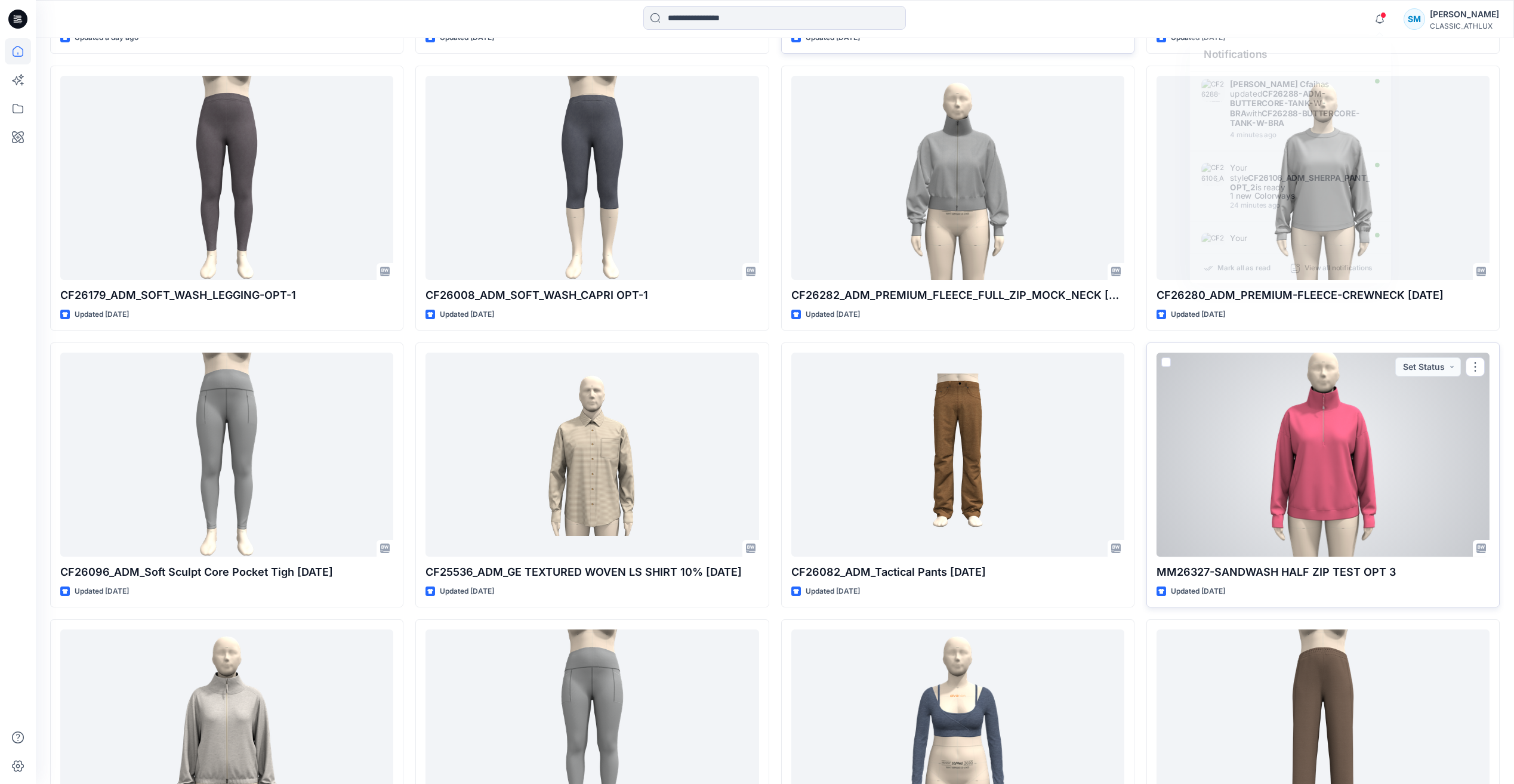
drag, startPoint x: 1345, startPoint y: 491, endPoint x: 1349, endPoint y: 486, distance: 6.4
click at [1346, 491] on div at bounding box center [1323, 454] width 333 height 204
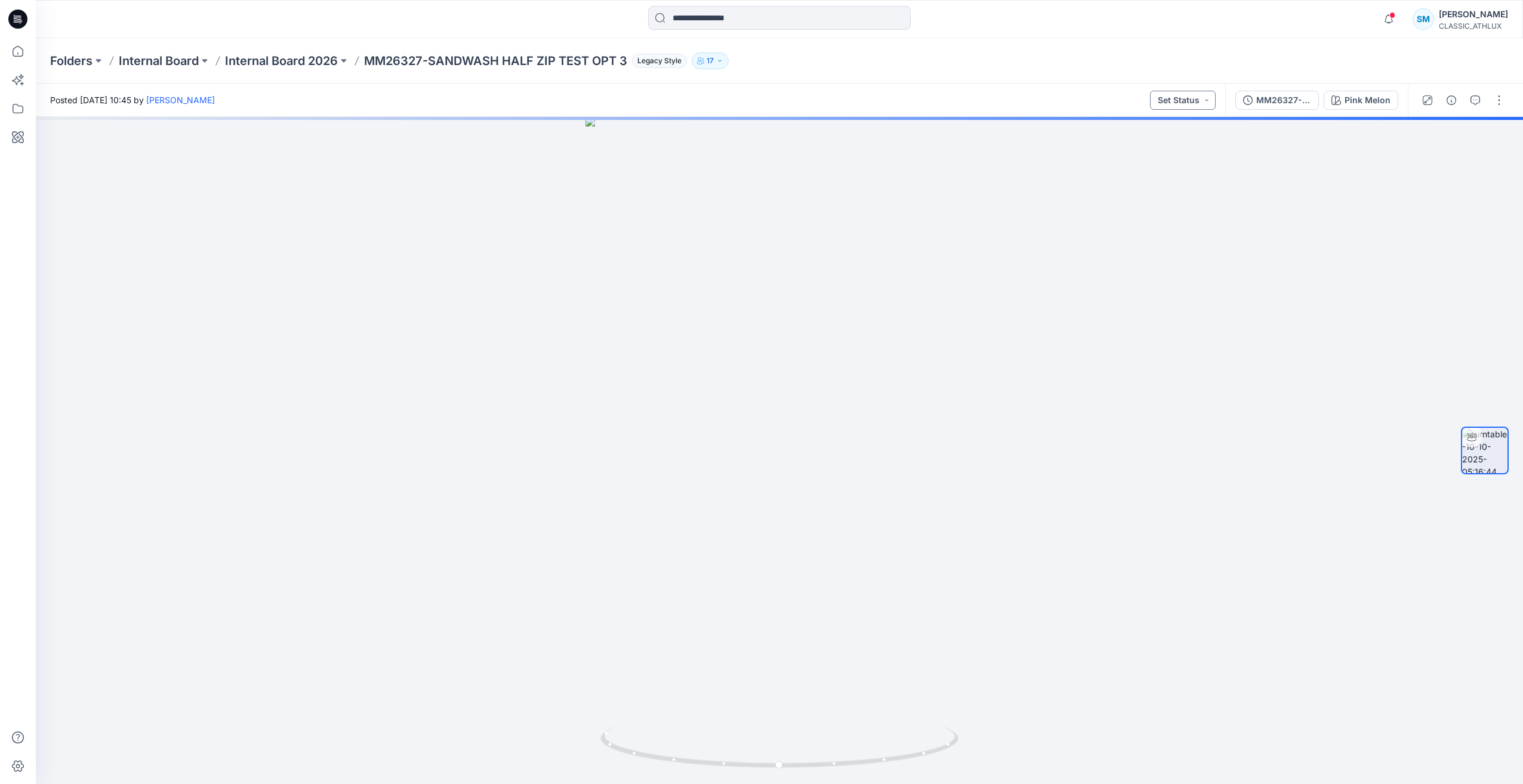
click at [1192, 101] on button "Set Status" at bounding box center [1183, 100] width 66 height 19
click at [1167, 230] on p "Designer Need To Review" at bounding box center [1167, 234] width 67 height 15
click at [1456, 99] on button "button" at bounding box center [1451, 100] width 19 height 19
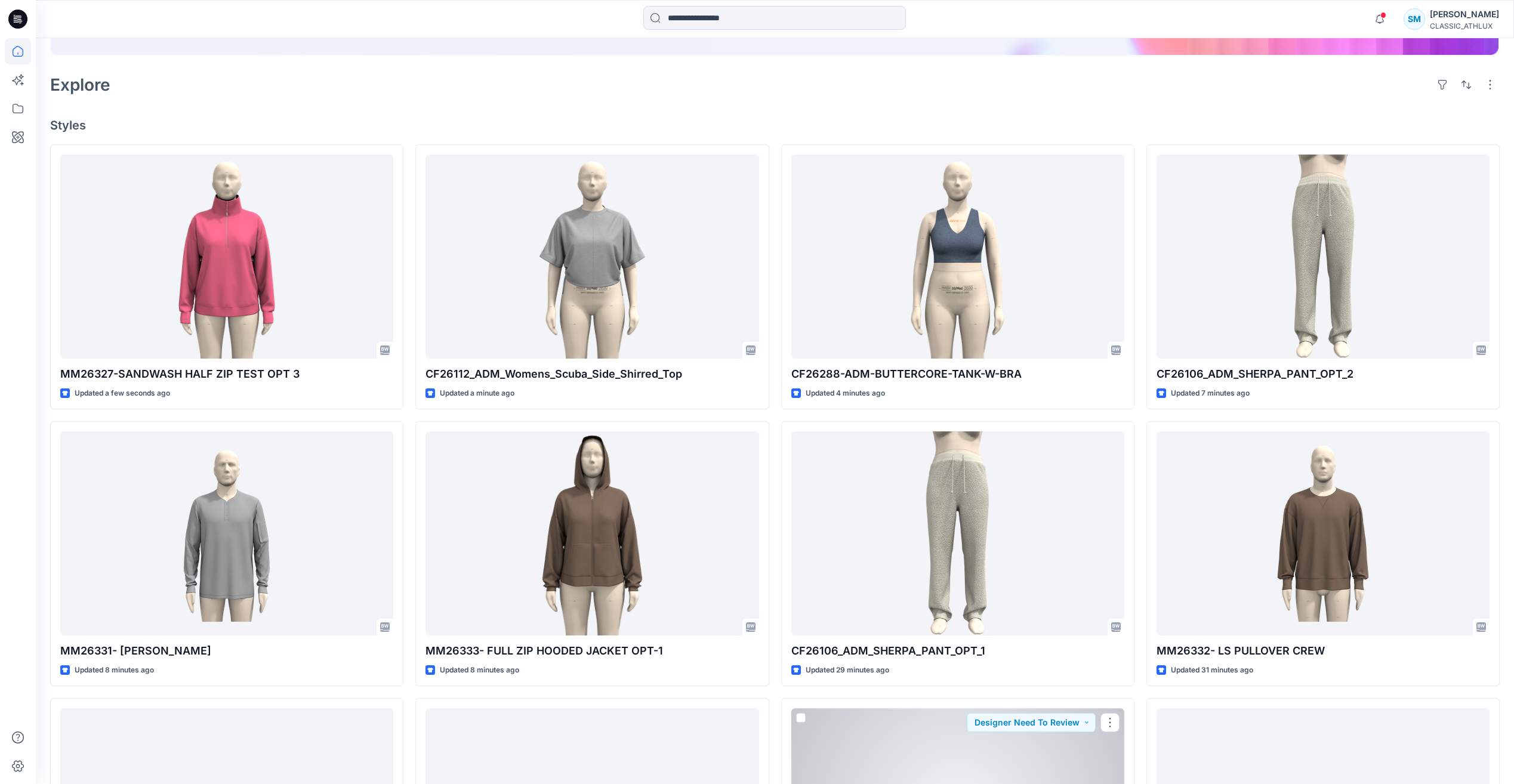
scroll to position [288, 0]
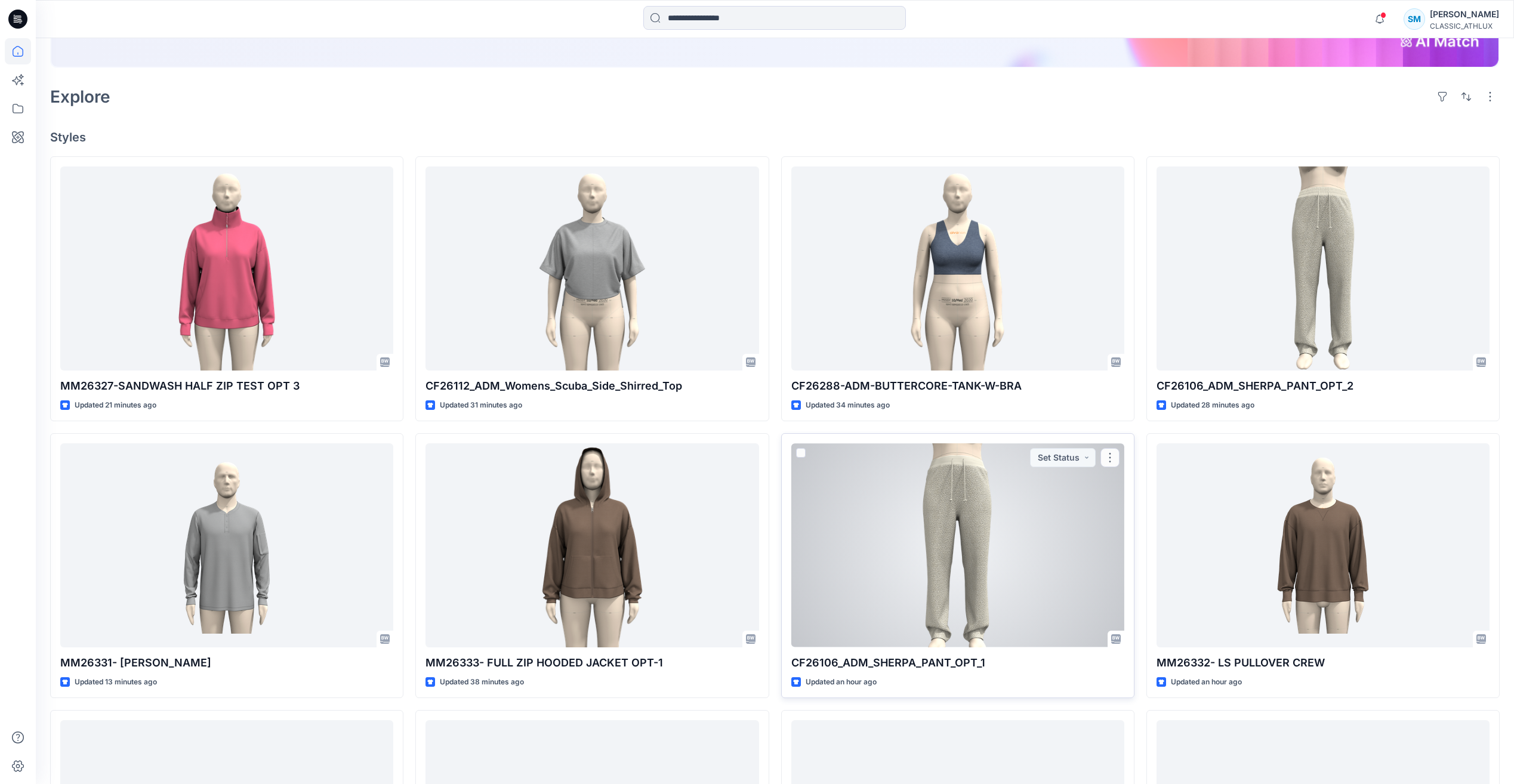
click at [952, 543] on div at bounding box center [958, 545] width 333 height 204
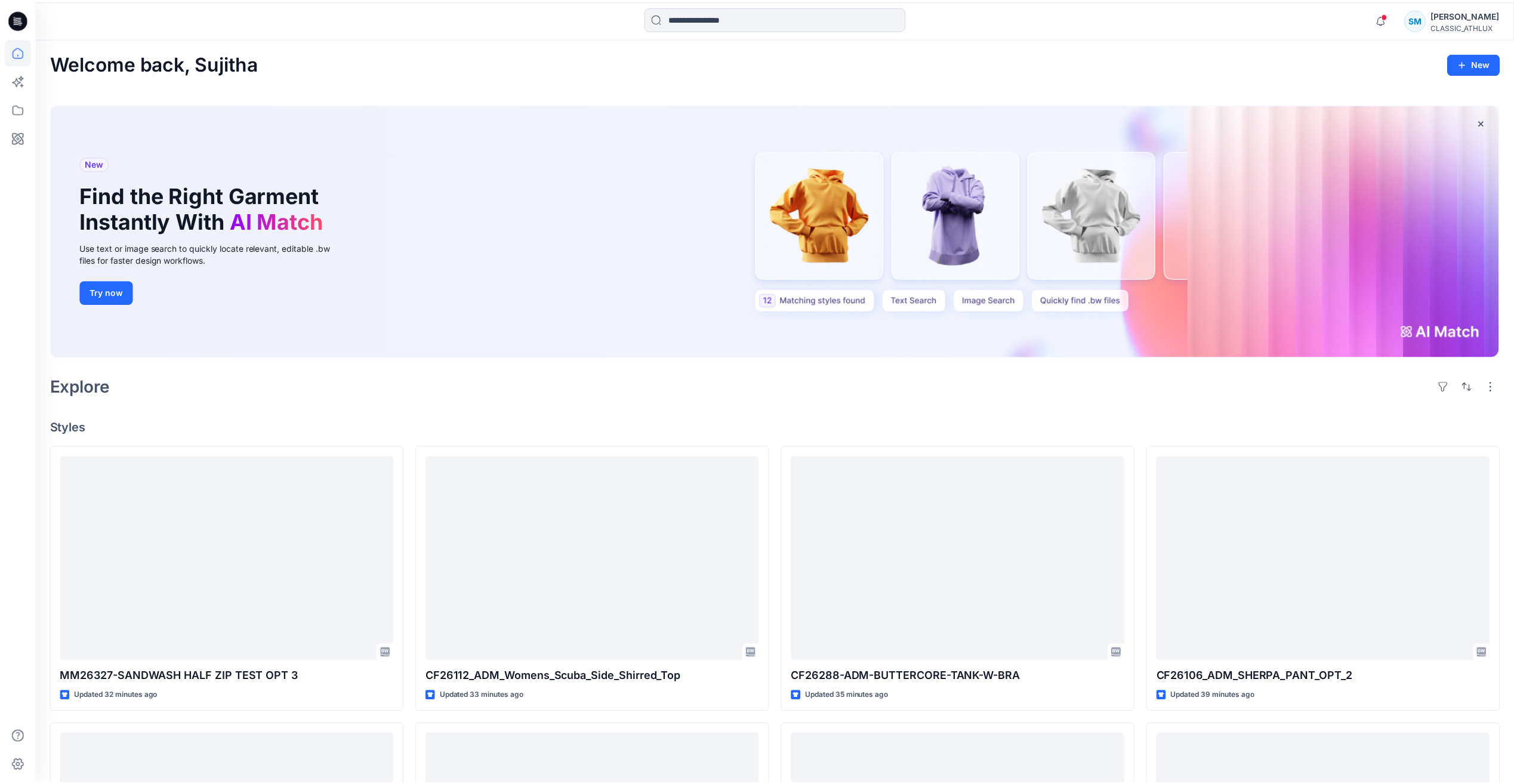
scroll to position [288, 0]
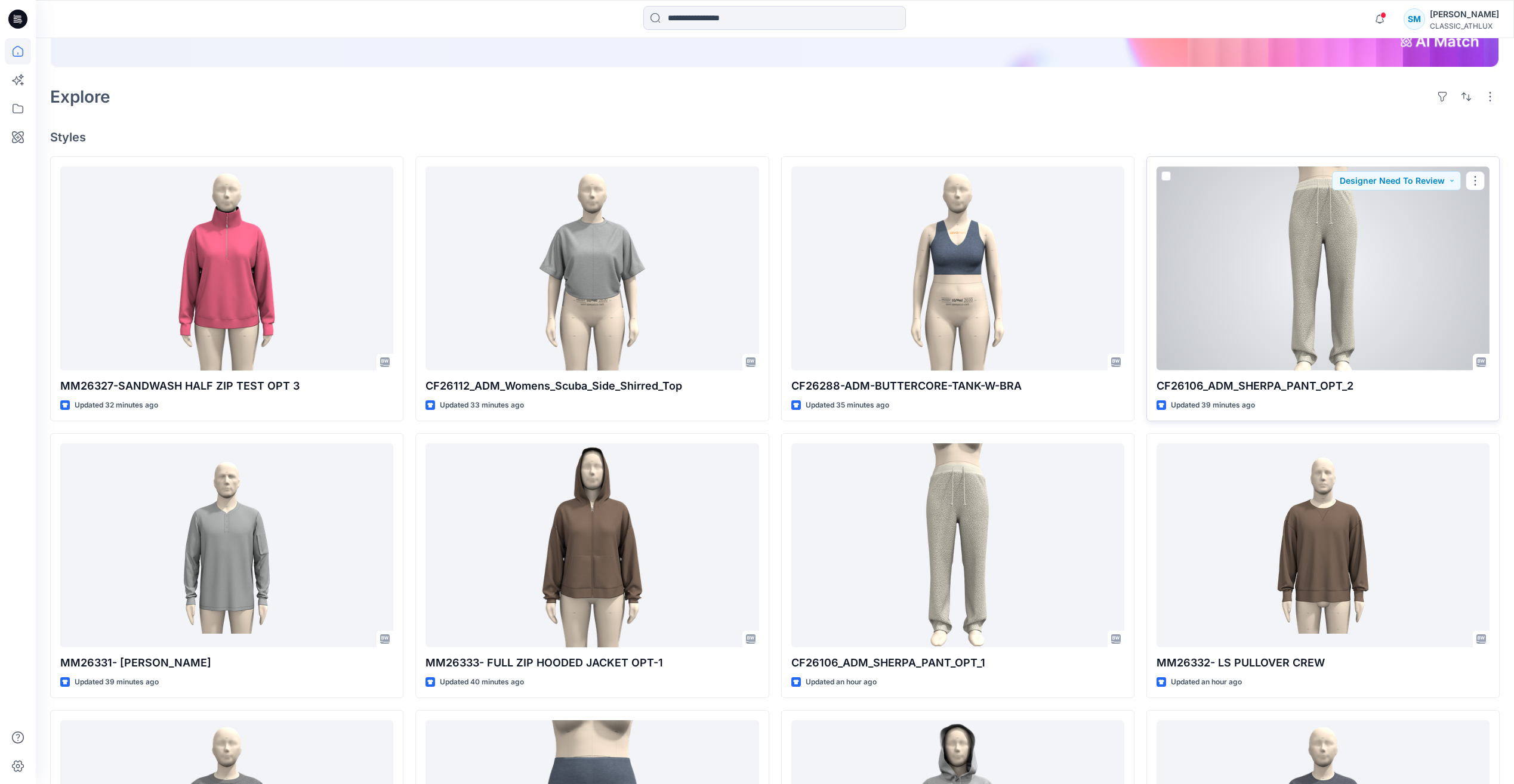
click at [1355, 282] on div at bounding box center [1323, 268] width 333 height 204
